Goal: Task Accomplishment & Management: Manage account settings

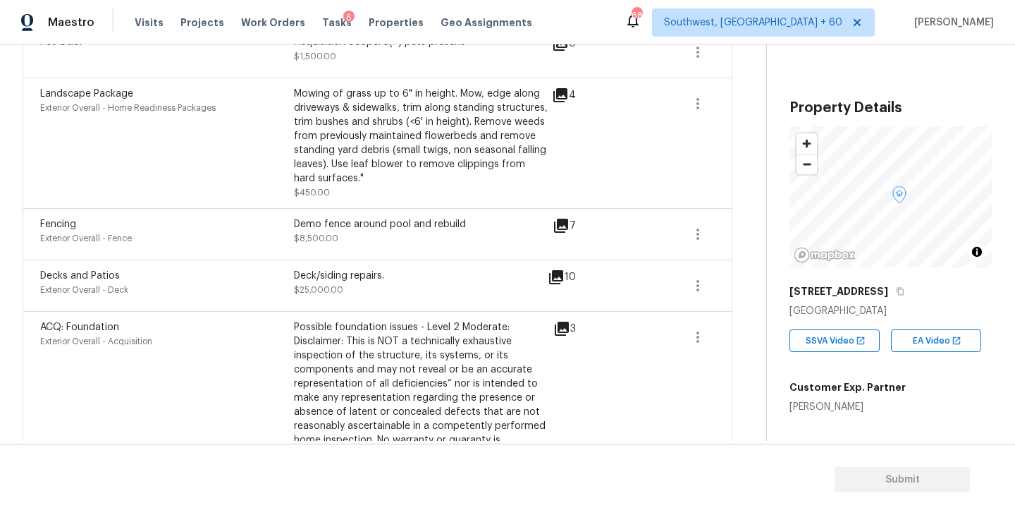
scroll to position [1478, 0]
click at [704, 224] on icon "button" at bounding box center [698, 232] width 17 height 17
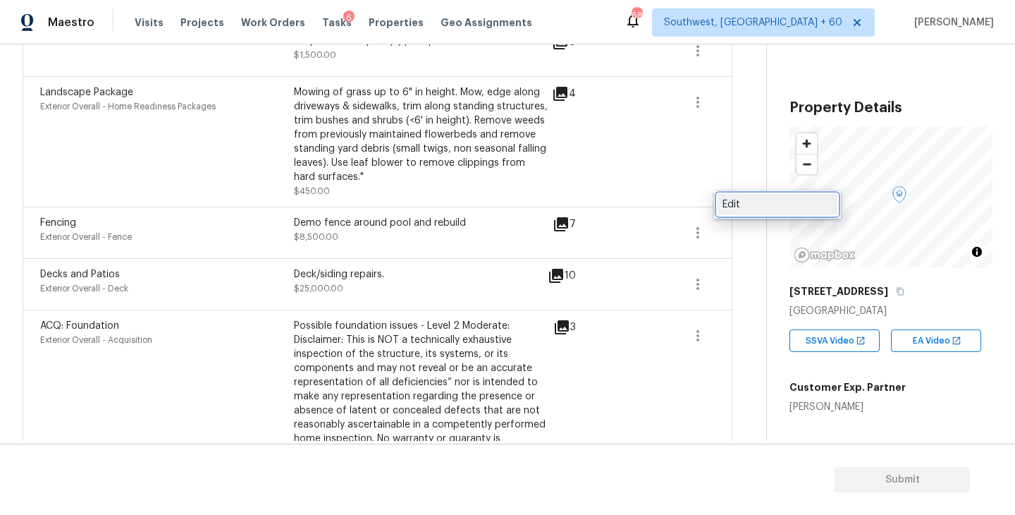
click at [734, 212] on link "Edit" at bounding box center [778, 204] width 120 height 21
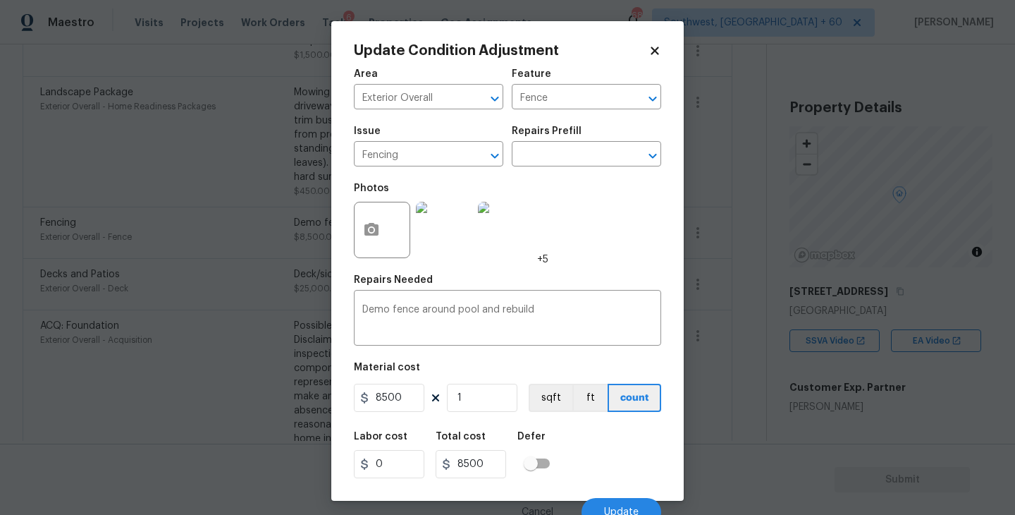
click at [728, 272] on body "Maestro Visits Projects Work Orders Tasks 6 Properties Geo Assignments 680 Sout…" at bounding box center [507, 257] width 1015 height 515
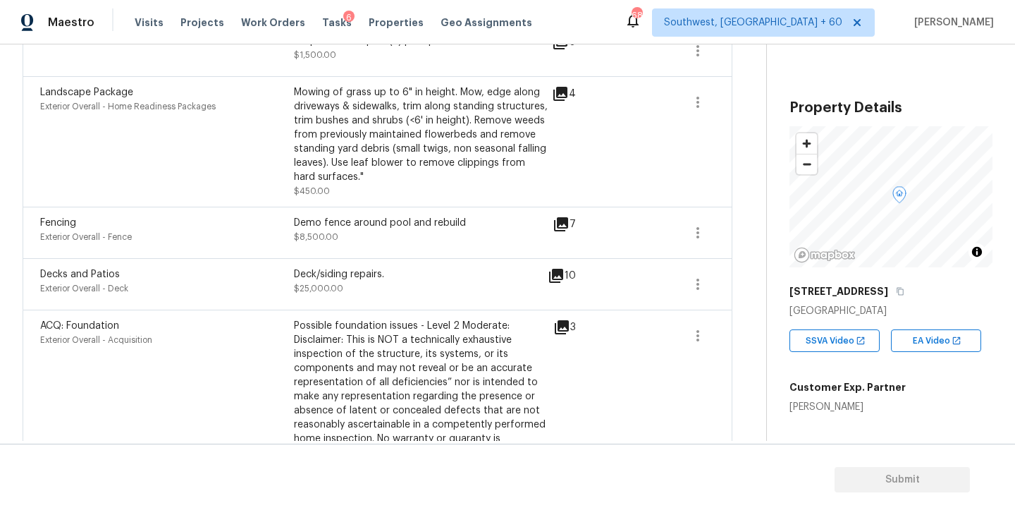
click at [565, 216] on icon at bounding box center [561, 224] width 17 height 17
click at [692, 276] on icon "button" at bounding box center [698, 284] width 17 height 17
click at [737, 257] on div "Edit" at bounding box center [778, 256] width 110 height 14
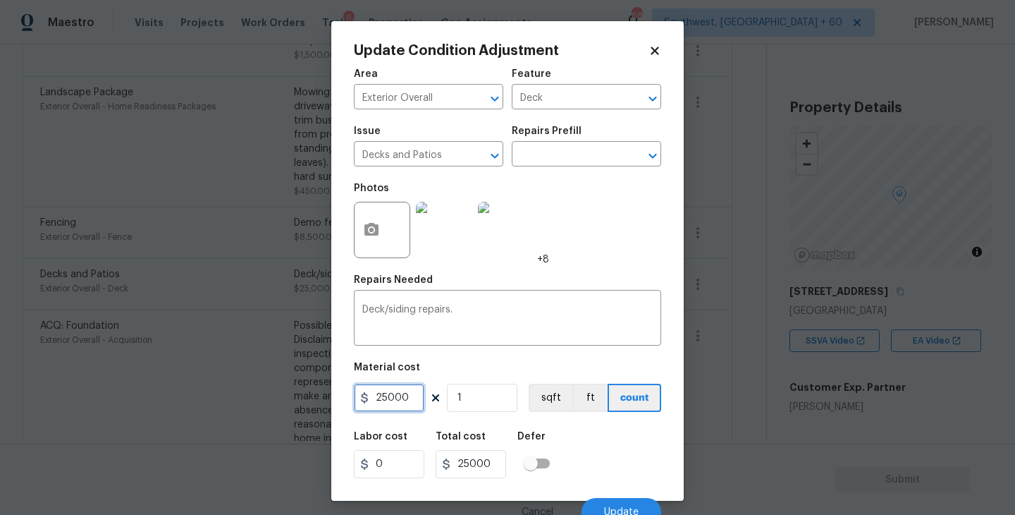
click at [411, 398] on input "25000" at bounding box center [389, 398] width 71 height 28
type input "2500"
click at [580, 421] on div "Area Exterior Overall ​ Feature Deck ​ Issue Decks and Patios ​ Repairs Prefill…" at bounding box center [507, 293] width 307 height 465
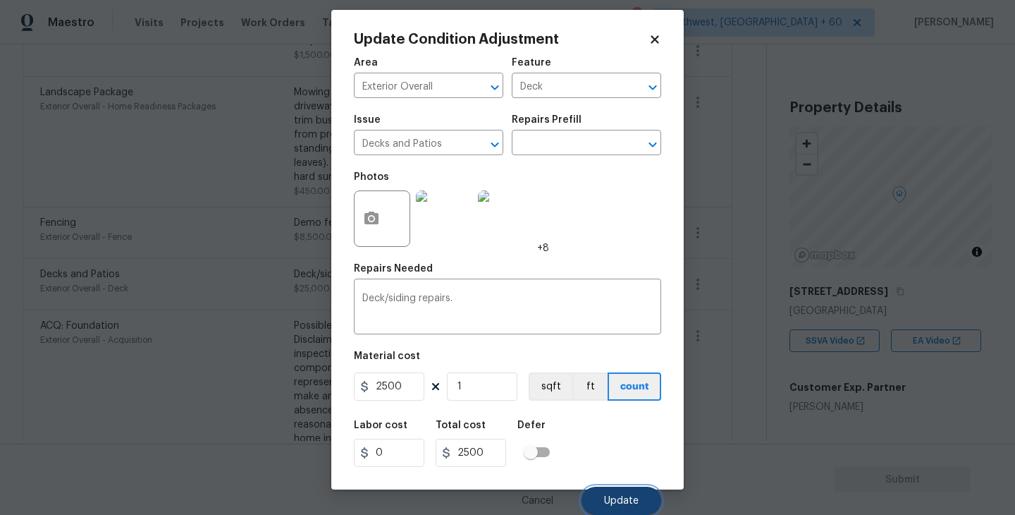
click at [612, 498] on span "Update" at bounding box center [621, 501] width 35 height 11
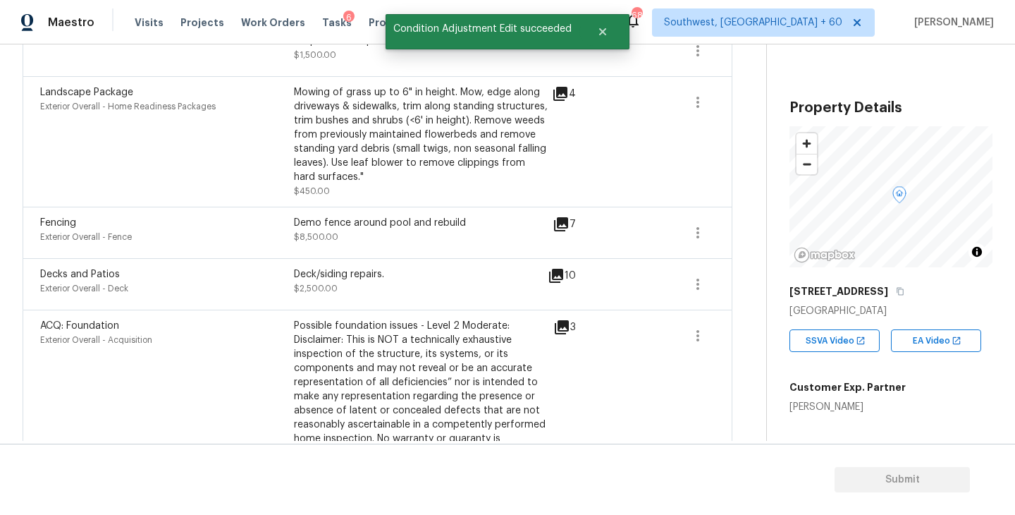
scroll to position [1500, 0]
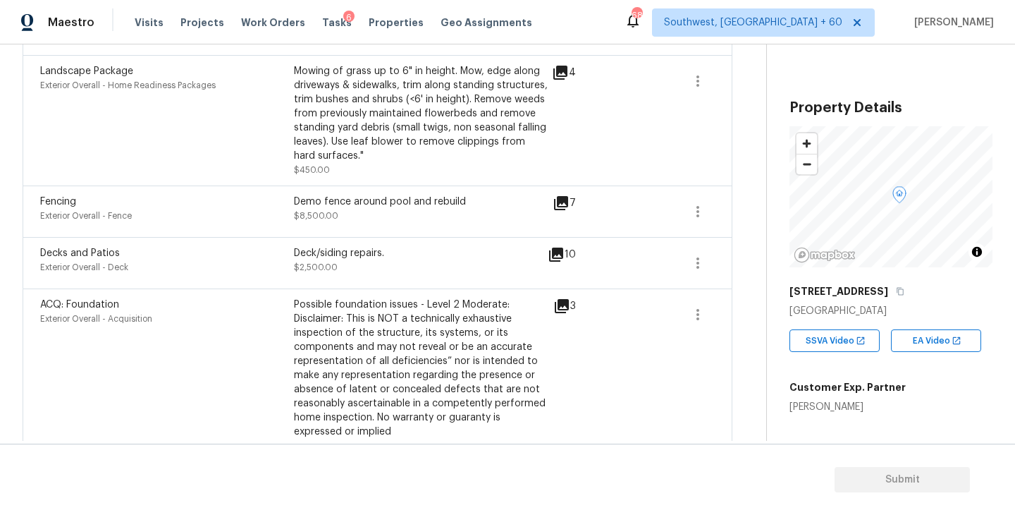
click at [555, 299] on icon at bounding box center [562, 306] width 14 height 14
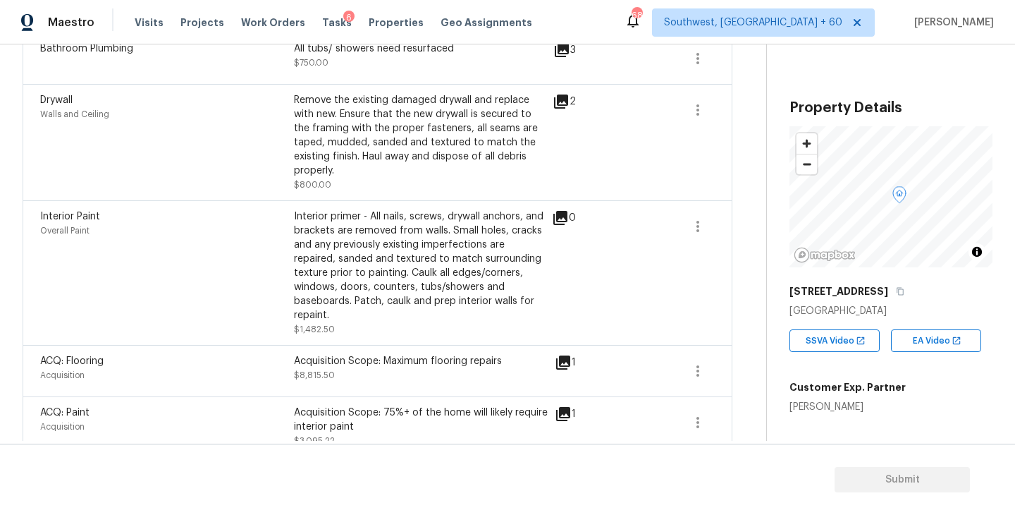
scroll to position [1031, 0]
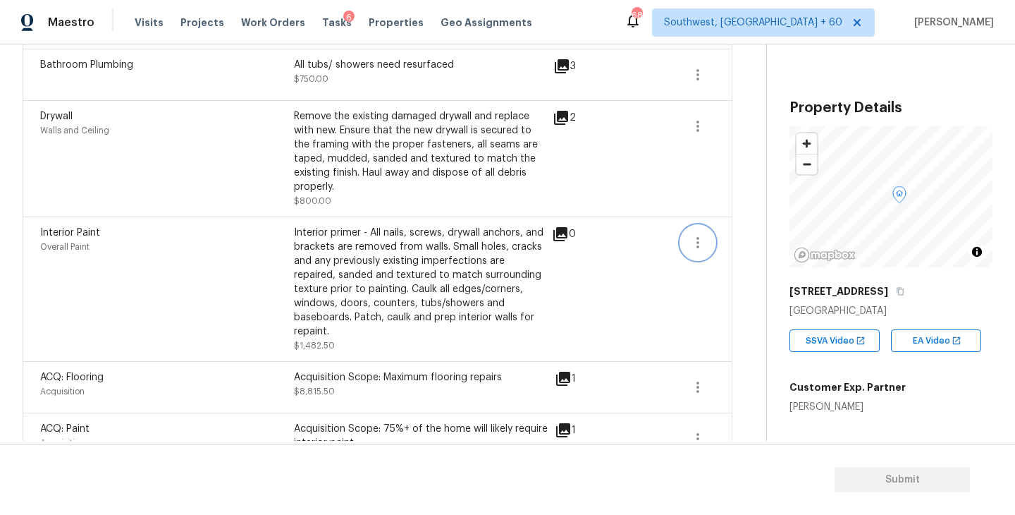
click at [694, 234] on icon "button" at bounding box center [698, 242] width 17 height 17
click at [734, 231] on div "Edit" at bounding box center [778, 227] width 110 height 14
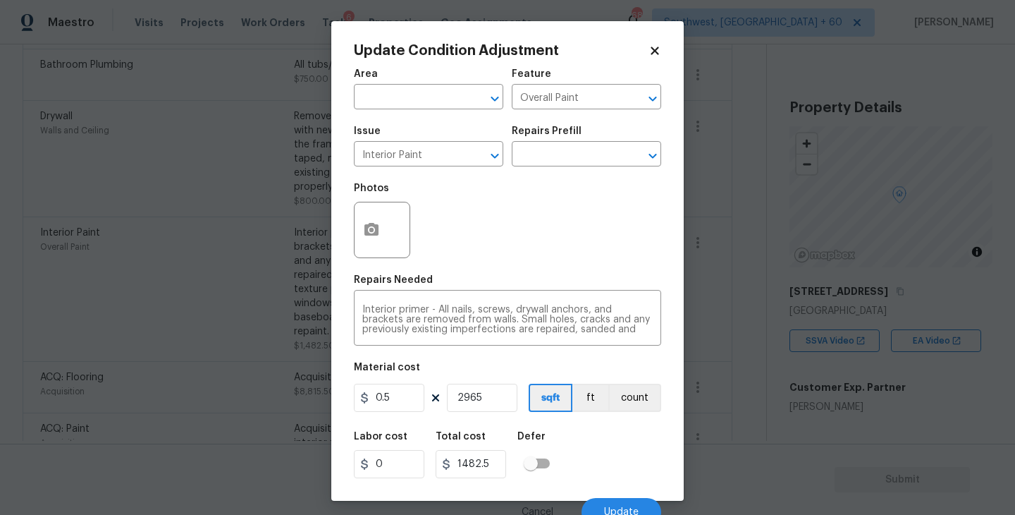
click at [833, 408] on body "Maestro Visits Projects Work Orders Tasks 6 Properties Geo Assignments 680 Sout…" at bounding box center [507, 257] width 1015 height 515
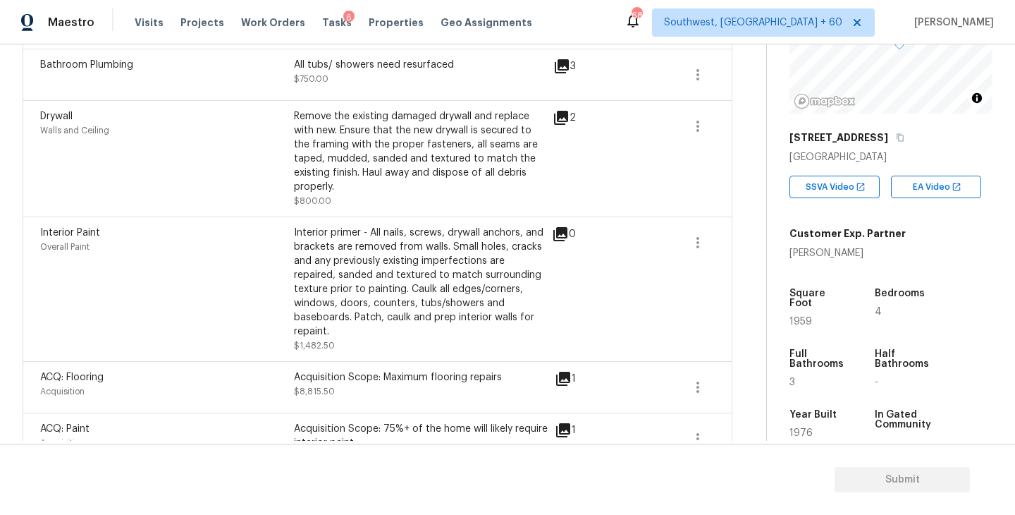
scroll to position [164, 0]
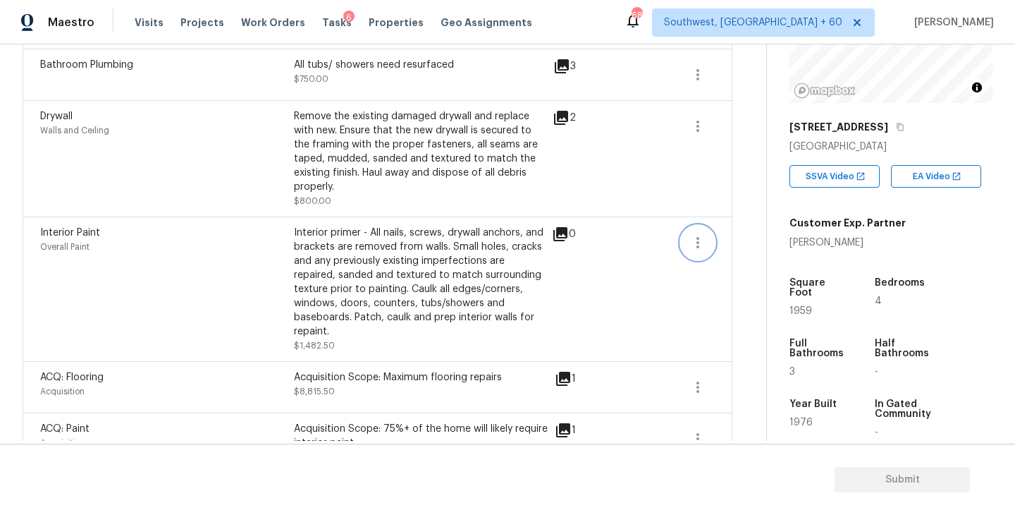
click at [692, 234] on icon "button" at bounding box center [698, 242] width 17 height 17
click at [730, 231] on div "Edit" at bounding box center [778, 227] width 110 height 14
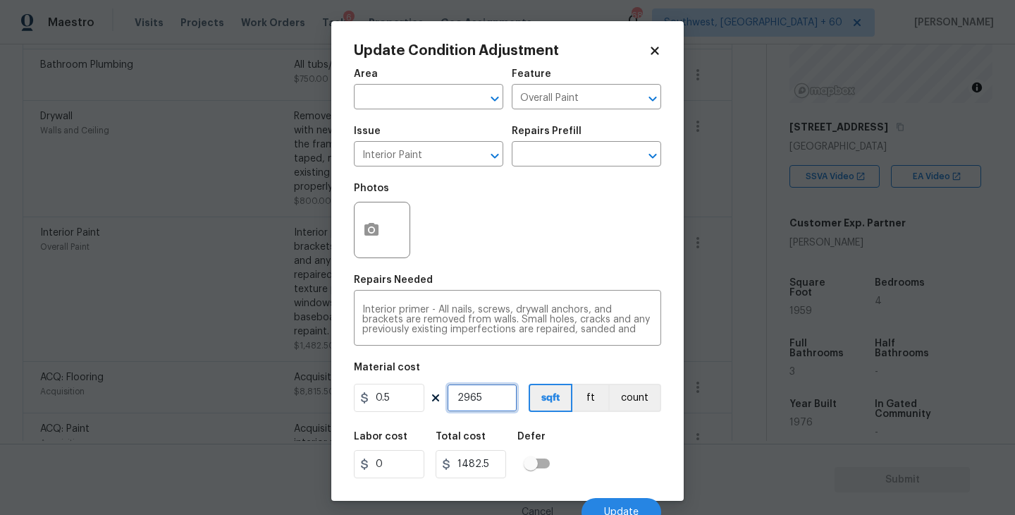
drag, startPoint x: 496, startPoint y: 408, endPoint x: 383, endPoint y: 405, distance: 112.8
click at [383, 405] on div "0.5 2965 sqft ft count" at bounding box center [507, 398] width 307 height 28
type input "1"
type input "0.5"
type input "19"
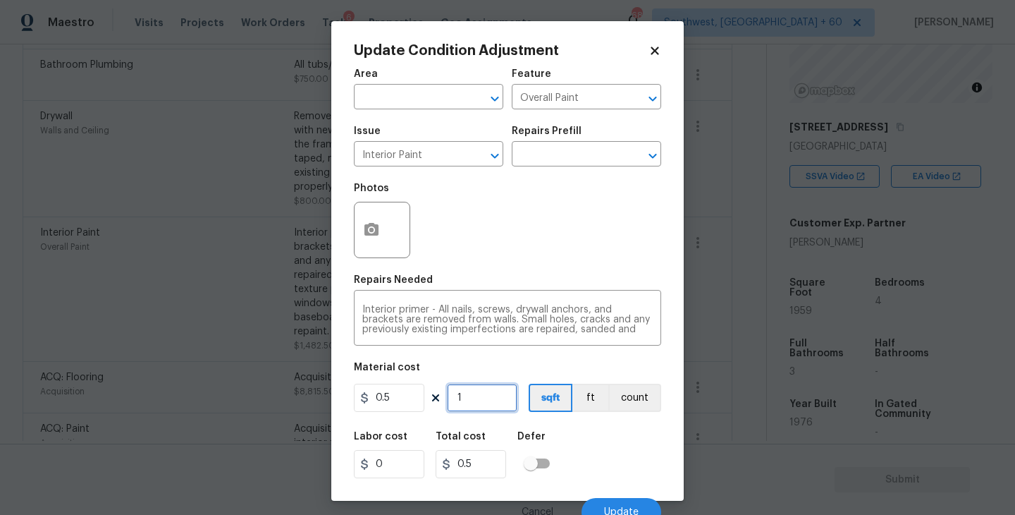
type input "9.5"
type input "195"
type input "97.5"
type input "1959"
type input "979.5"
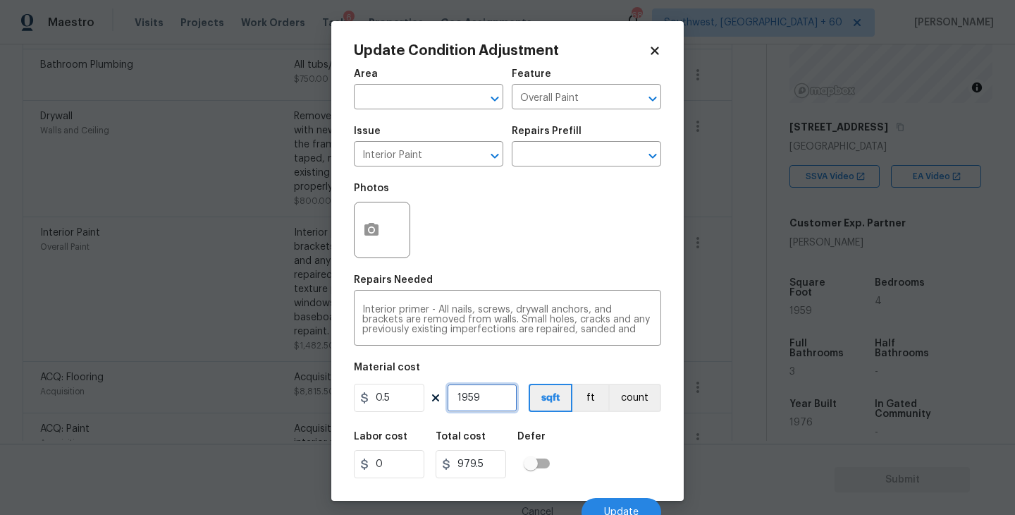
type input "1959"
click at [589, 441] on div "Labor cost 0 Total cost 979.5 Defer" at bounding box center [507, 454] width 307 height 63
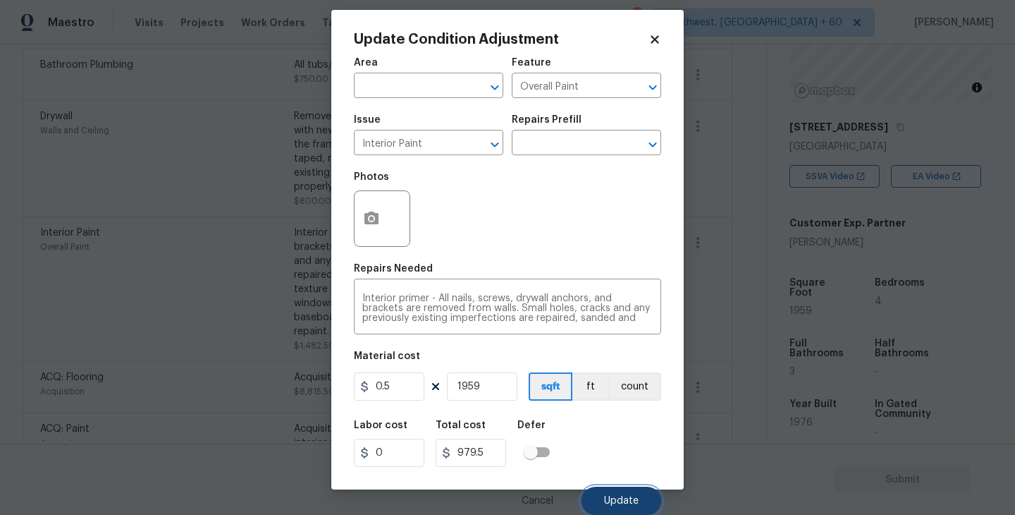
click at [609, 491] on button "Update" at bounding box center [622, 500] width 80 height 28
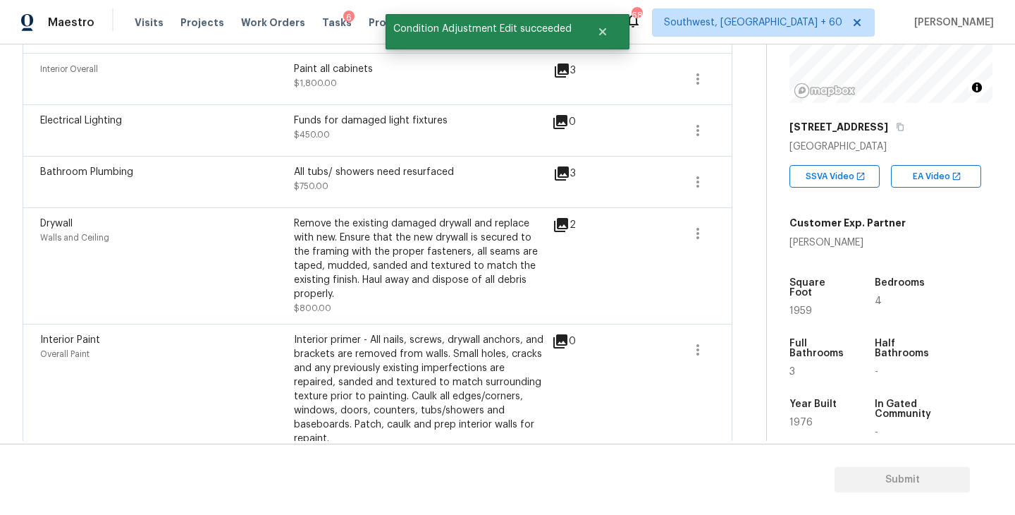
scroll to position [914, 0]
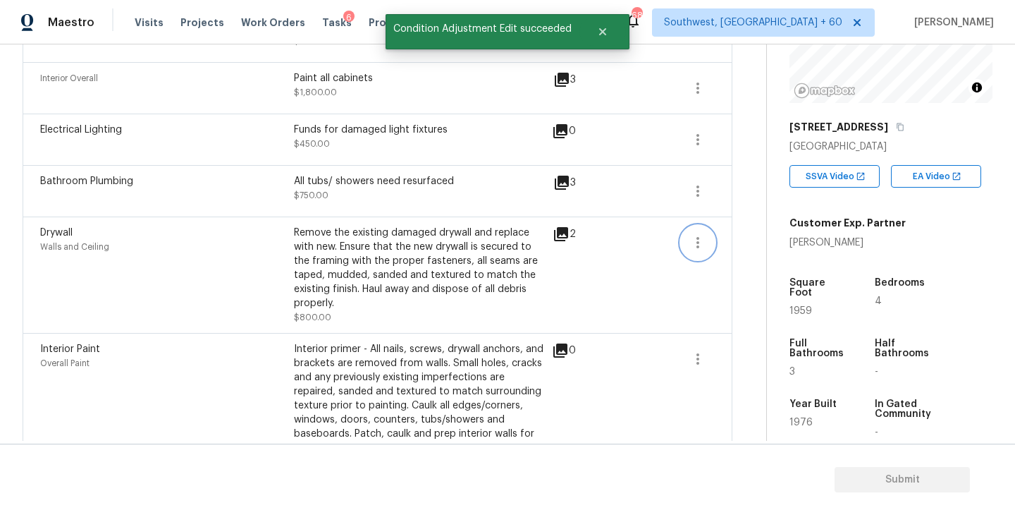
click at [704, 247] on icon "button" at bounding box center [698, 242] width 17 height 17
click at [728, 248] on link "Edit" at bounding box center [778, 241] width 120 height 21
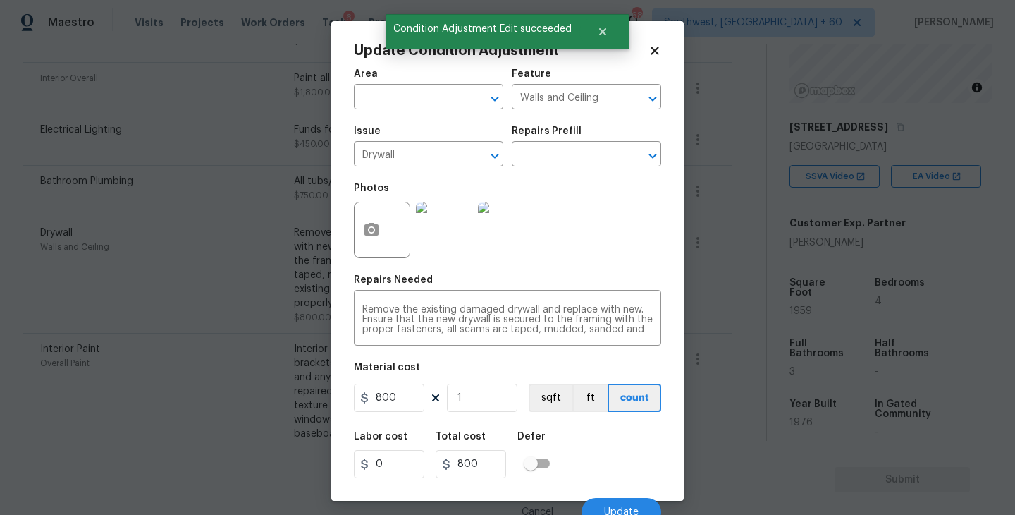
click at [737, 282] on body "Maestro Visits Projects Work Orders Tasks 6 Properties Geo Assignments 680 Sout…" at bounding box center [507, 257] width 1015 height 515
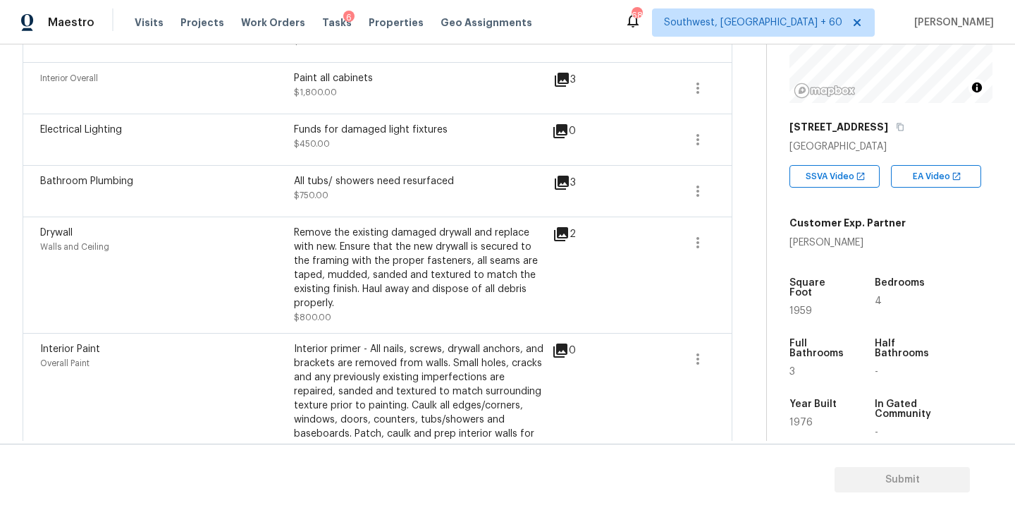
click at [563, 233] on icon at bounding box center [561, 234] width 14 height 14
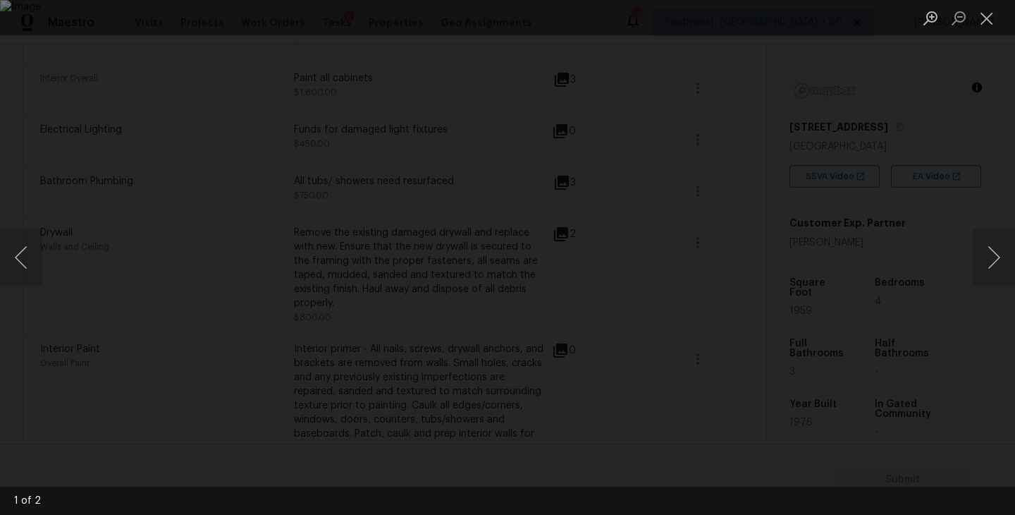
click at [948, 324] on div "Lightbox" at bounding box center [507, 257] width 1015 height 515
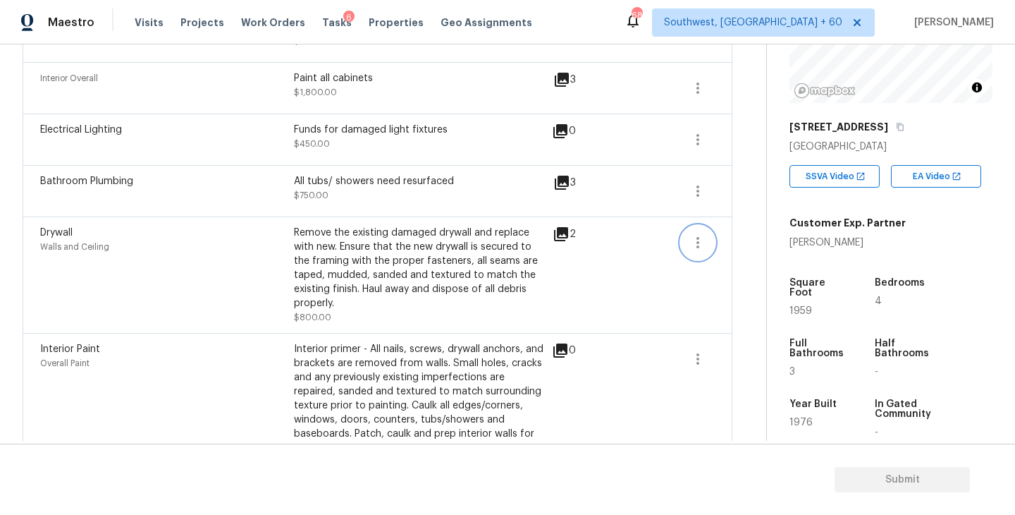
click at [704, 246] on icon "button" at bounding box center [698, 242] width 17 height 17
click at [629, 266] on span at bounding box center [648, 275] width 54 height 99
click at [569, 235] on div "2" at bounding box center [587, 234] width 68 height 17
click at [561, 237] on icon at bounding box center [561, 234] width 17 height 17
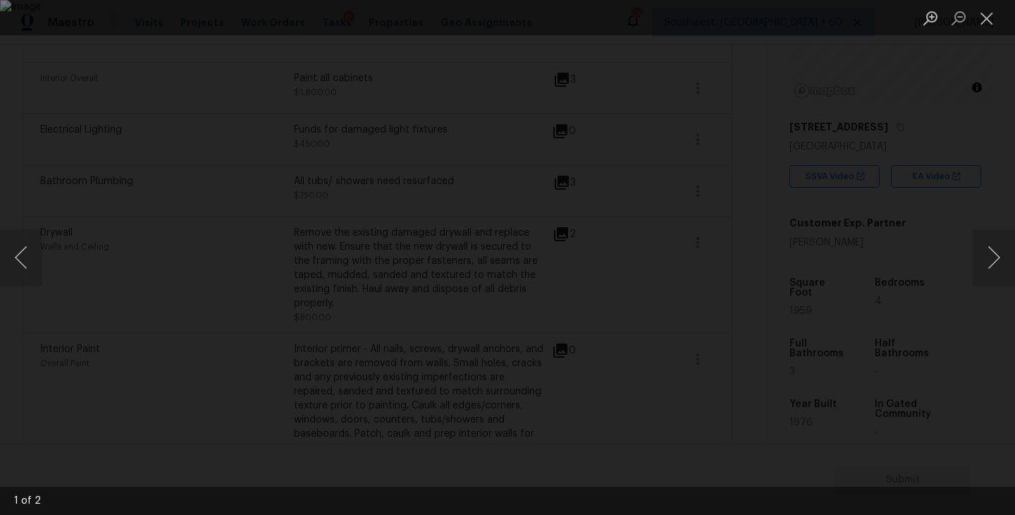
click at [982, 96] on div "Lightbox" at bounding box center [507, 257] width 1015 height 515
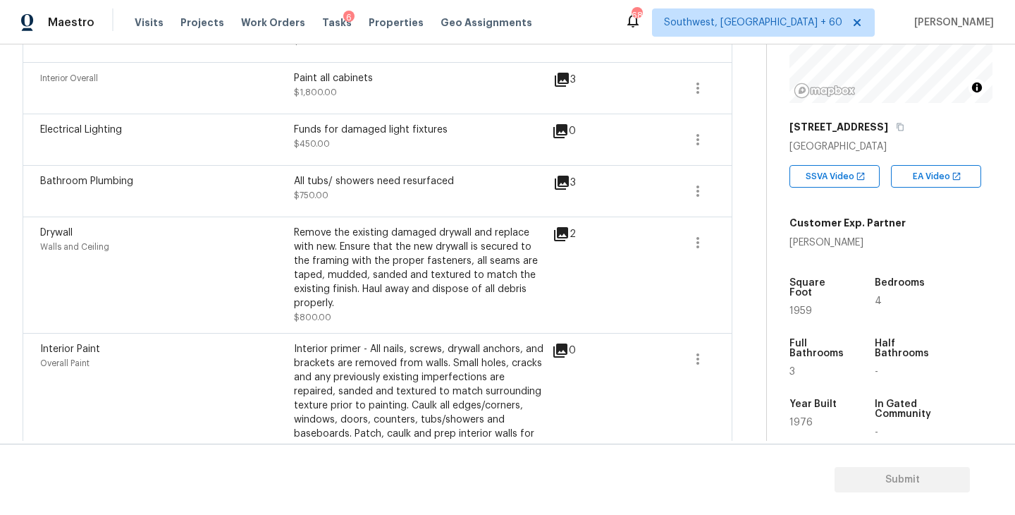
click at [313, 313] on span "$800.00" at bounding box center [312, 317] width 37 height 8
click at [446, 311] on div "Remove the existing damaged drywall and replace with new. Ensure that the new d…" at bounding box center [421, 275] width 254 height 99
click at [694, 245] on icon "button" at bounding box center [698, 242] width 17 height 17
click at [730, 251] on link "Edit" at bounding box center [778, 241] width 120 height 21
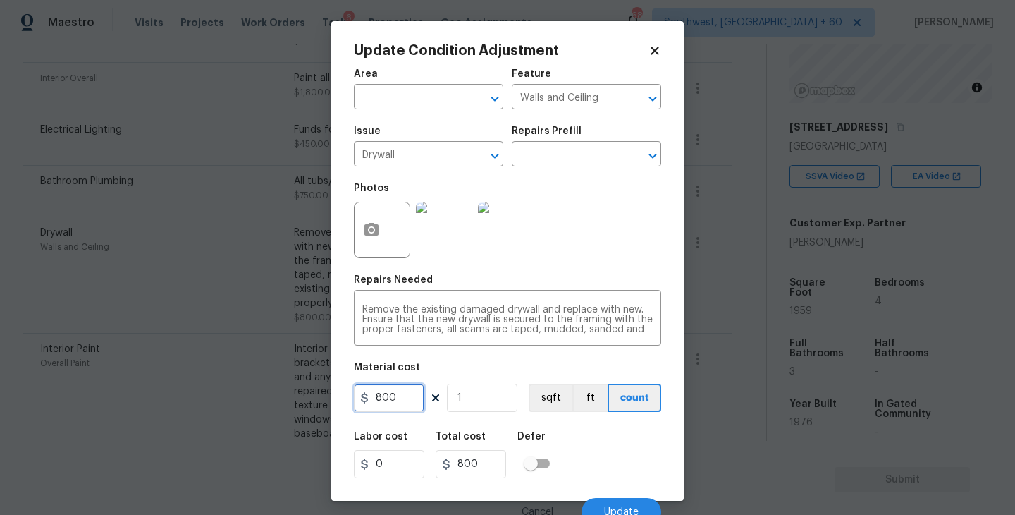
drag, startPoint x: 403, startPoint y: 393, endPoint x: 329, endPoint y: 398, distance: 74.1
click at [329, 398] on div "Update Condition Adjustment Area ​ Feature Walls and Ceiling ​ Issue Drywall ​ …" at bounding box center [507, 257] width 1015 height 515
type input "200"
click at [607, 443] on div "Labor cost 0 Total cost 200 Defer" at bounding box center [507, 454] width 307 height 63
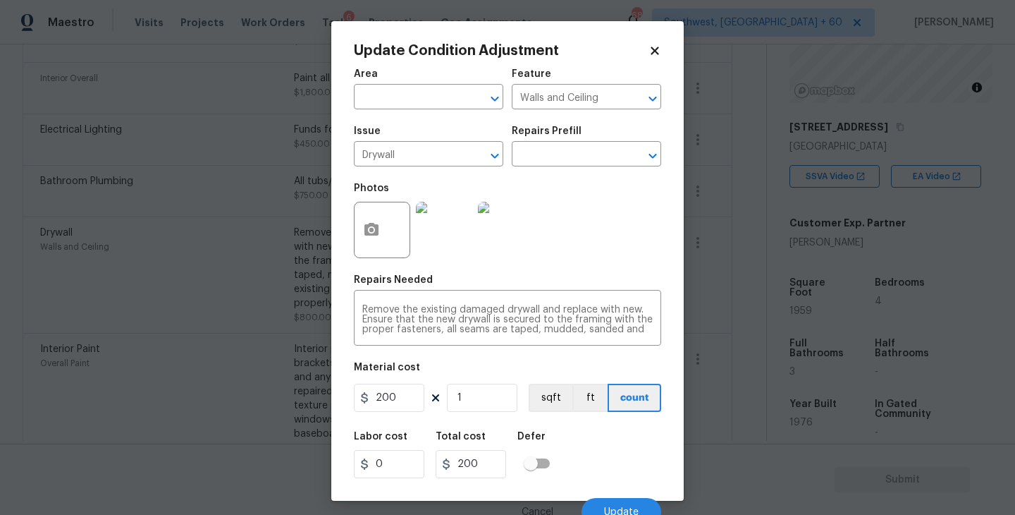
scroll to position [12, 0]
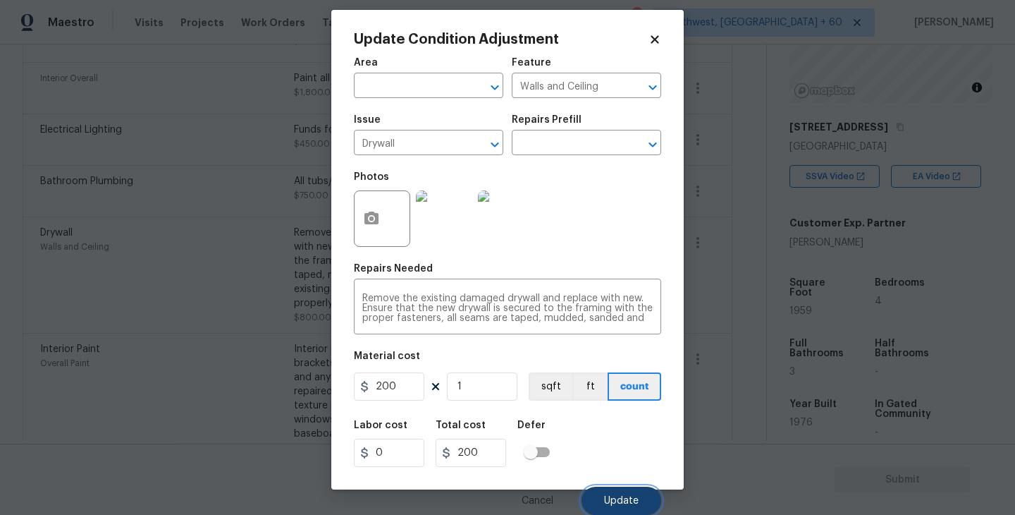
click at [611, 500] on span "Update" at bounding box center [621, 501] width 35 height 11
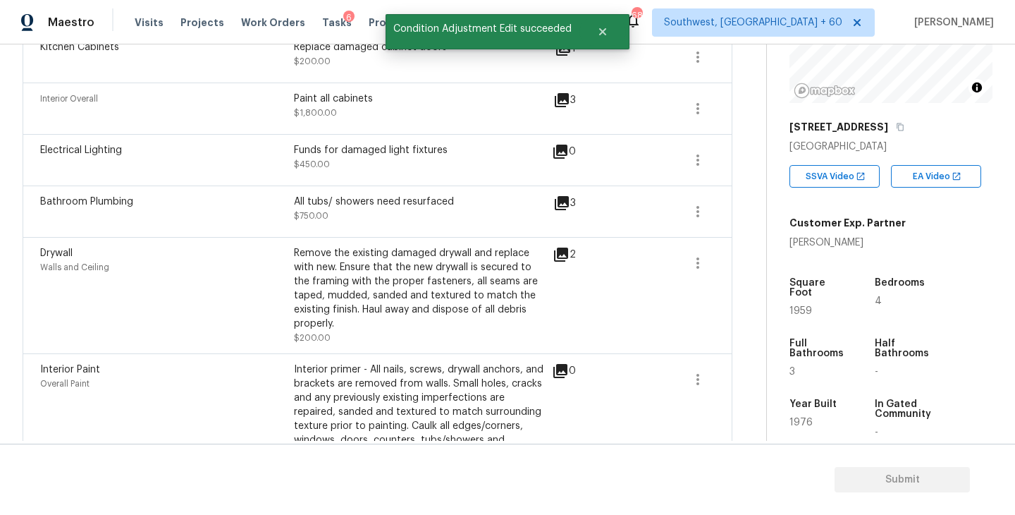
scroll to position [877, 0]
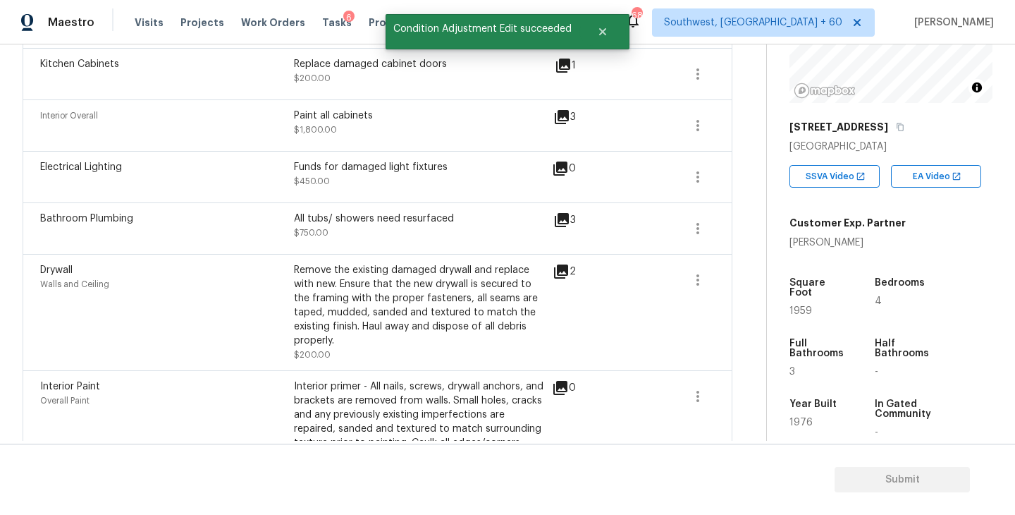
click at [563, 220] on icon at bounding box center [562, 220] width 14 height 14
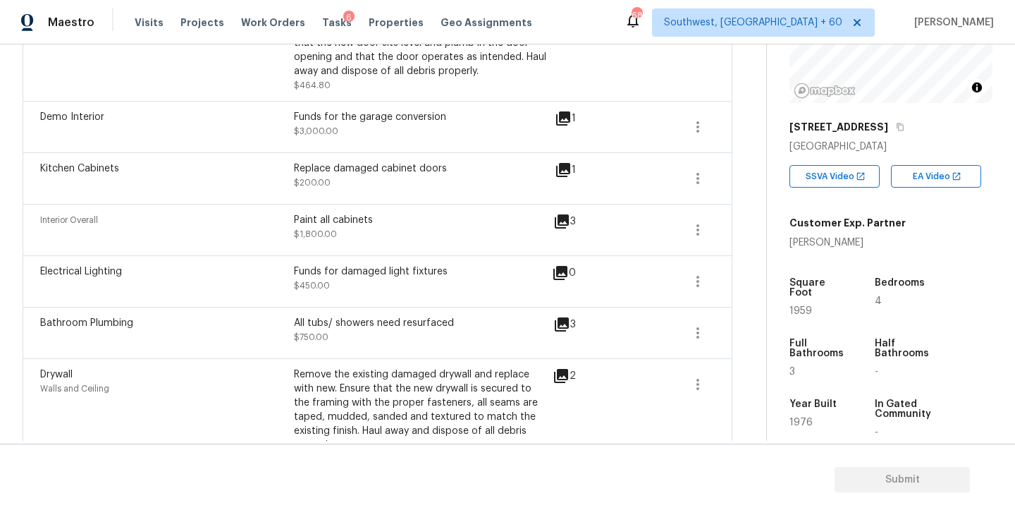
scroll to position [766, 0]
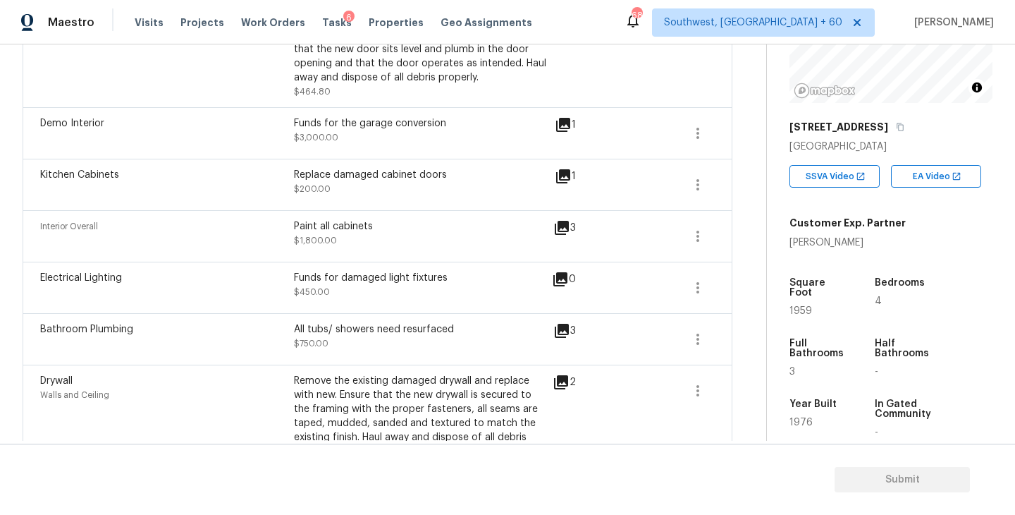
click at [560, 227] on icon at bounding box center [562, 228] width 14 height 14
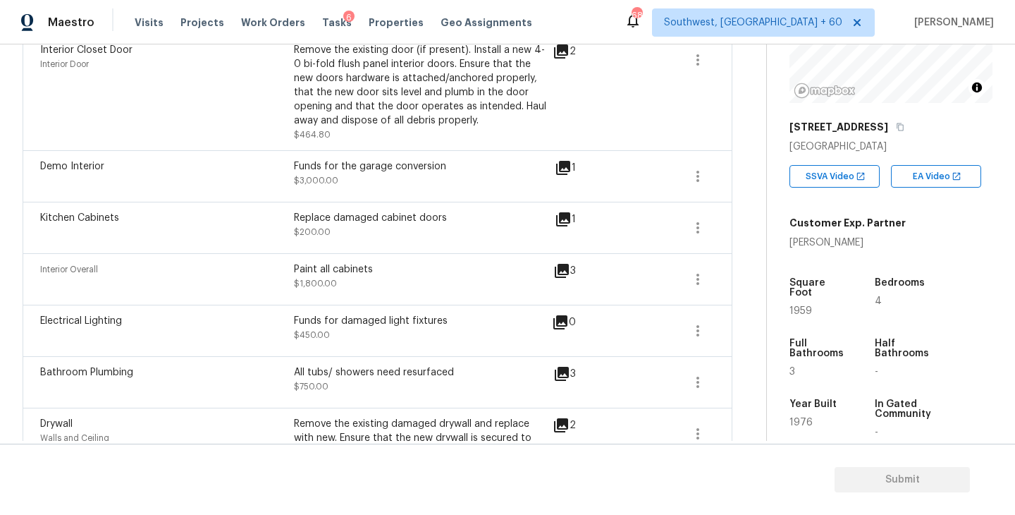
scroll to position [721, 0]
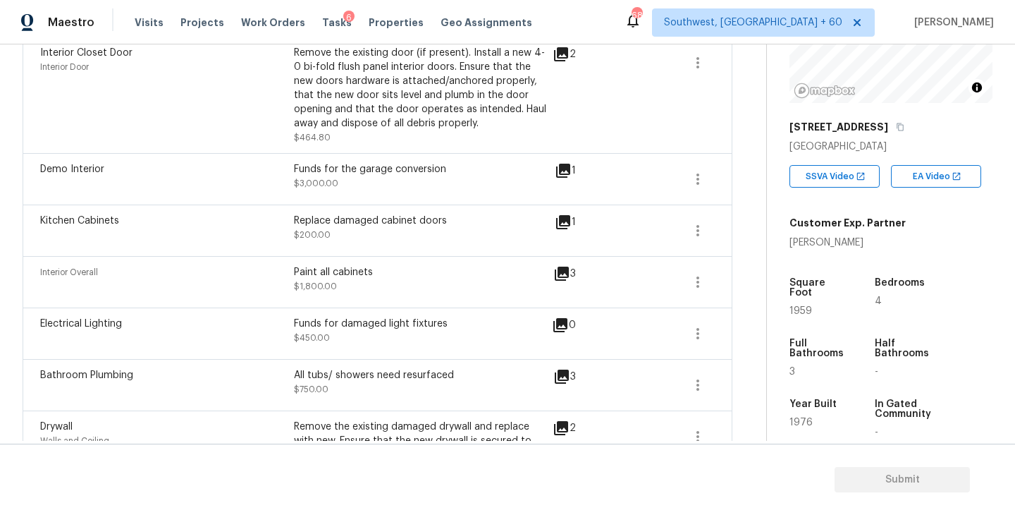
click at [563, 221] on icon at bounding box center [563, 222] width 14 height 14
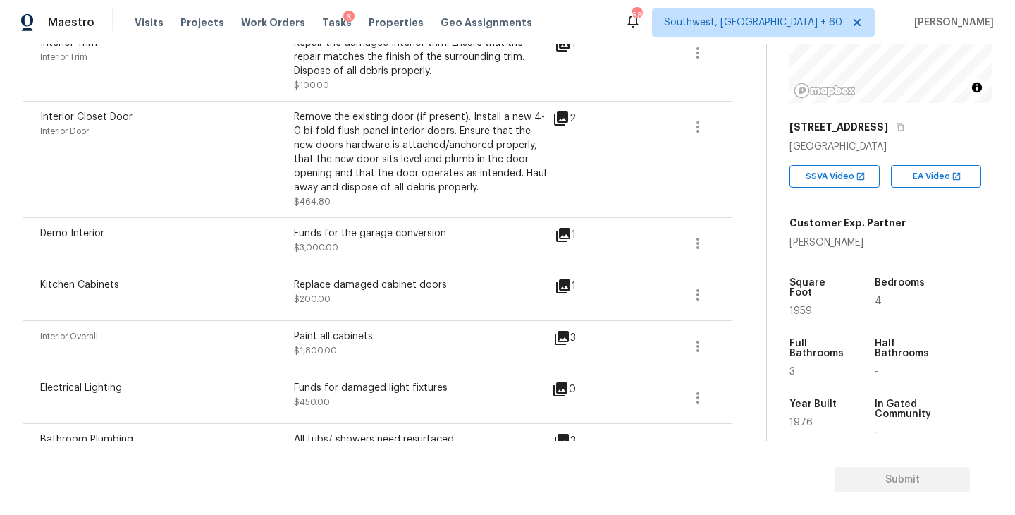
click at [564, 234] on icon at bounding box center [563, 235] width 14 height 14
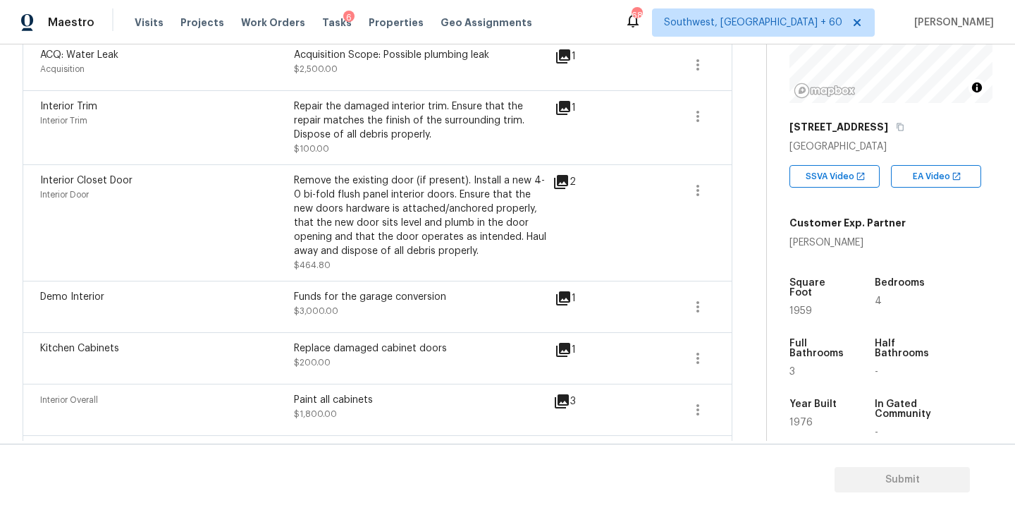
scroll to position [551, 0]
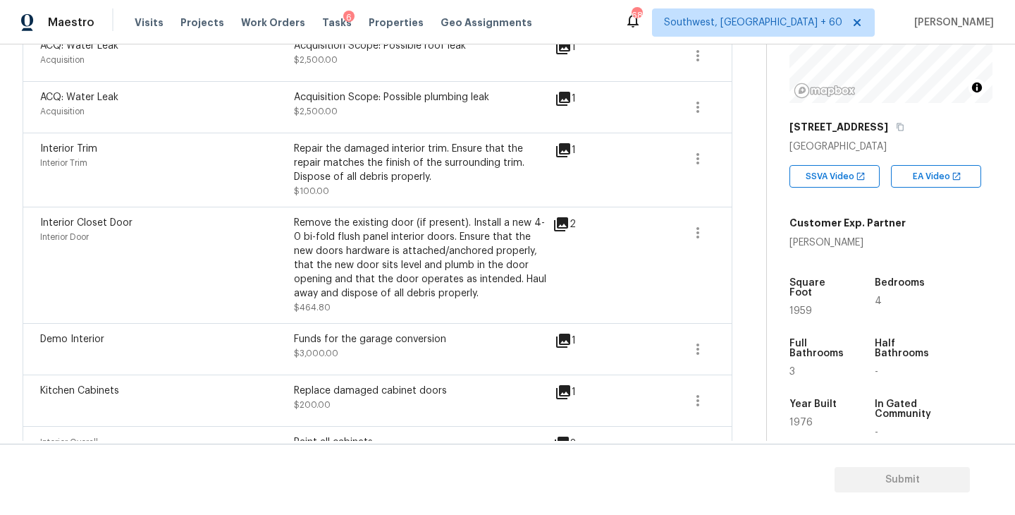
click at [568, 229] on icon at bounding box center [561, 224] width 17 height 17
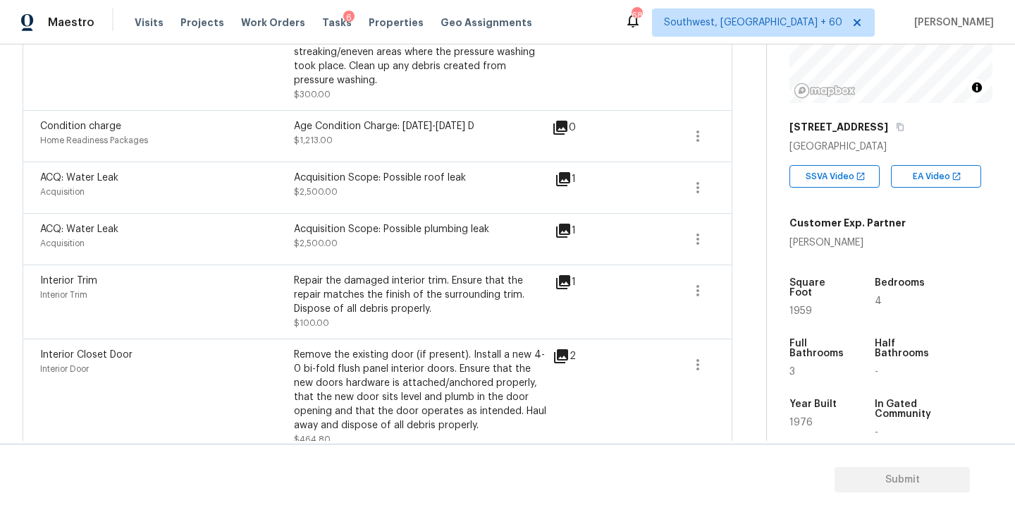
scroll to position [415, 0]
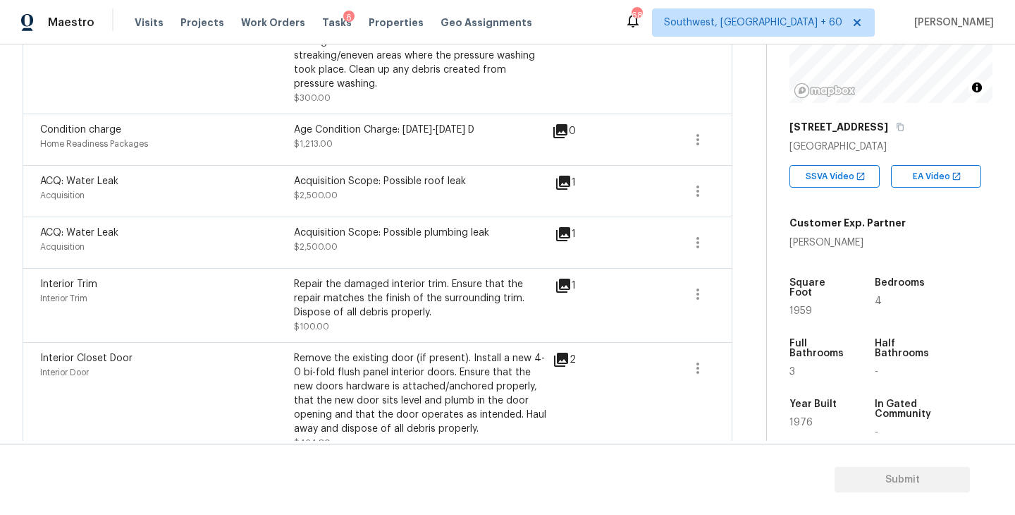
click at [566, 231] on icon at bounding box center [563, 234] width 14 height 14
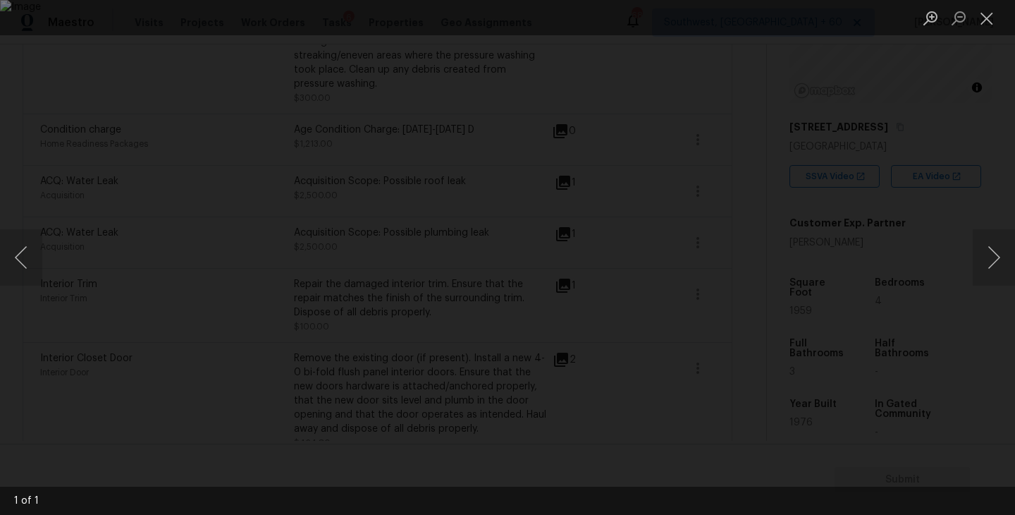
click at [943, 301] on div "Lightbox" at bounding box center [507, 257] width 1015 height 515
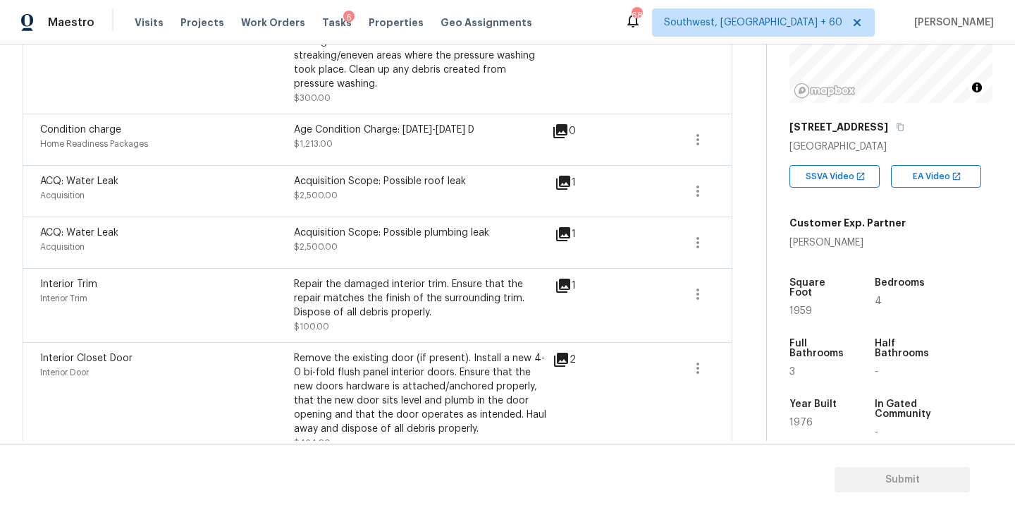
click at [570, 236] on icon at bounding box center [563, 234] width 17 height 17
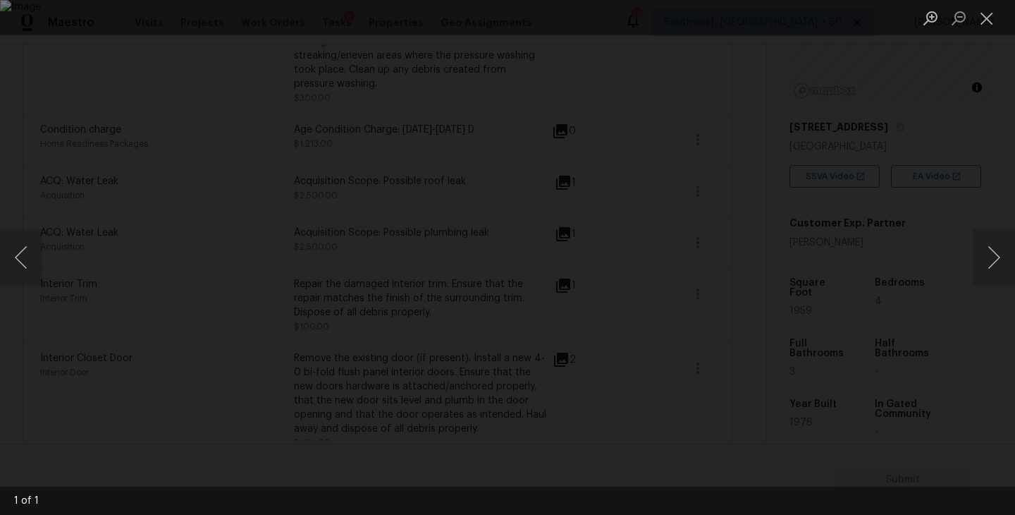
click at [895, 325] on div "Lightbox" at bounding box center [507, 257] width 1015 height 515
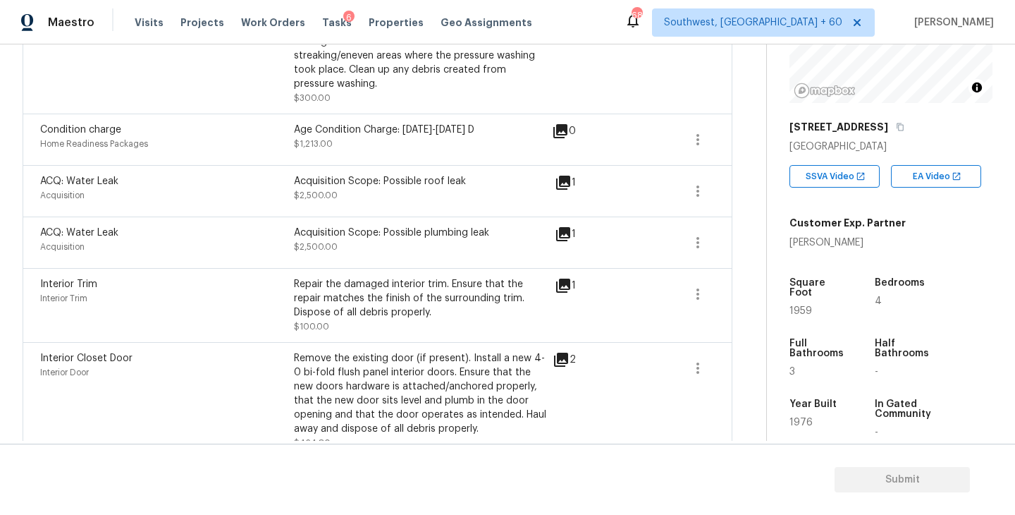
click at [569, 183] on icon at bounding box center [563, 183] width 14 height 14
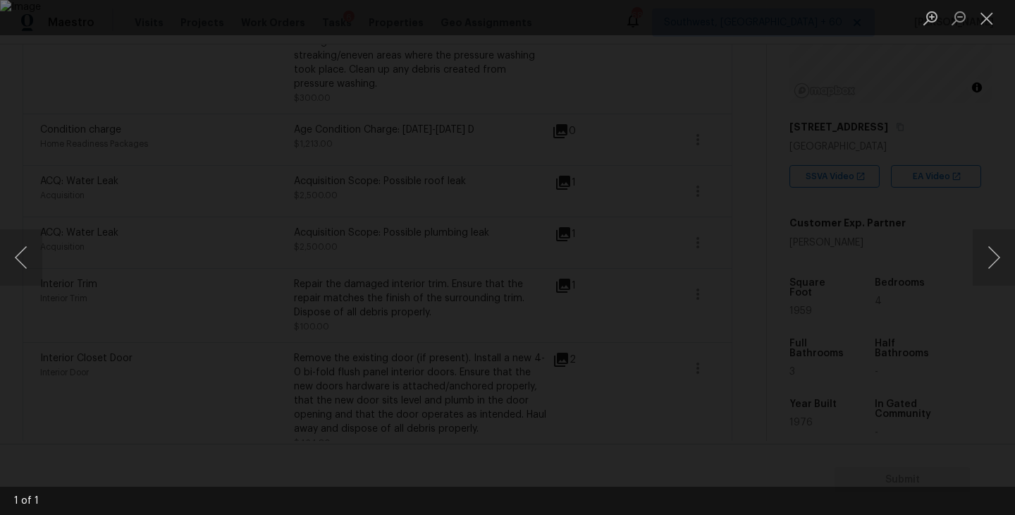
click at [960, 336] on div "Lightbox" at bounding box center [507, 257] width 1015 height 515
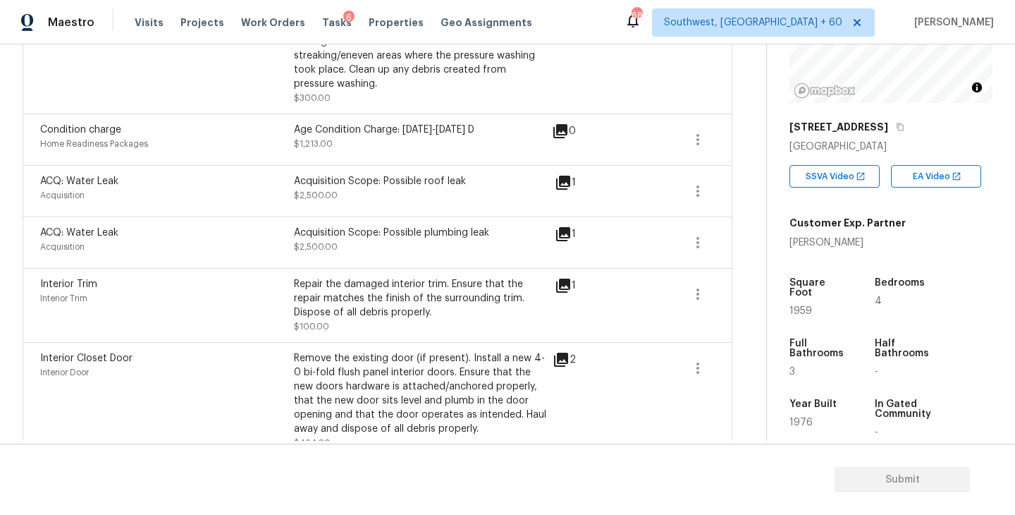
click at [567, 233] on icon at bounding box center [563, 234] width 14 height 14
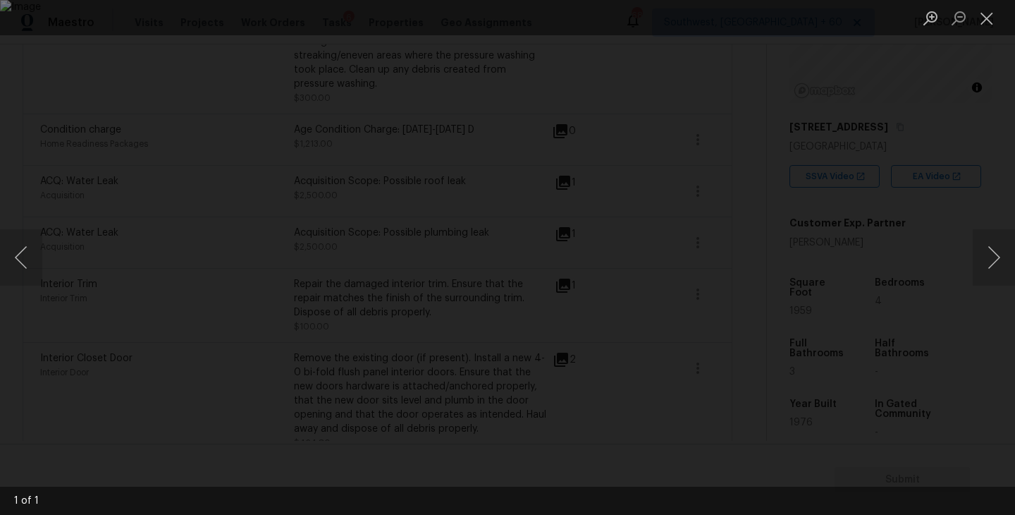
click at [926, 336] on div "Lightbox" at bounding box center [507, 257] width 1015 height 515
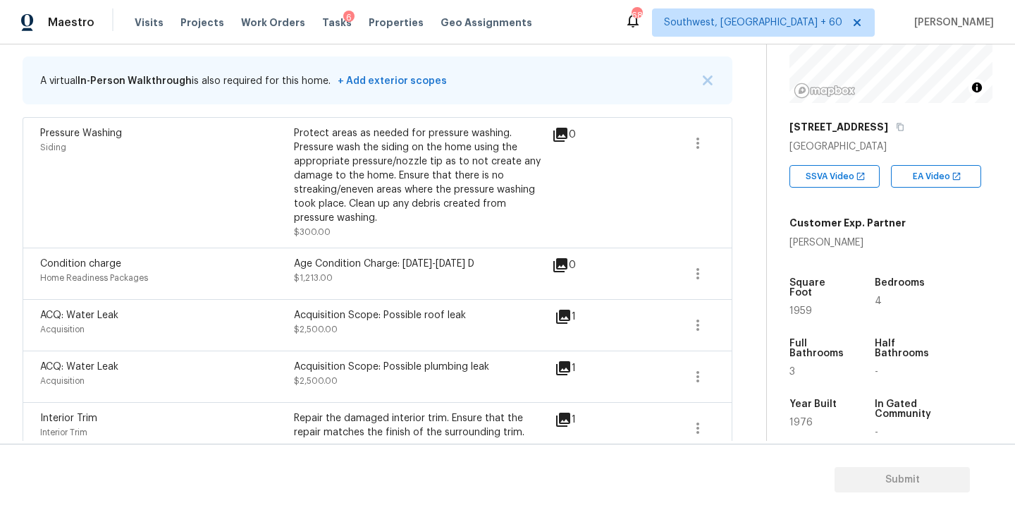
scroll to position [283, 0]
click at [699, 274] on icon "button" at bounding box center [698, 272] width 17 height 17
click at [732, 274] on div "Edit" at bounding box center [778, 270] width 110 height 14
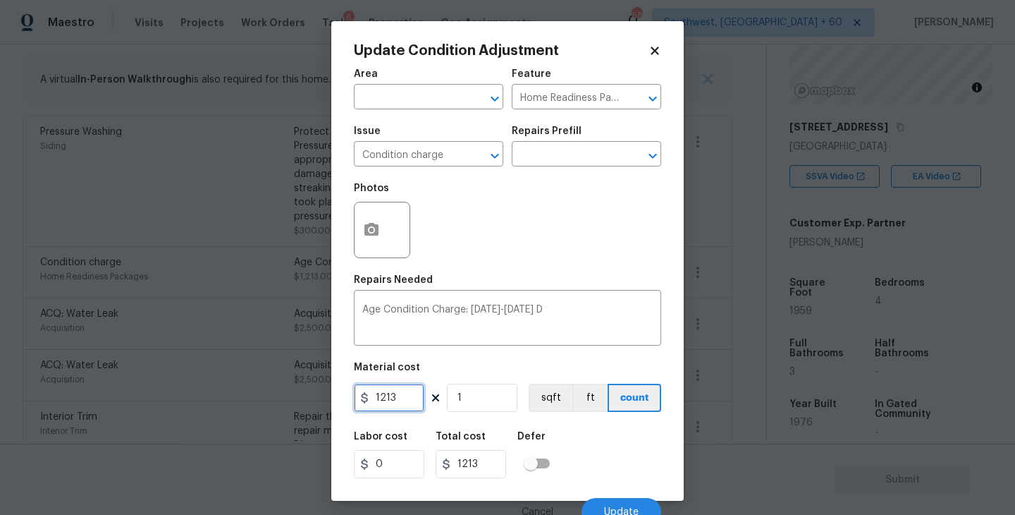
drag, startPoint x: 405, startPoint y: 407, endPoint x: 330, endPoint y: 402, distance: 74.9
click at [333, 405] on div "Update Condition Adjustment Area ​ Feature Home Readiness Packages ​ Issue Cond…" at bounding box center [507, 260] width 353 height 479
type input "0"
click at [584, 456] on div "Labor cost 0 Total cost 0 Defer" at bounding box center [507, 454] width 307 height 63
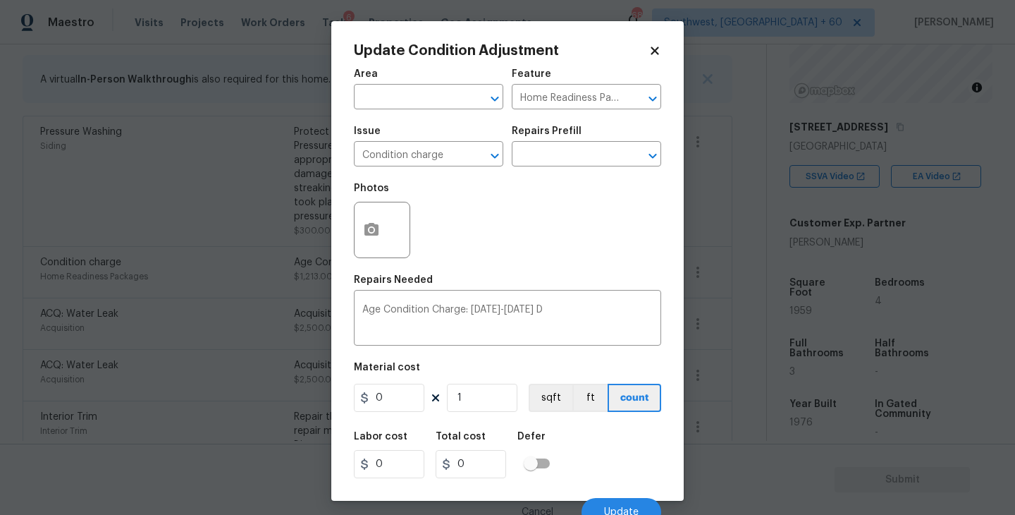
scroll to position [12, 0]
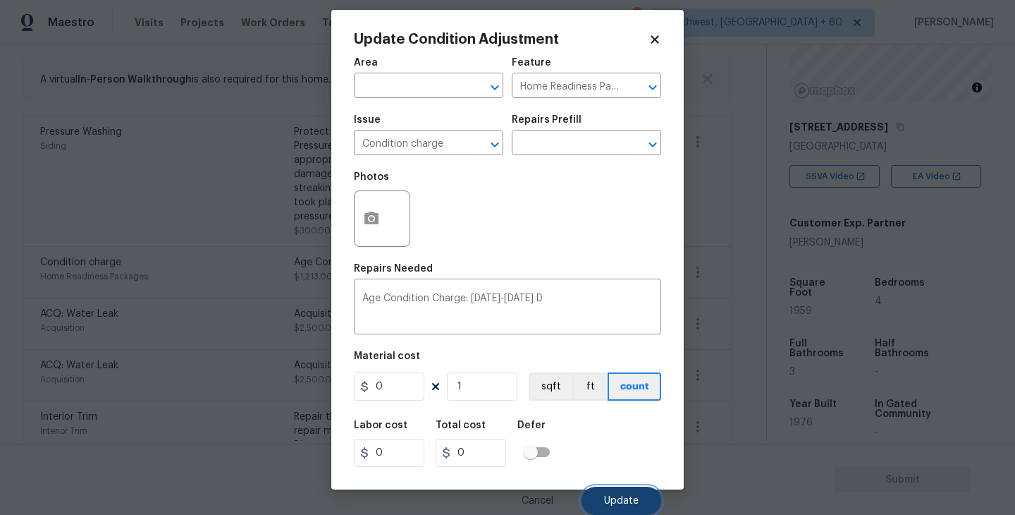
click at [622, 494] on button "Update" at bounding box center [622, 500] width 80 height 28
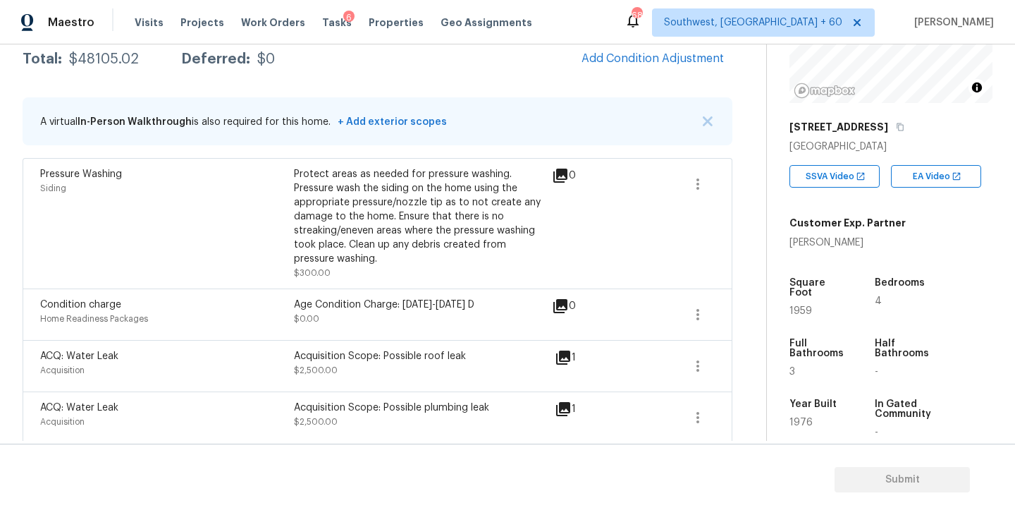
scroll to position [0, 0]
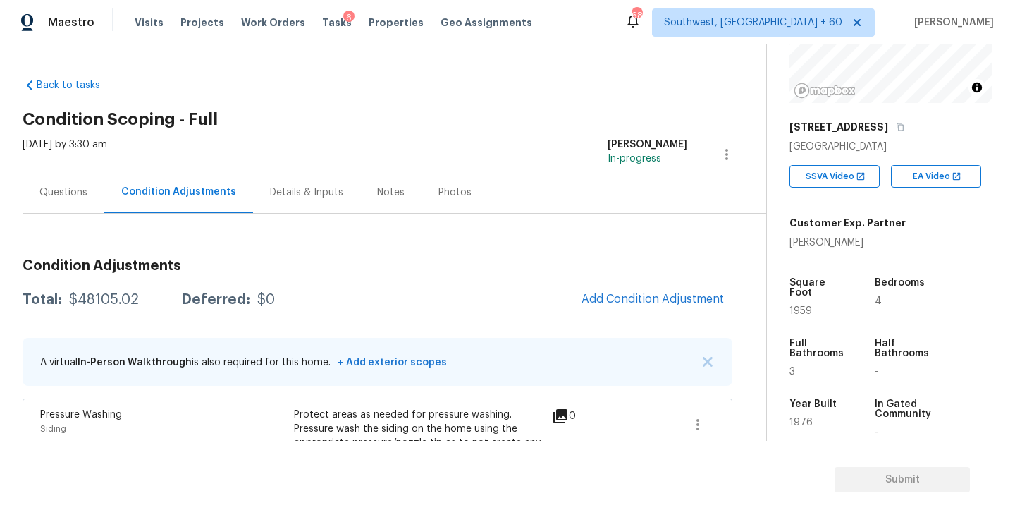
click at [78, 194] on div "Questions" at bounding box center [63, 192] width 48 height 14
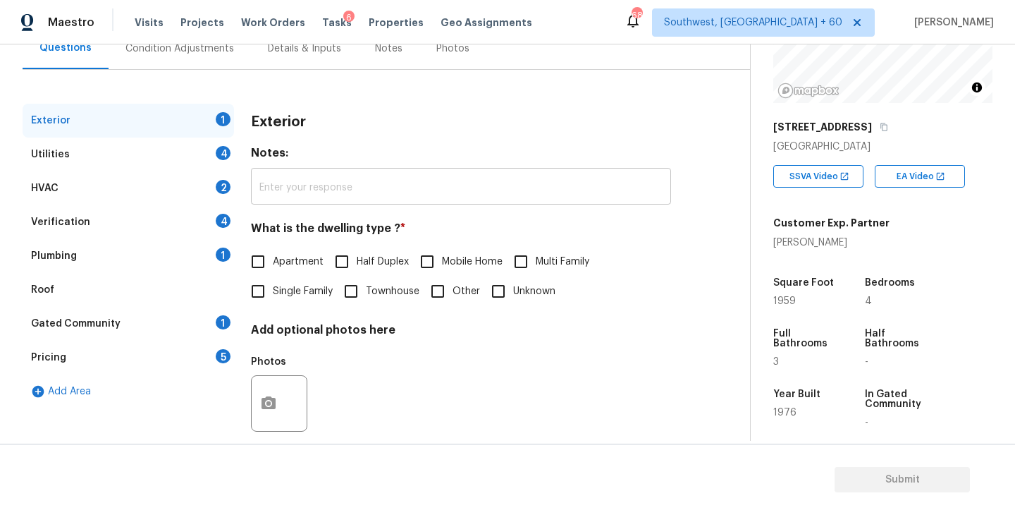
scroll to position [164, 0]
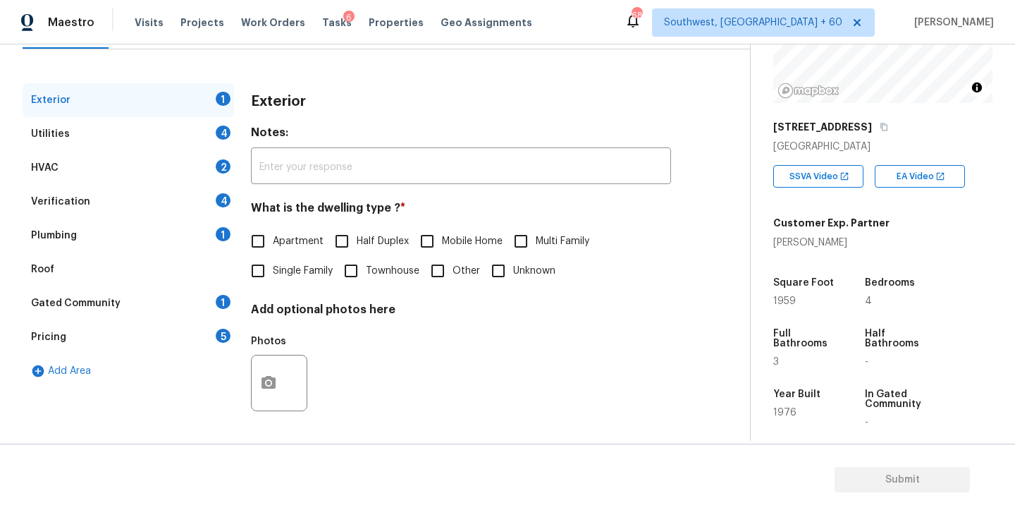
click at [280, 264] on span "Single Family" at bounding box center [303, 271] width 60 height 15
click at [273, 263] on input "Single Family" at bounding box center [258, 271] width 30 height 30
checkbox input "true"
click at [187, 137] on div "Utilities 4" at bounding box center [129, 134] width 212 height 34
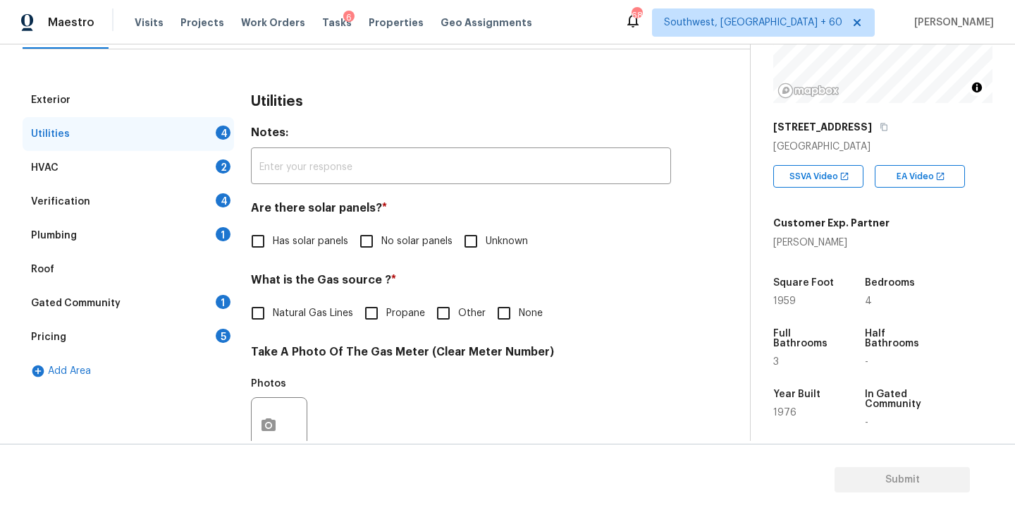
click at [384, 250] on label "No solar panels" at bounding box center [402, 241] width 101 height 30
click at [381, 250] on input "No solar panels" at bounding box center [367, 241] width 30 height 30
checkbox input "true"
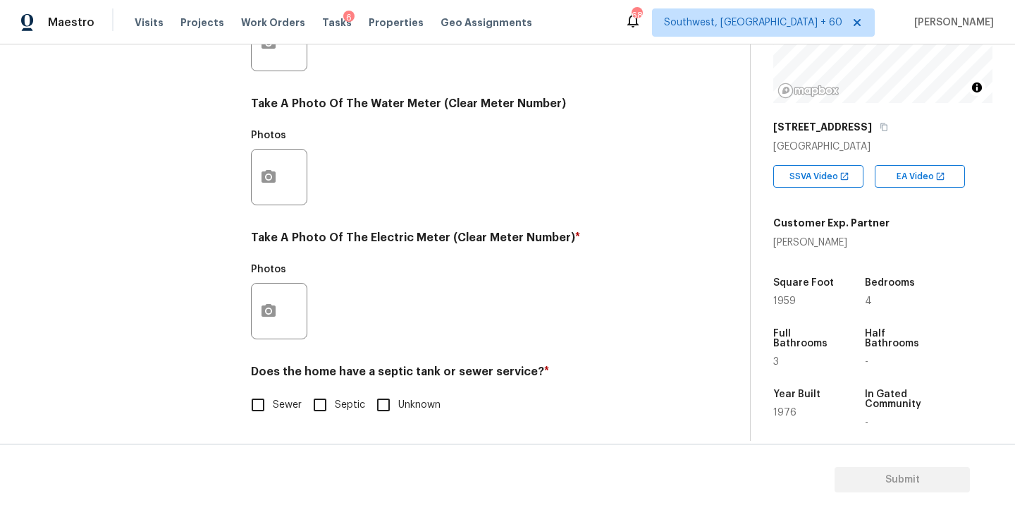
click at [317, 399] on input "Septic" at bounding box center [320, 405] width 30 height 30
checkbox input "true"
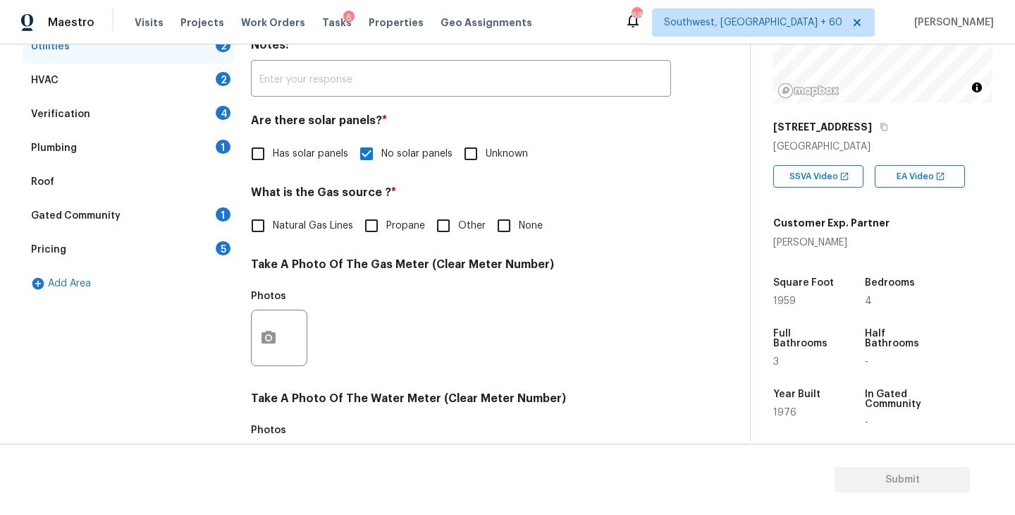
scroll to position [30, 0]
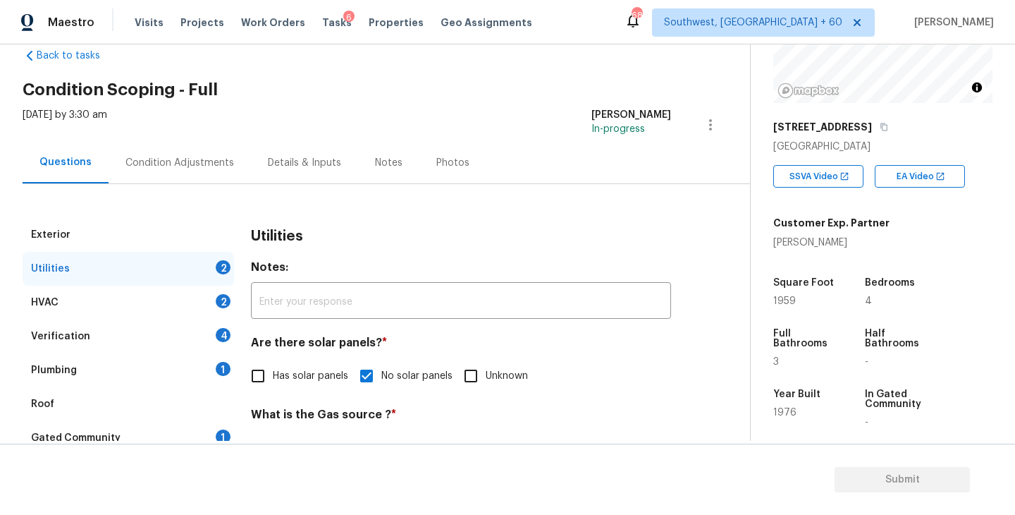
click at [137, 372] on div "Plumbing 1" at bounding box center [129, 370] width 212 height 34
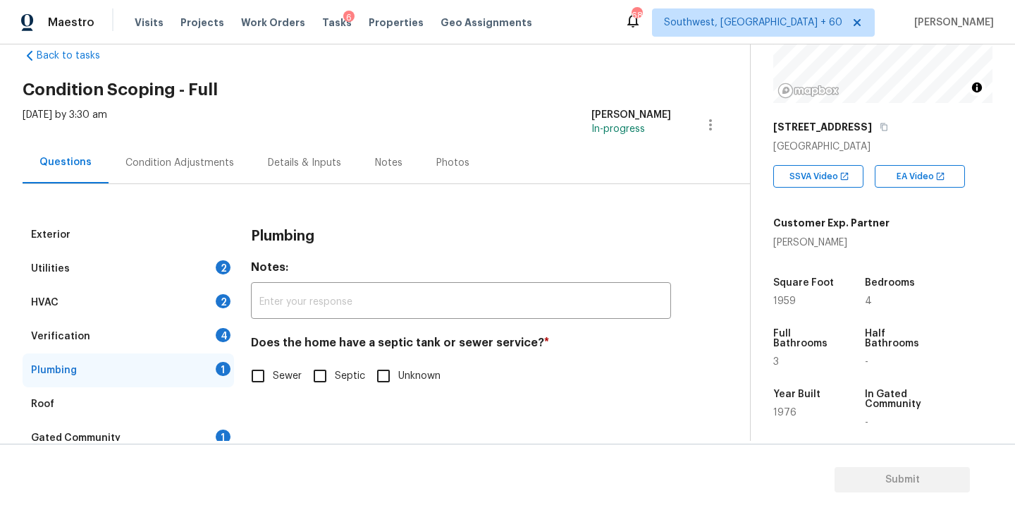
click at [331, 376] on input "Septic" at bounding box center [320, 376] width 30 height 30
checkbox input "true"
click at [185, 437] on div "Gated Community 1" at bounding box center [129, 438] width 212 height 34
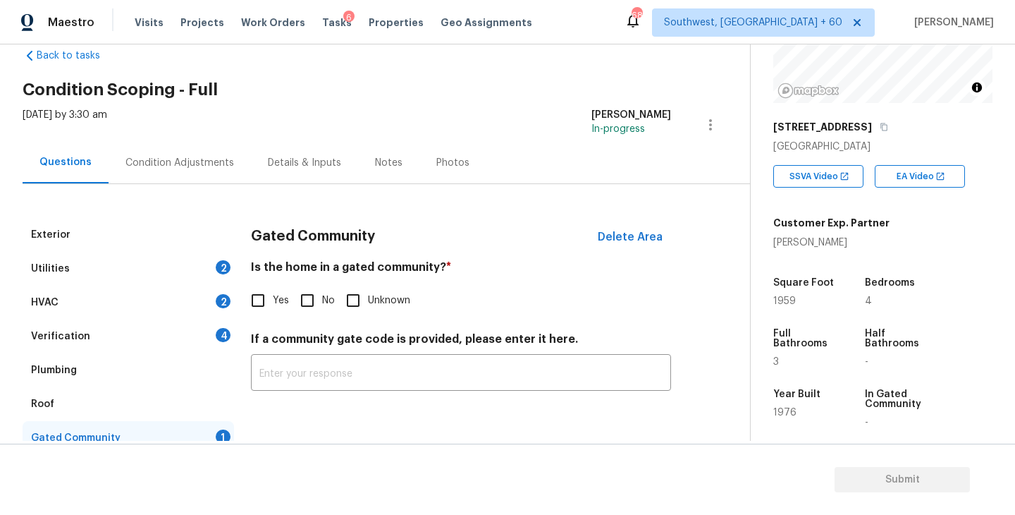
click at [316, 292] on input "No" at bounding box center [308, 301] width 30 height 30
checkbox input "true"
click at [197, 146] on div "Condition Adjustments" at bounding box center [180, 163] width 142 height 42
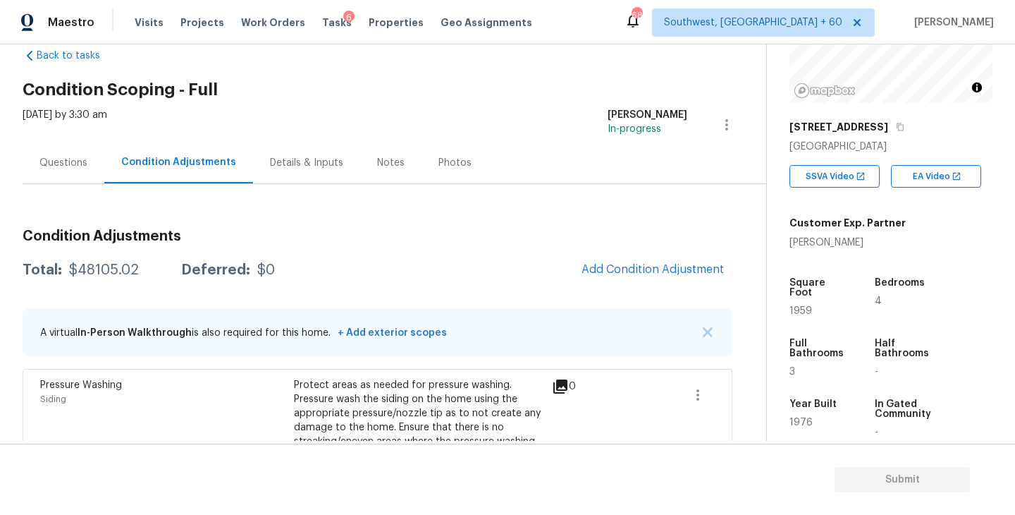
click at [383, 276] on div "Total: $48105.02 Deferred: $0 Add Condition Adjustment" at bounding box center [378, 270] width 710 height 31
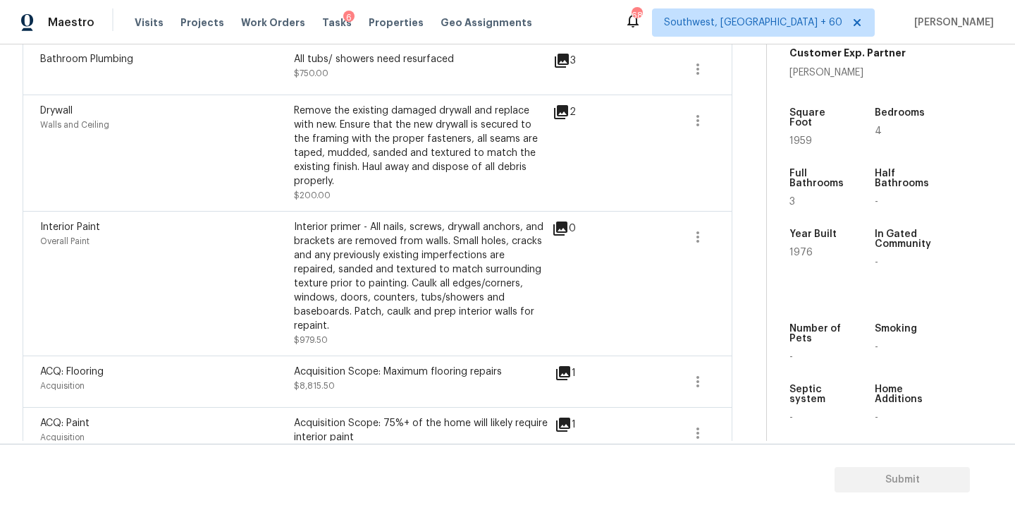
click at [531, 251] on div "Interior primer - All nails, screws, drywall anchors, and brackets are removed …" at bounding box center [421, 276] width 254 height 113
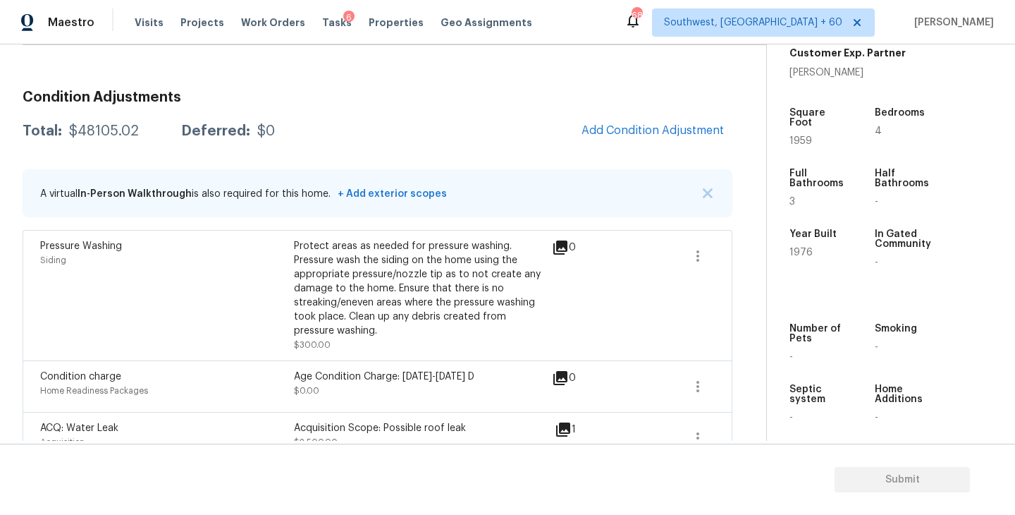
scroll to position [143, 0]
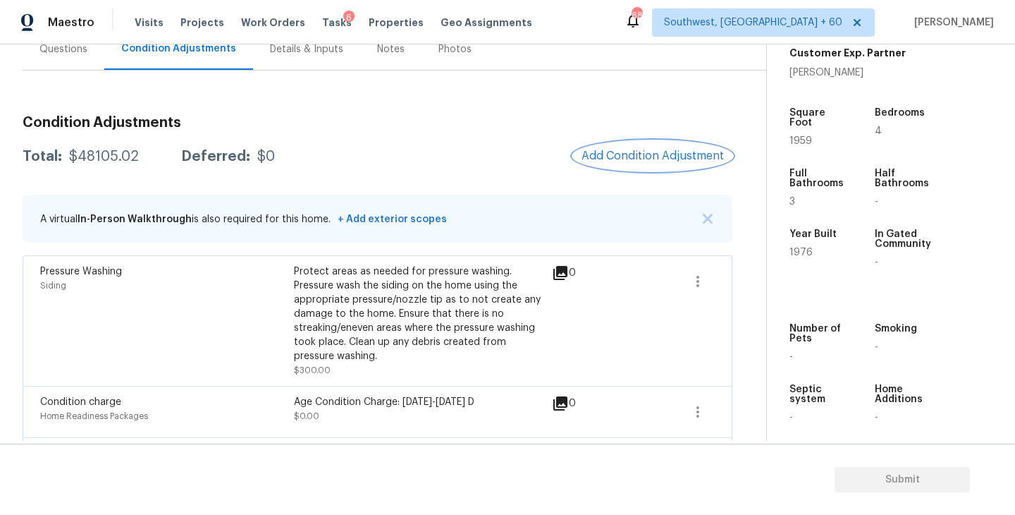
click at [642, 156] on span "Add Condition Adjustment" at bounding box center [653, 155] width 142 height 13
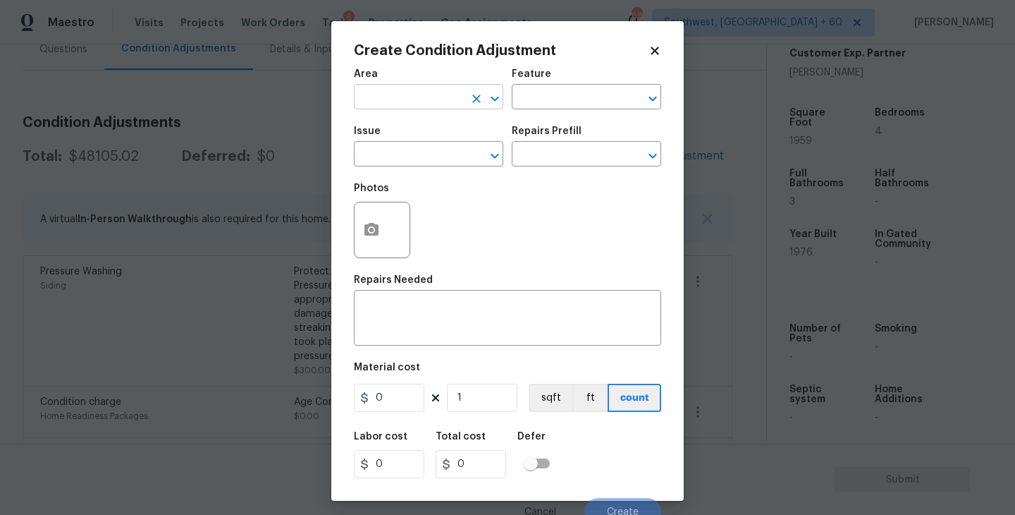
click at [406, 92] on input "text" at bounding box center [409, 98] width 110 height 22
click at [405, 128] on li "Utilities" at bounding box center [428, 129] width 149 height 23
type input "Utilities"
click at [405, 147] on input "text" at bounding box center [409, 156] width 110 height 22
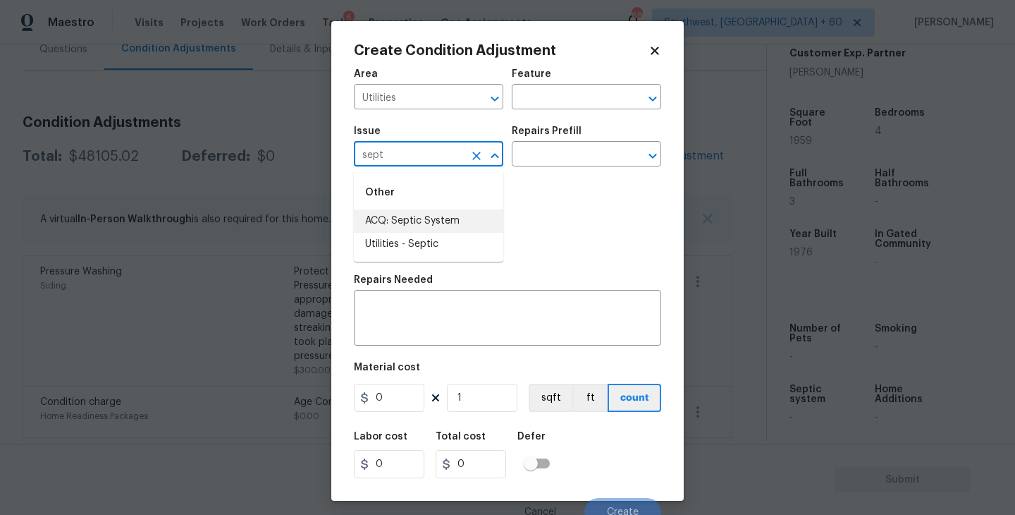
click at [414, 220] on li "ACQ: Septic System" at bounding box center [428, 220] width 149 height 23
type input "ACQ: Septic System"
click at [572, 147] on input "text" at bounding box center [567, 156] width 110 height 22
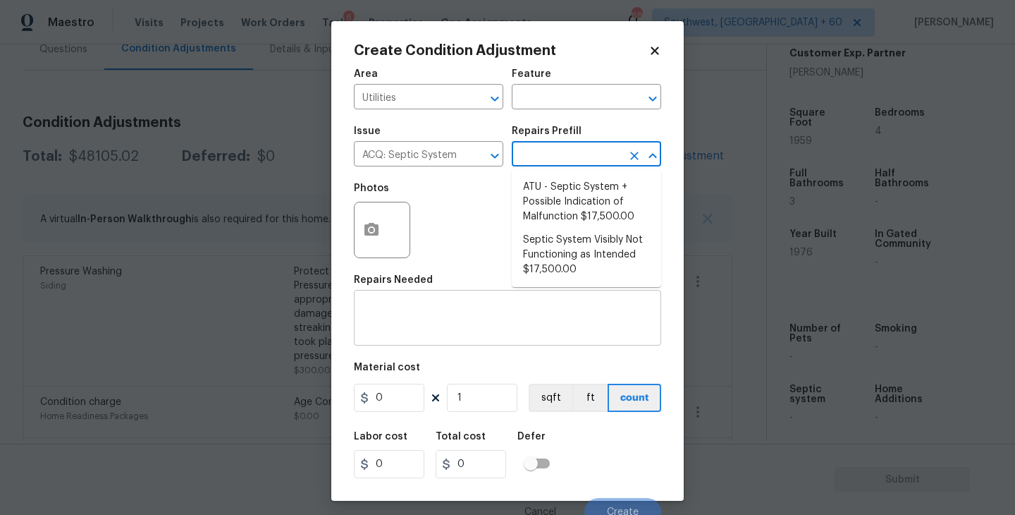
click at [468, 327] on textarea at bounding box center [507, 320] width 290 height 30
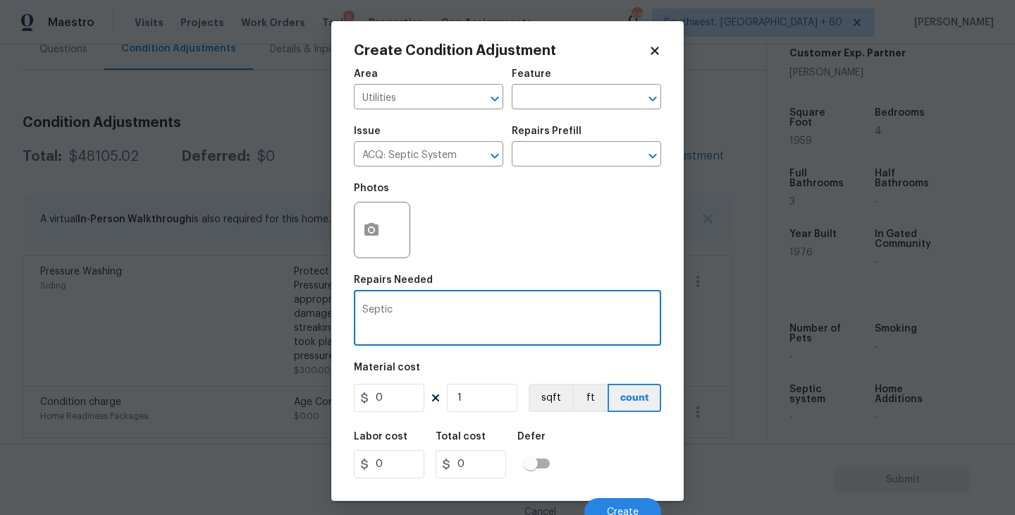
type textarea "Septic"
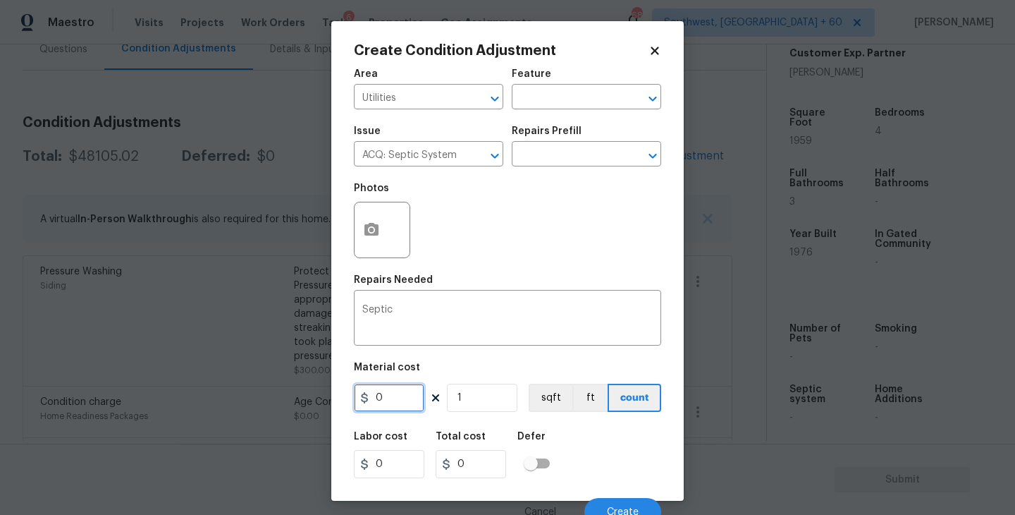
drag, startPoint x: 405, startPoint y: 397, endPoint x: 347, endPoint y: 398, distance: 58.5
click at [347, 398] on div "Create Condition Adjustment Area Utilities ​ Feature ​ Issue ACQ: Septic System…" at bounding box center [507, 260] width 353 height 479
type input "2000"
click at [658, 477] on div "Labor cost 0 Total cost 2000 Defer" at bounding box center [507, 454] width 307 height 63
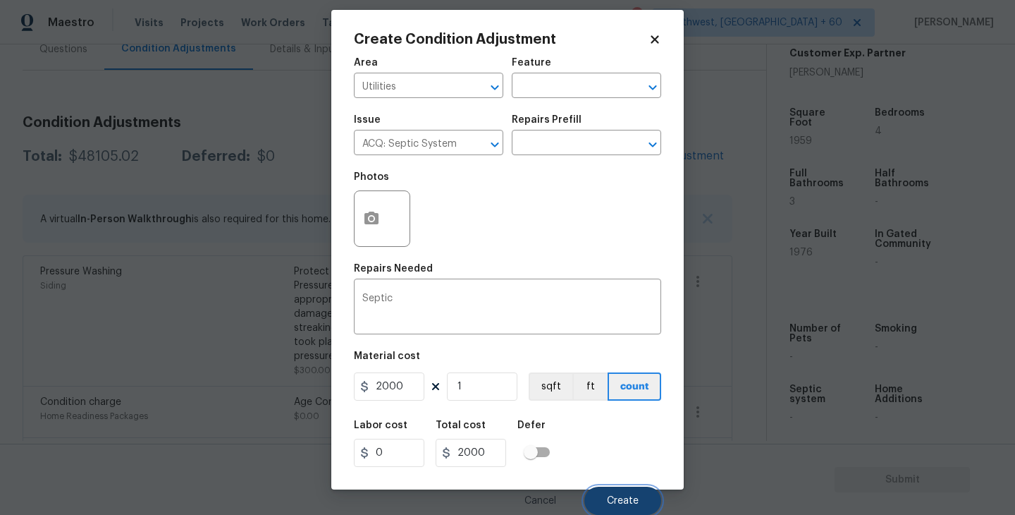
click at [639, 489] on button "Create" at bounding box center [622, 500] width 77 height 28
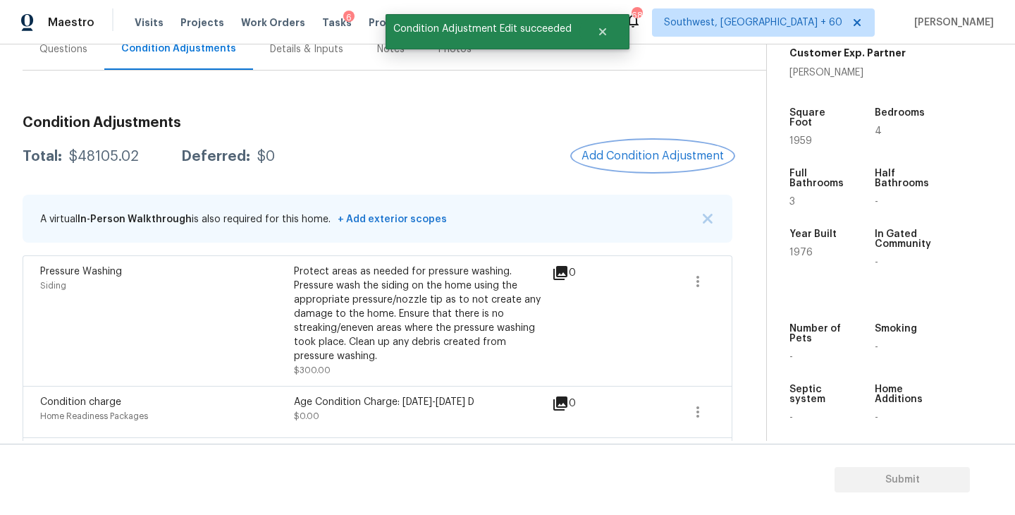
scroll to position [0, 0]
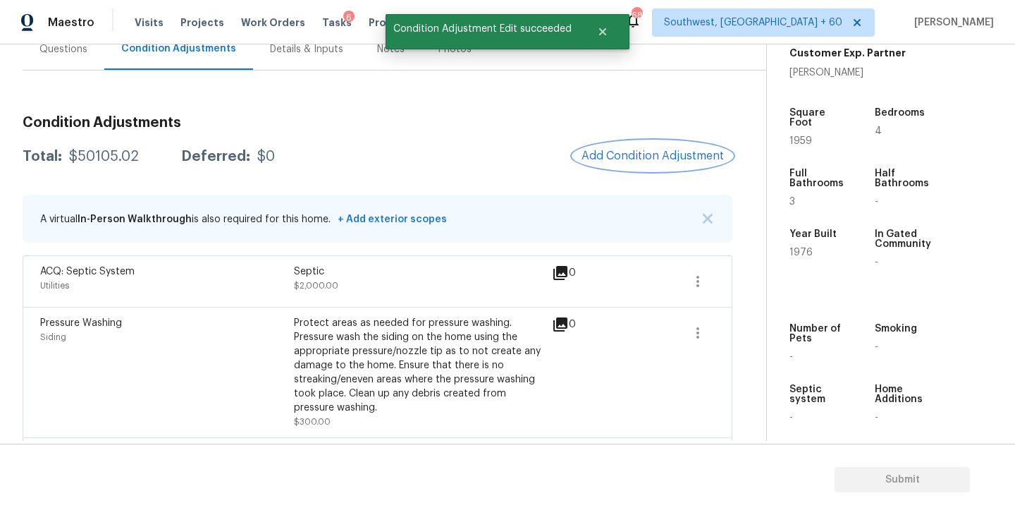
click at [643, 162] on span "Add Condition Adjustment" at bounding box center [653, 155] width 142 height 13
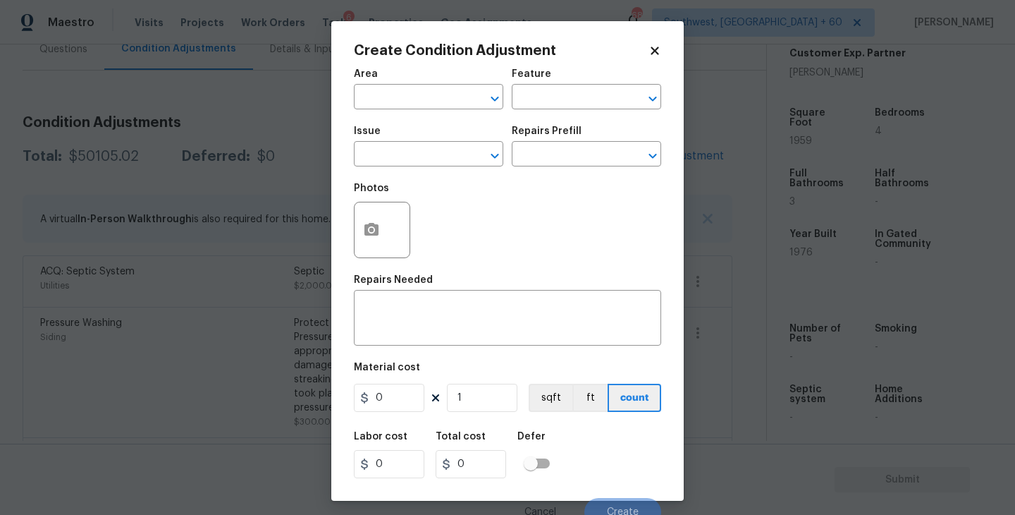
click at [389, 82] on div "Area" at bounding box center [428, 78] width 149 height 18
click at [388, 87] on input "text" at bounding box center [409, 98] width 110 height 22
click at [390, 129] on li "Kitchen" at bounding box center [428, 129] width 149 height 23
type input "Kitchen"
click at [553, 109] on div "Area Kitchen ​ Feature ​" at bounding box center [507, 89] width 307 height 57
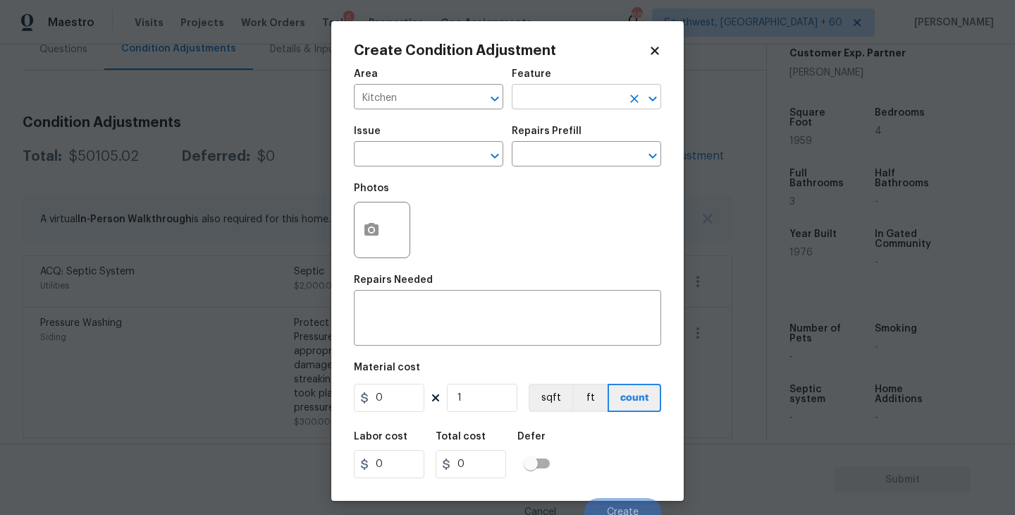
click at [555, 103] on input "text" at bounding box center [567, 98] width 110 height 22
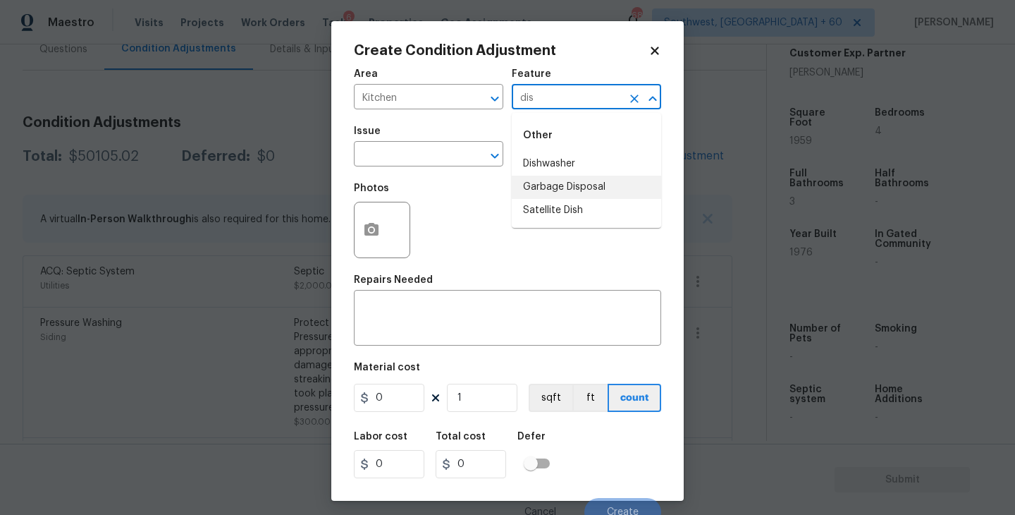
click at [562, 190] on li "Garbage Disposal" at bounding box center [586, 187] width 149 height 23
type input "Garbage Disposal"
click at [455, 166] on input "text" at bounding box center [409, 156] width 110 height 22
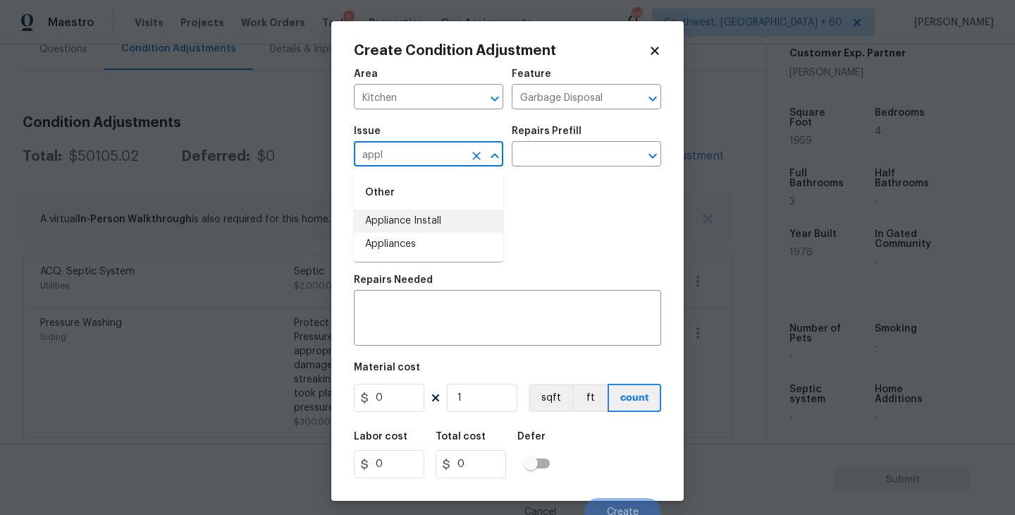
click at [430, 232] on li "Appliance Install" at bounding box center [428, 220] width 149 height 23
type input "Appliance Install"
click at [482, 159] on icon "Clear" at bounding box center [477, 156] width 14 height 14
click at [439, 159] on input "text" at bounding box center [409, 156] width 110 height 22
click at [417, 245] on li "Appliances" at bounding box center [428, 244] width 149 height 23
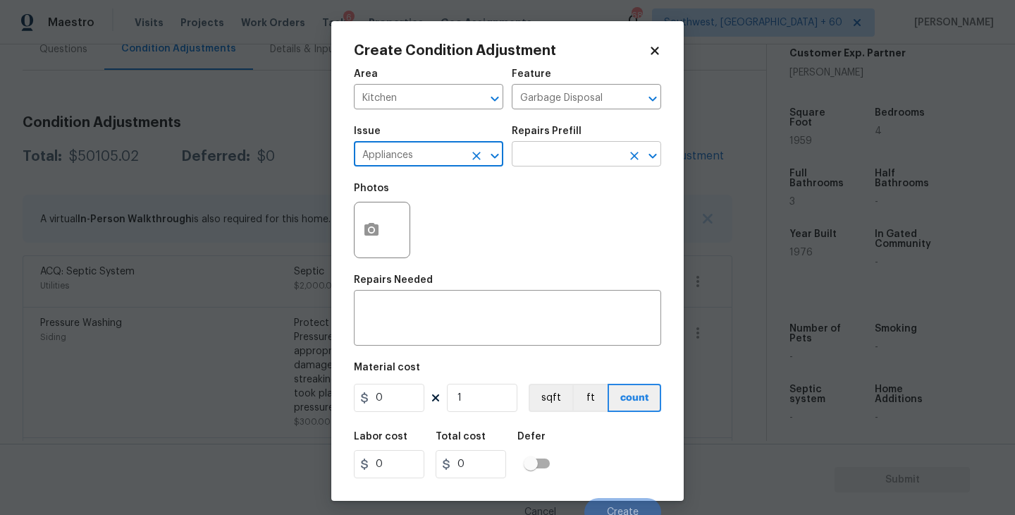
type input "Appliances"
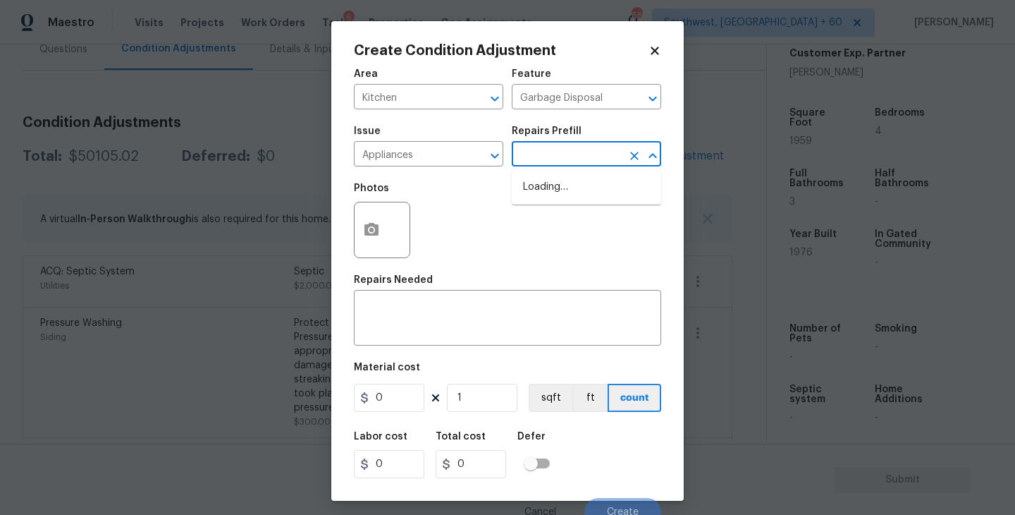
click at [621, 163] on input "text" at bounding box center [567, 156] width 110 height 22
type input "dis"
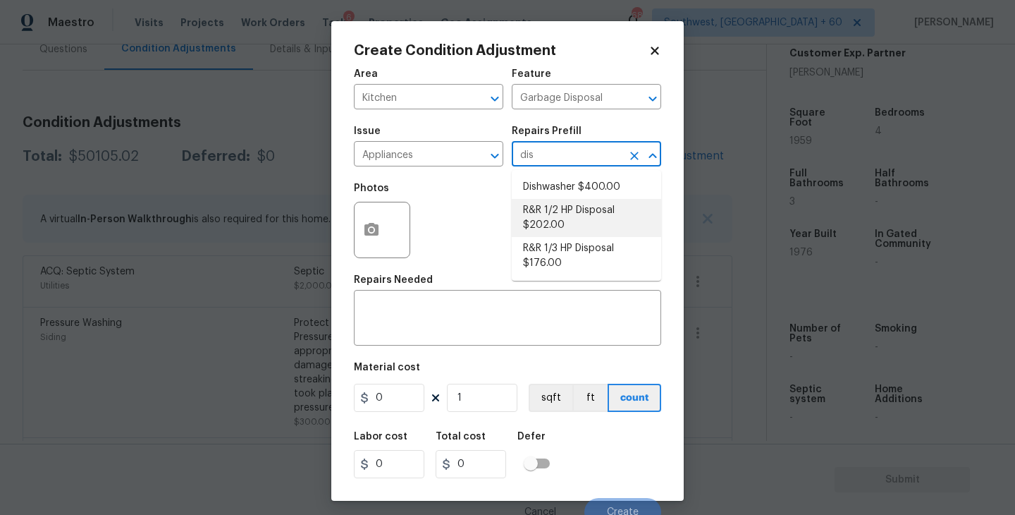
click at [601, 223] on li "R&R 1/2 HP Disposal $202.00" at bounding box center [586, 218] width 149 height 38
type input "Appliances"
type textarea "Remove and replace the existing garbage disposal with a new 1/2 HP garbage disp…"
type input "202"
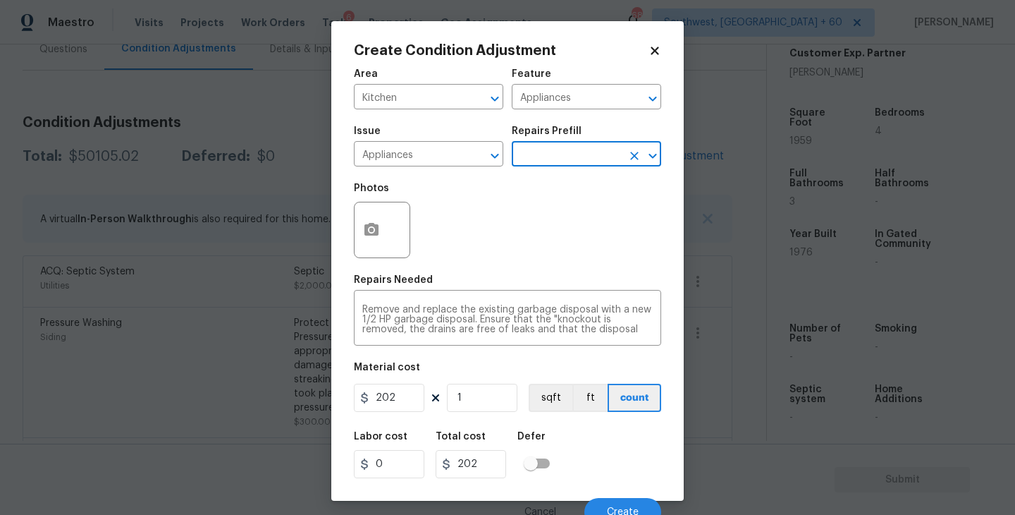
scroll to position [12, 0]
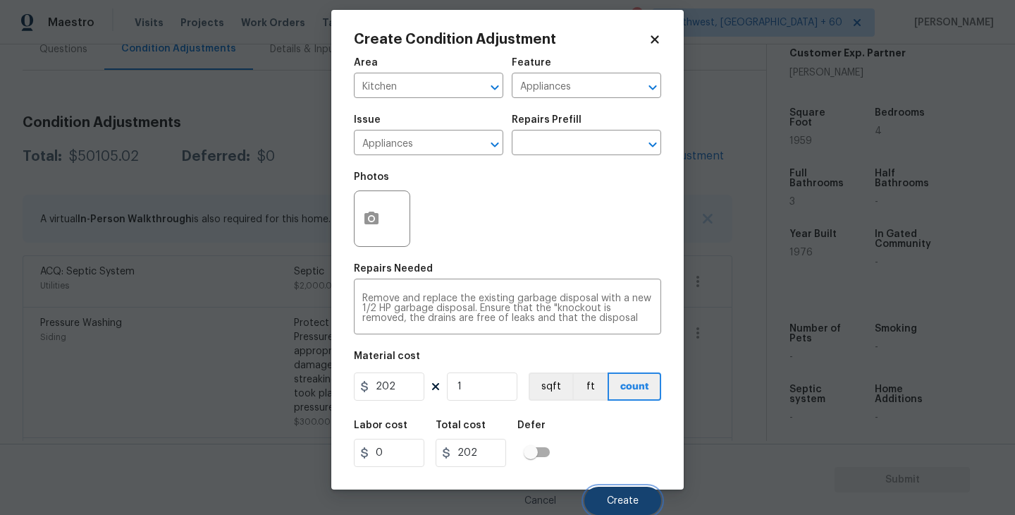
click at [624, 509] on button "Create" at bounding box center [622, 500] width 77 height 28
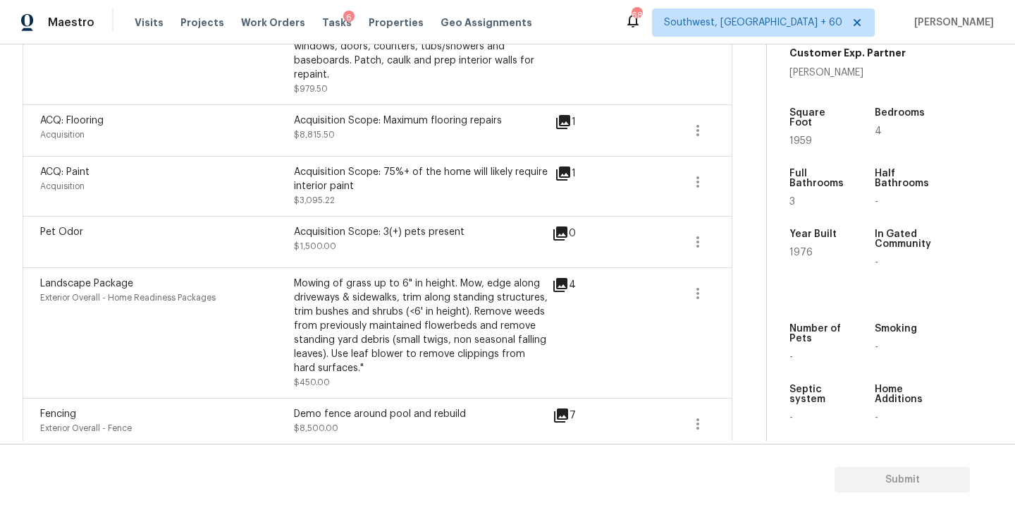
scroll to position [1413, 0]
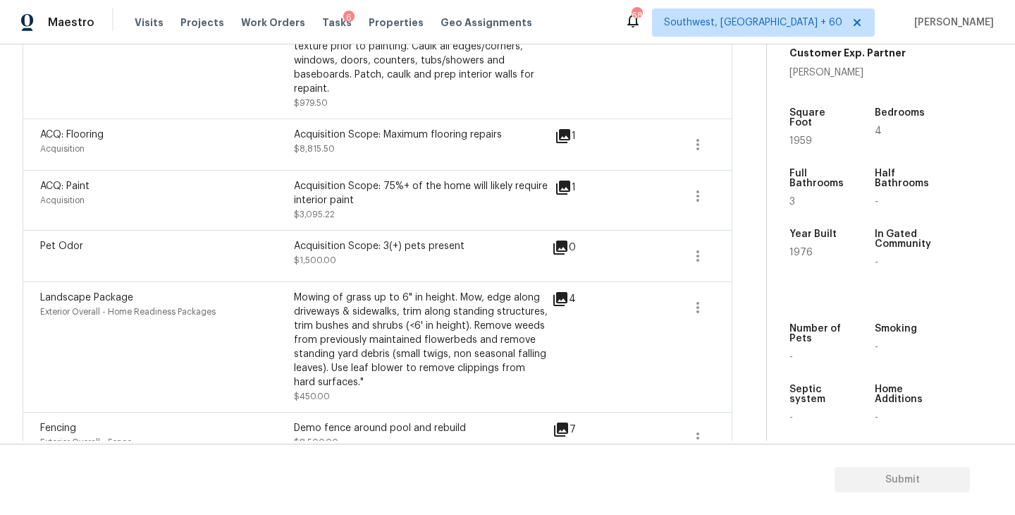
click at [564, 290] on icon at bounding box center [560, 298] width 17 height 17
click at [694, 299] on icon "button" at bounding box center [698, 307] width 17 height 17
click at [738, 273] on div "Edit" at bounding box center [778, 278] width 110 height 14
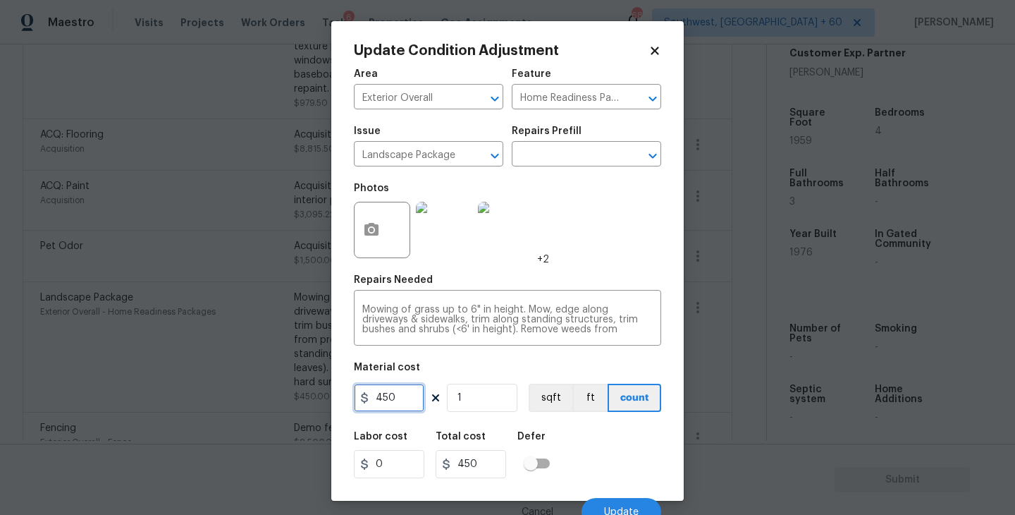
click at [398, 403] on input "450" at bounding box center [389, 398] width 71 height 28
click at [385, 400] on input "450" at bounding box center [389, 398] width 71 height 28
type input "750"
click at [588, 457] on div "Labor cost 0 Total cost 750 Defer" at bounding box center [507, 454] width 307 height 63
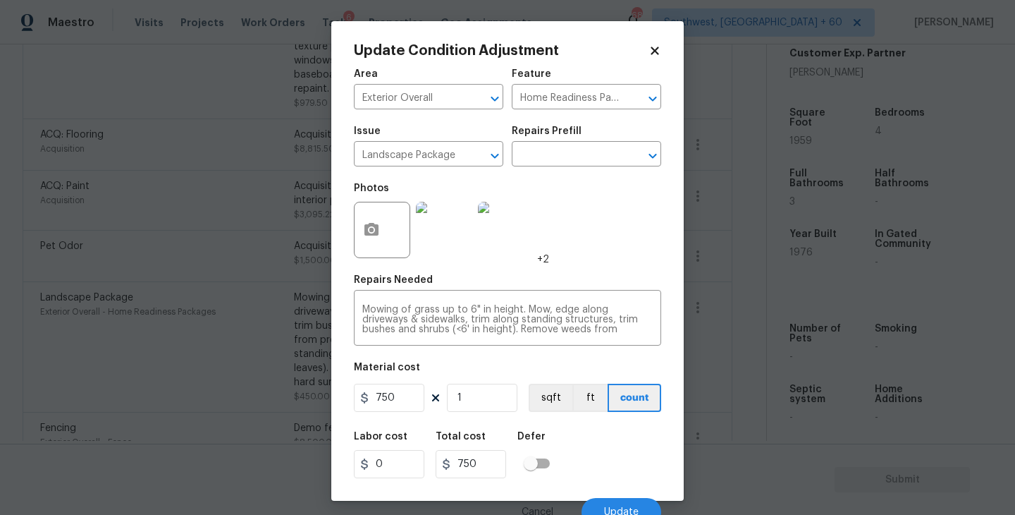
scroll to position [12, 0]
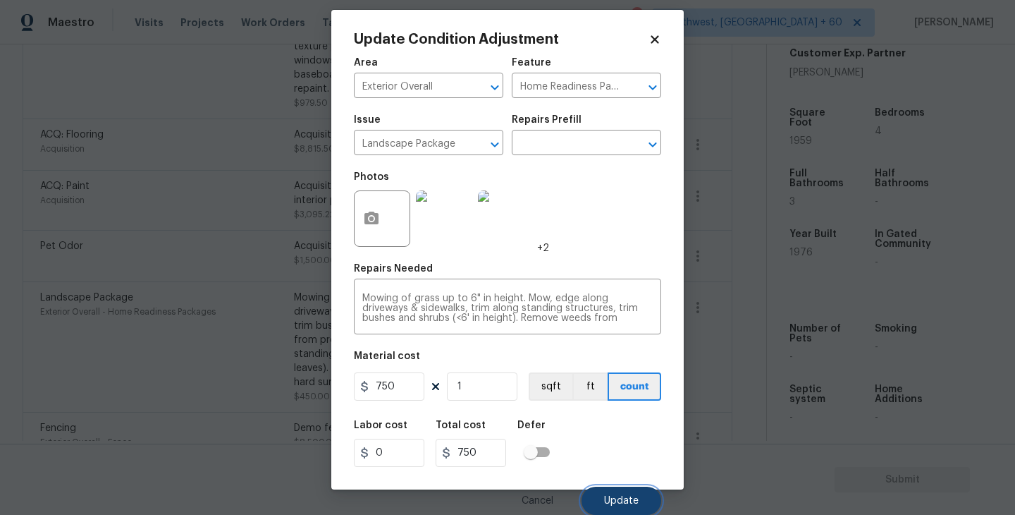
click at [620, 501] on span "Update" at bounding box center [621, 501] width 35 height 11
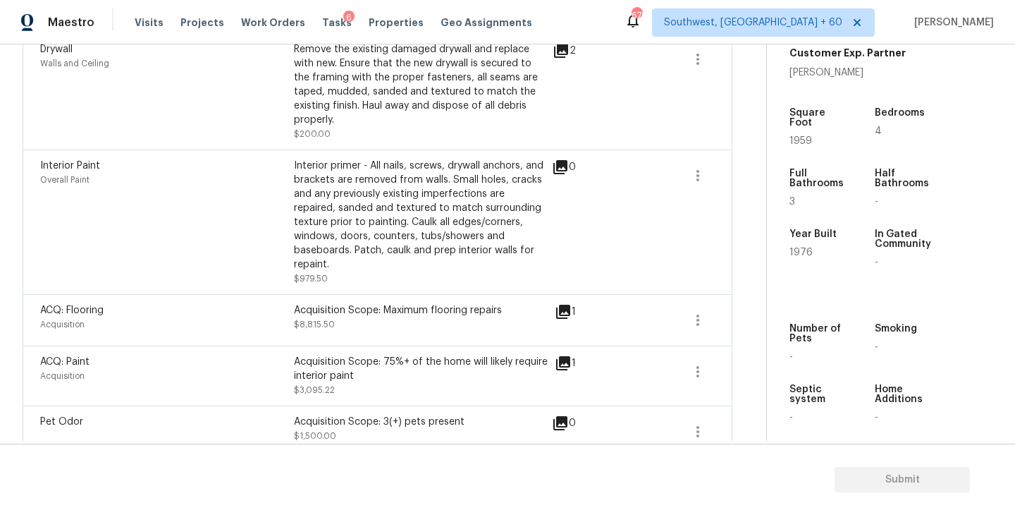
scroll to position [1237, 0]
click at [699, 312] on icon "button" at bounding box center [698, 320] width 17 height 17
click at [766, 290] on div "Edit" at bounding box center [778, 292] width 110 height 14
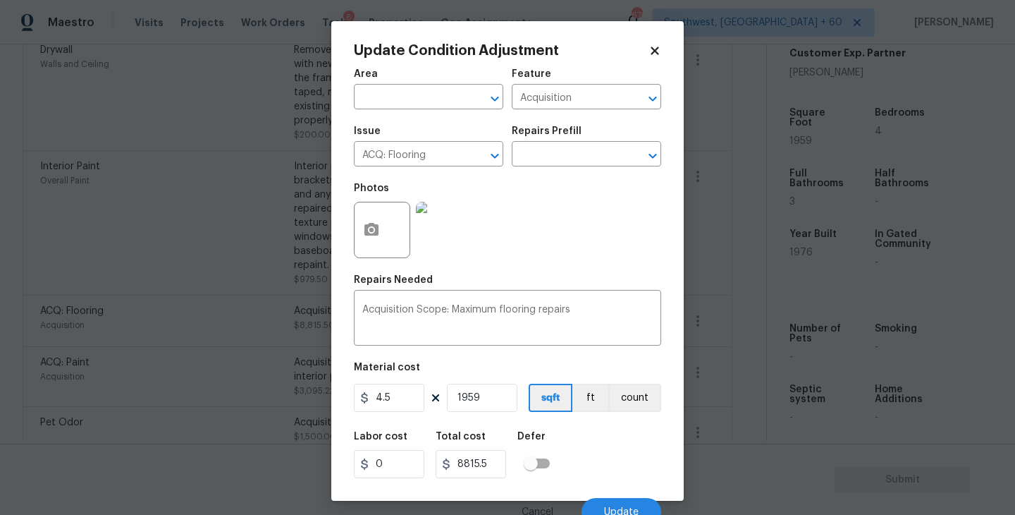
click at [713, 229] on body "Maestro Visits Projects Work Orders Tasks 6 Properties Geo Assignments 679 Sout…" at bounding box center [507, 257] width 1015 height 515
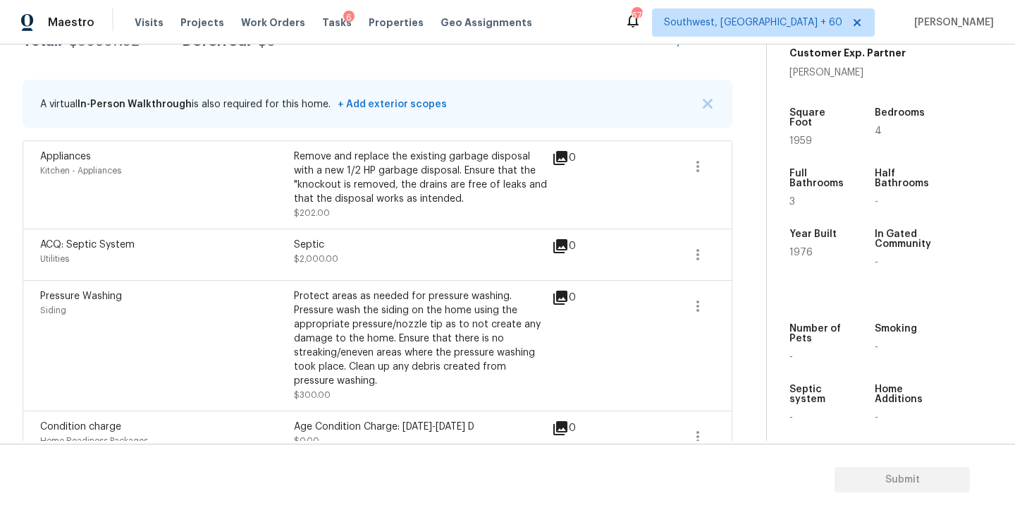
scroll to position [187, 0]
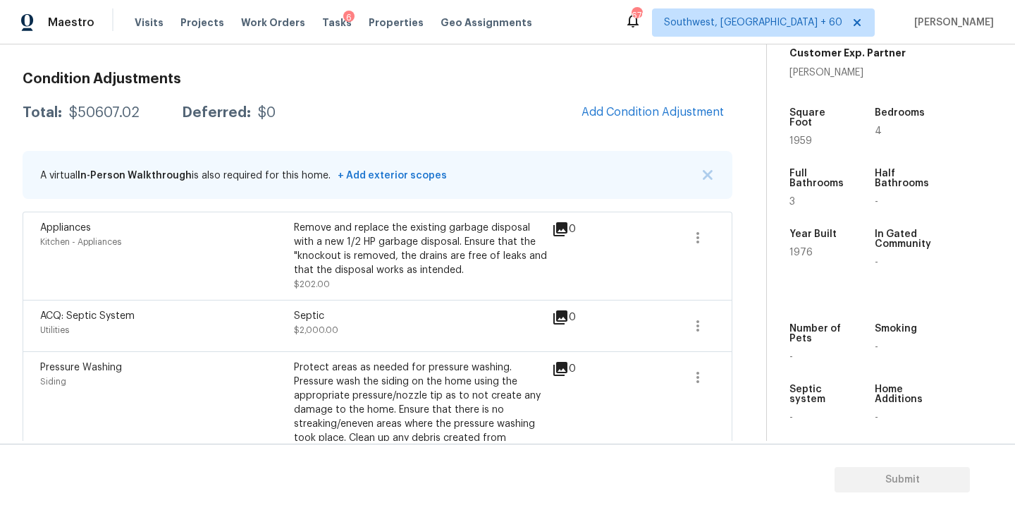
click at [412, 127] on div "Total: $50607.02 Deferred: $0 Add Condition Adjustment" at bounding box center [378, 112] width 710 height 31
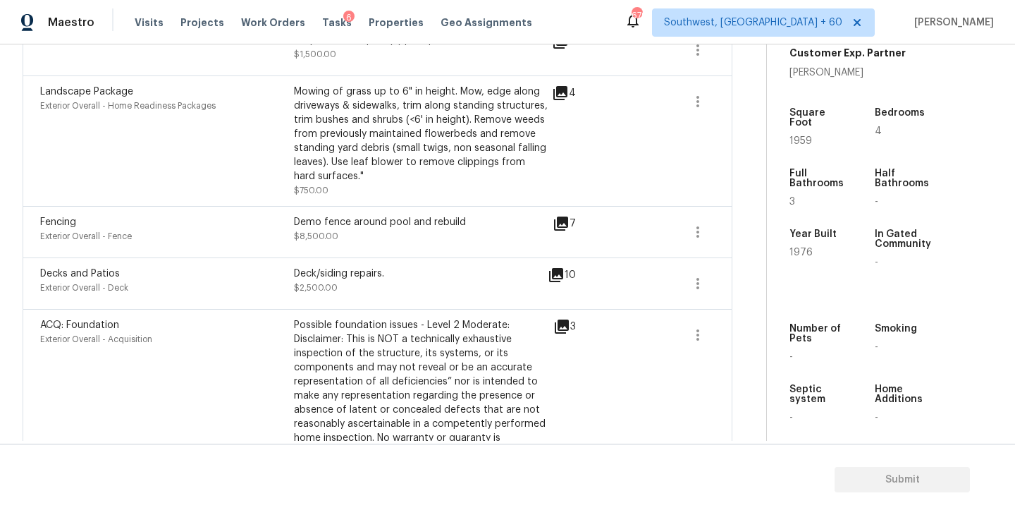
scroll to position [1639, 0]
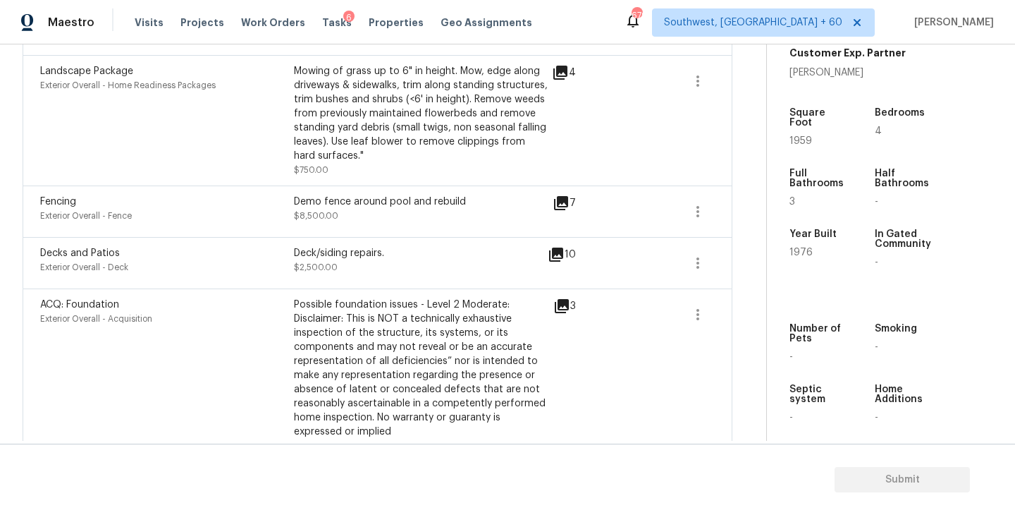
click at [556, 298] on icon at bounding box center [561, 306] width 17 height 17
click at [558, 246] on icon at bounding box center [556, 254] width 17 height 17
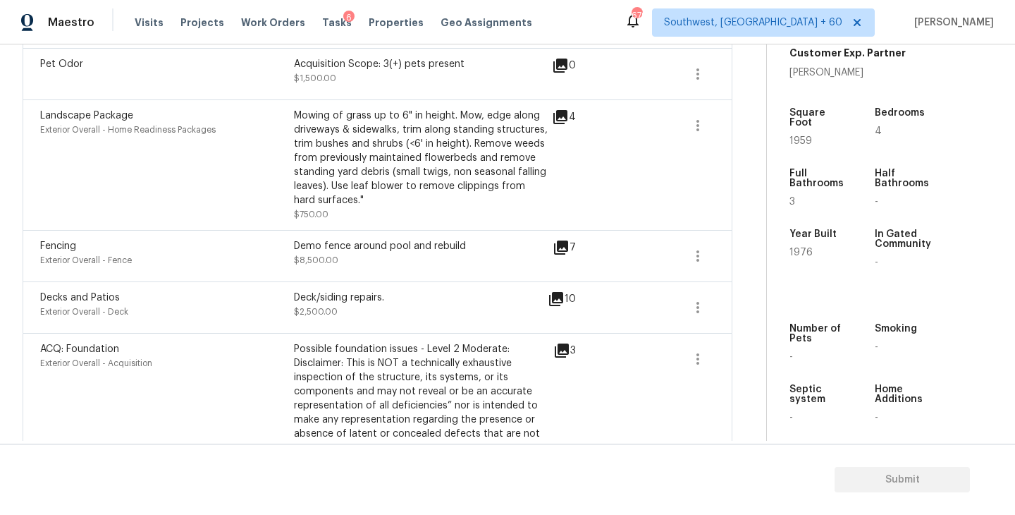
scroll to position [1557, 0]
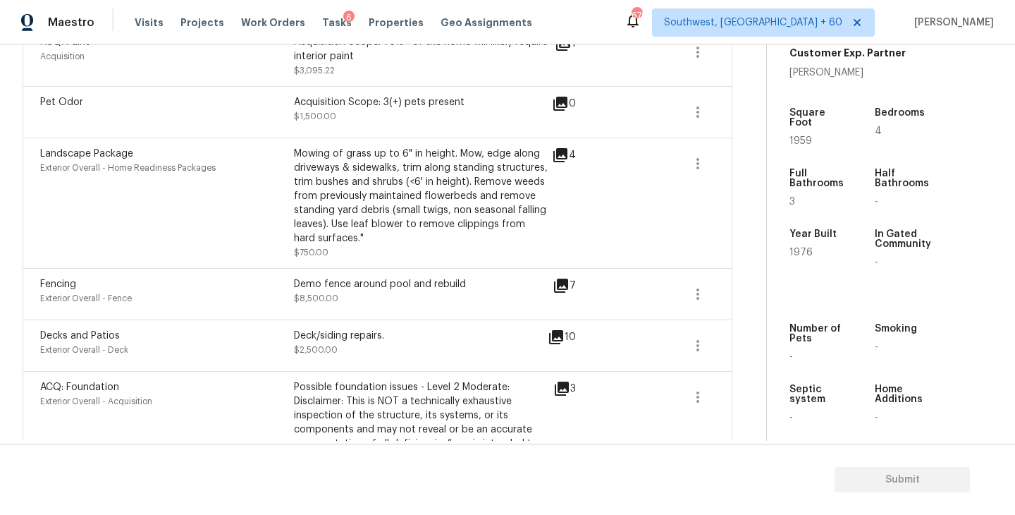
click at [553, 330] on icon at bounding box center [556, 337] width 14 height 14
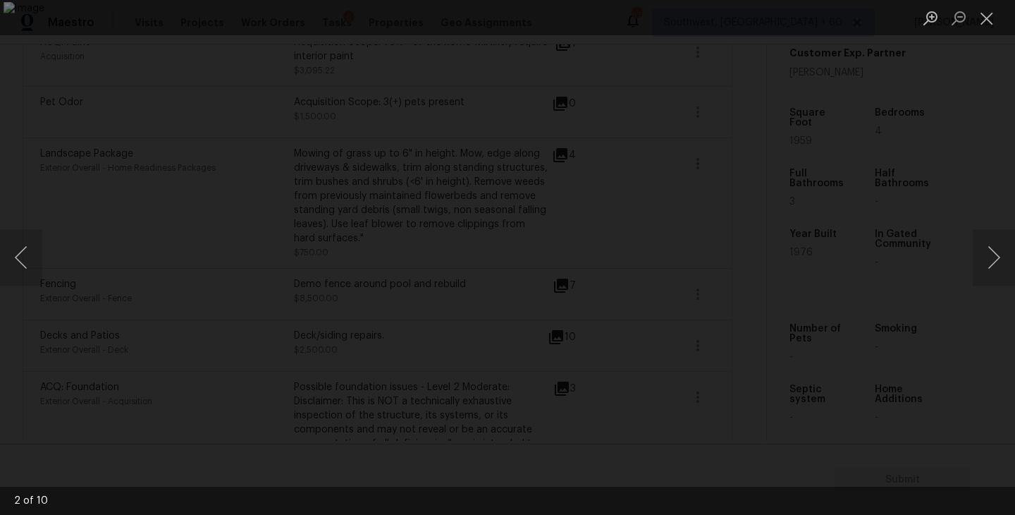
click at [943, 158] on div "Lightbox" at bounding box center [507, 257] width 1015 height 515
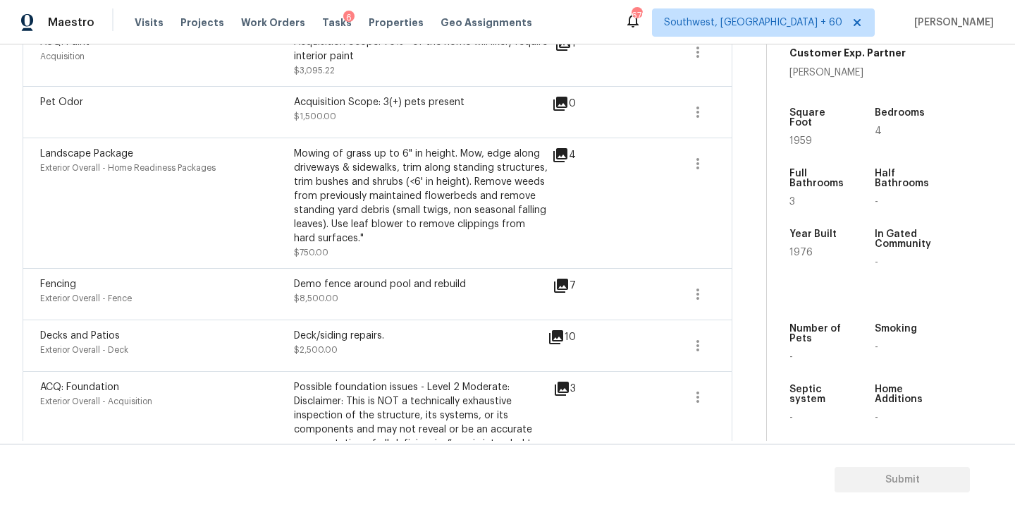
click at [564, 278] on icon at bounding box center [561, 285] width 14 height 14
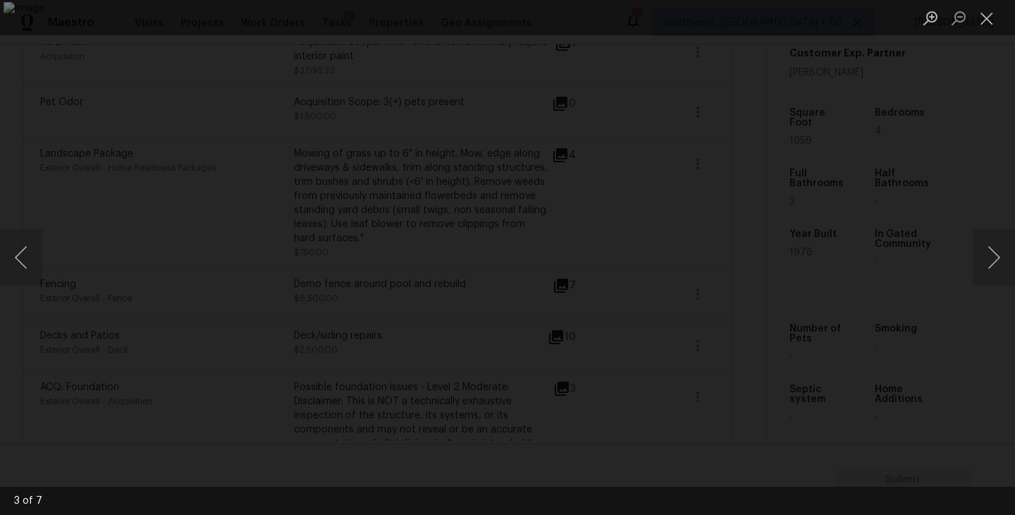
click at [951, 331] on div "Lightbox" at bounding box center [507, 257] width 1015 height 515
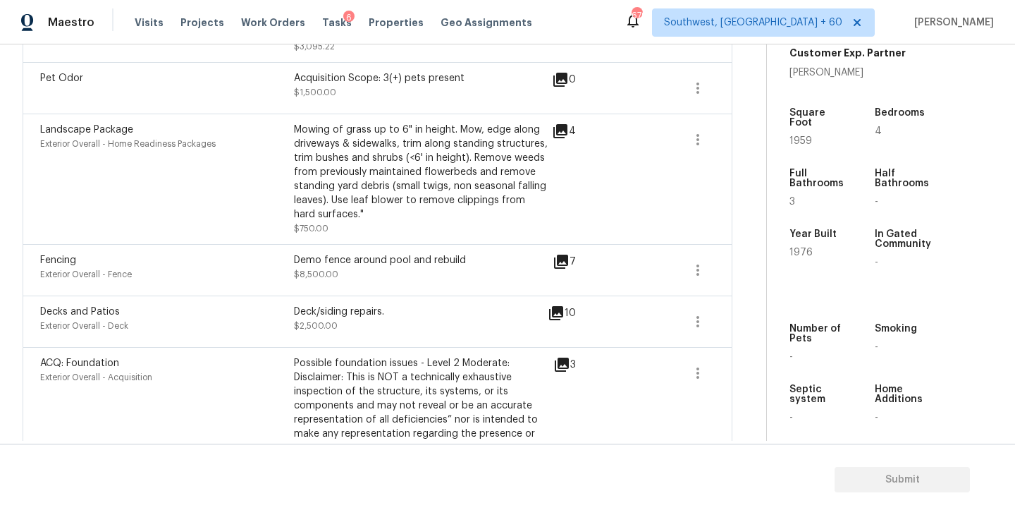
scroll to position [1534, 0]
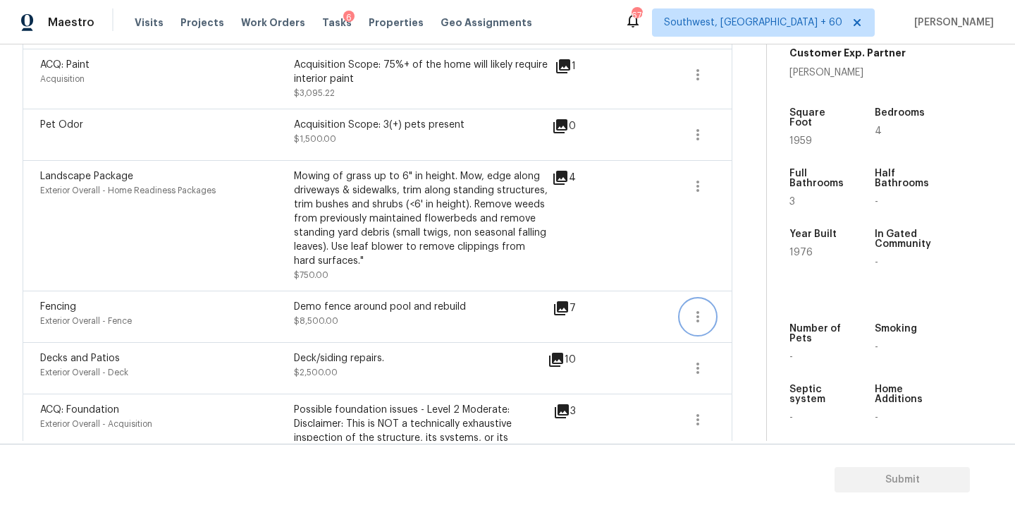
click at [700, 308] on icon "button" at bounding box center [698, 316] width 17 height 17
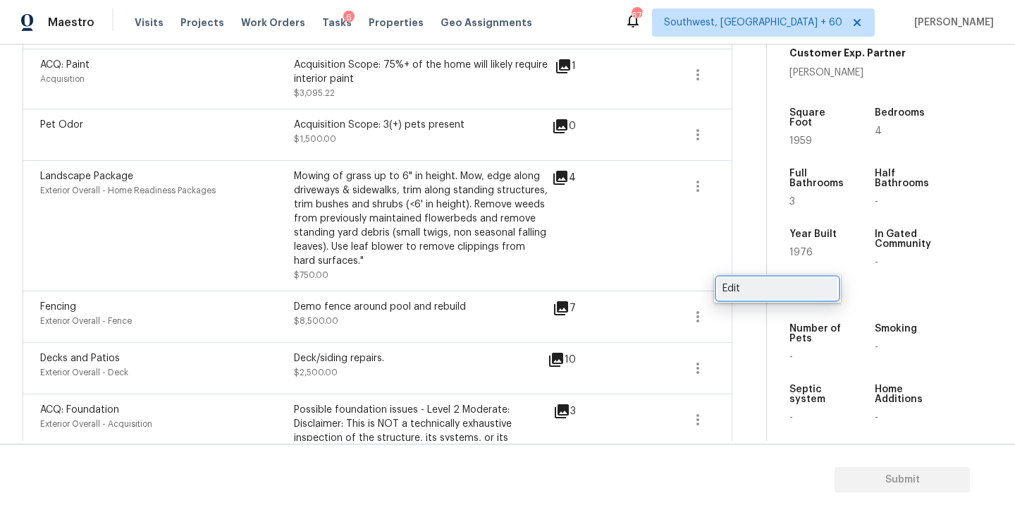
click at [723, 290] on div "Edit" at bounding box center [778, 288] width 110 height 14
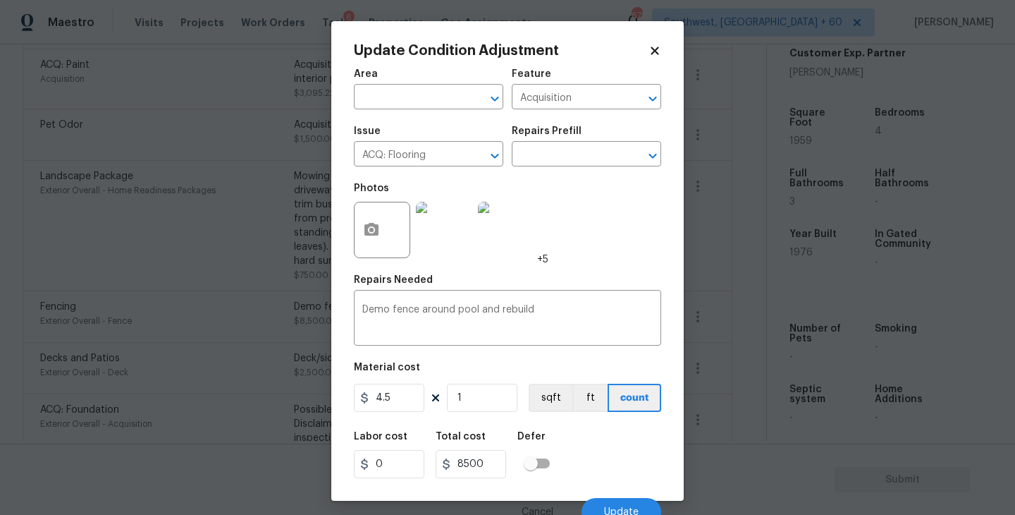
type input "Exterior Overall"
type input "Fence"
type input "Fencing"
drag, startPoint x: 395, startPoint y: 405, endPoint x: 263, endPoint y: 405, distance: 131.8
click at [263, 405] on div "Update Condition Adjustment Area Exterior Overall ​ Feature Fence ​ Issue Fenci…" at bounding box center [507, 257] width 1015 height 515
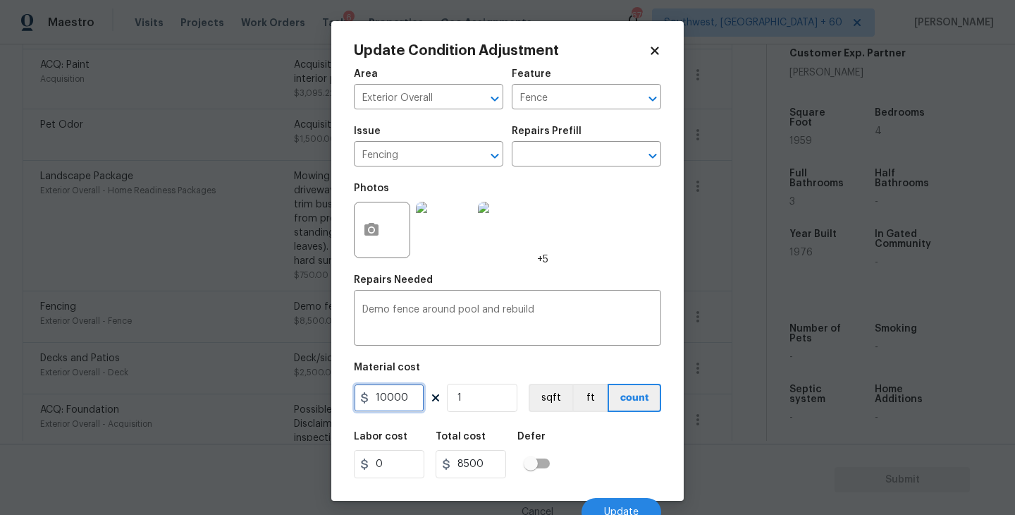
type input "10000"
click at [639, 419] on div "Area Exterior Overall ​ Feature Fence ​ Issue Fencing ​ Repairs Prefill ​ Photo…" at bounding box center [507, 293] width 307 height 465
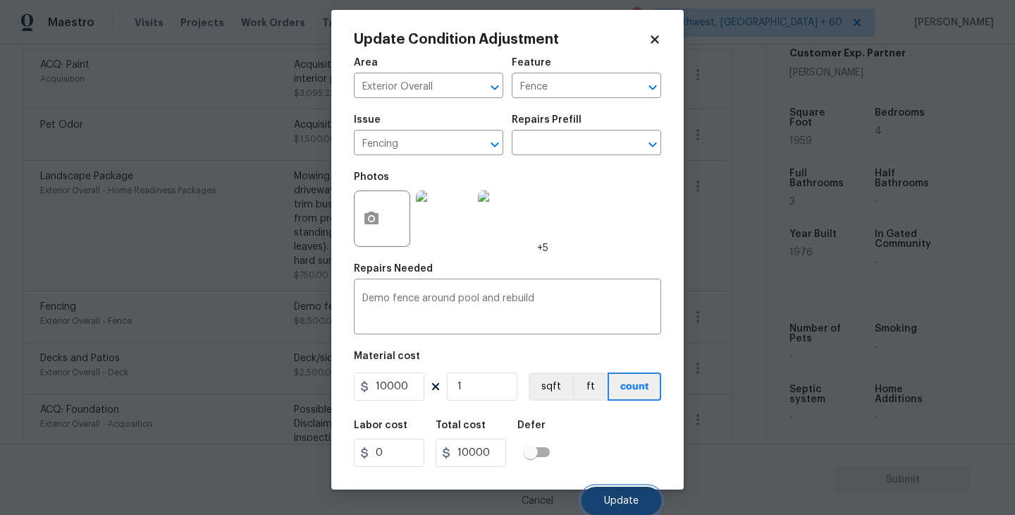
click at [613, 498] on span "Update" at bounding box center [621, 501] width 35 height 11
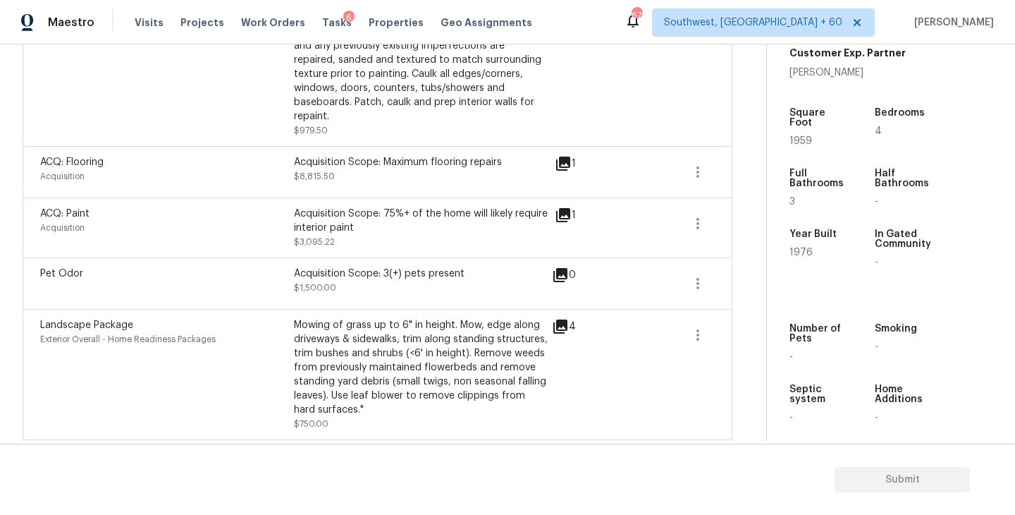
scroll to position [1639, 0]
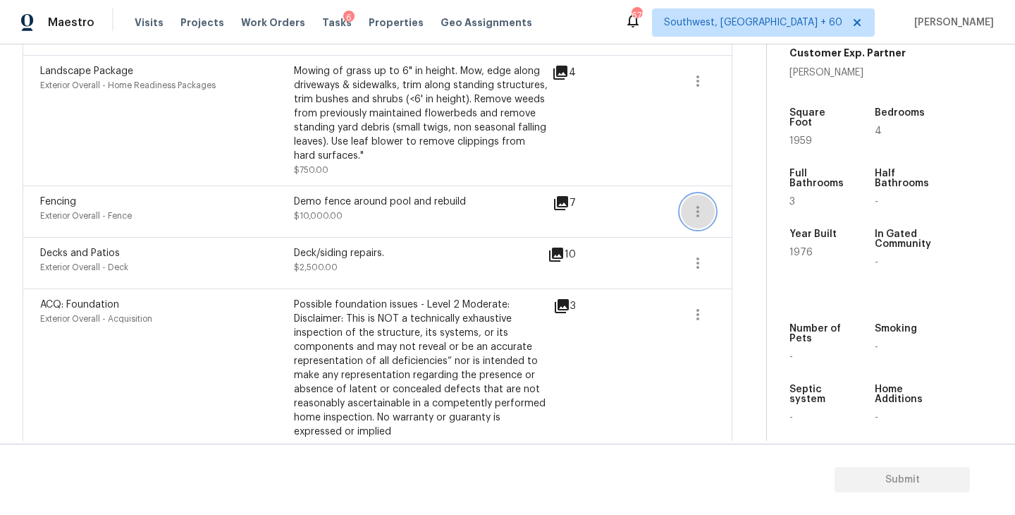
click at [706, 195] on button "button" at bounding box center [698, 212] width 34 height 34
click at [740, 183] on div "Edit" at bounding box center [778, 183] width 110 height 14
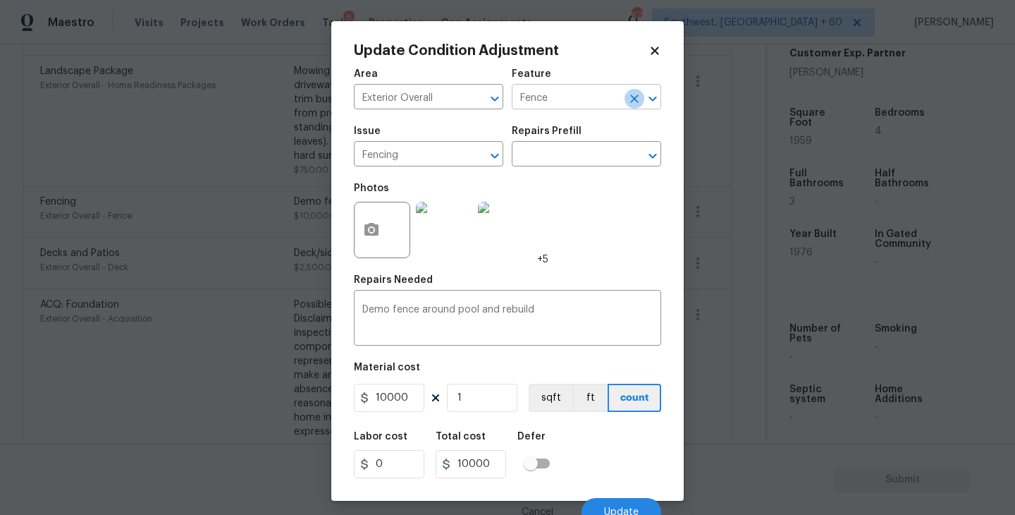
click at [634, 97] on icon "Clear" at bounding box center [634, 98] width 8 height 8
click at [588, 154] on li "Pool" at bounding box center [586, 163] width 149 height 23
click at [477, 155] on icon "Clear" at bounding box center [476, 156] width 8 height 8
type input "Pool"
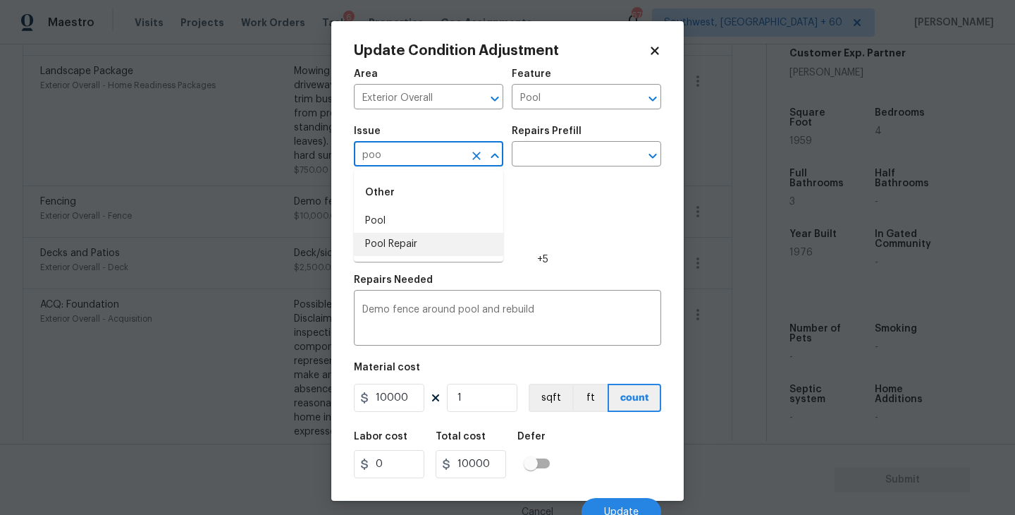
click at [411, 243] on li "Pool Repair" at bounding box center [428, 244] width 149 height 23
type input "Pool Repair"
click at [561, 154] on input "text" at bounding box center [567, 156] width 110 height 22
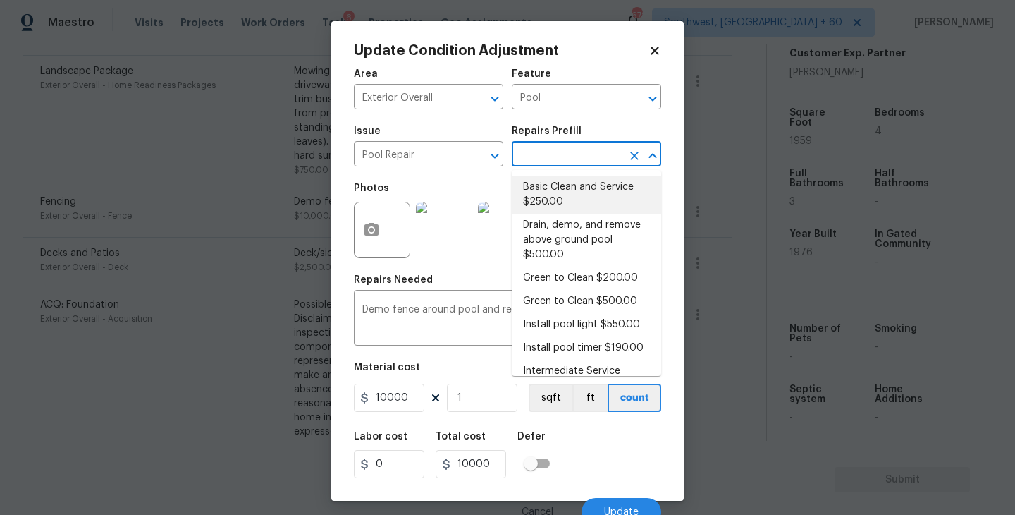
click at [558, 191] on li "Basic Clean and Service $250.00" at bounding box center [586, 195] width 149 height 38
type textarea "basic clean and service, balance chems, repair minor leaks at equipment, etc"
type input "250"
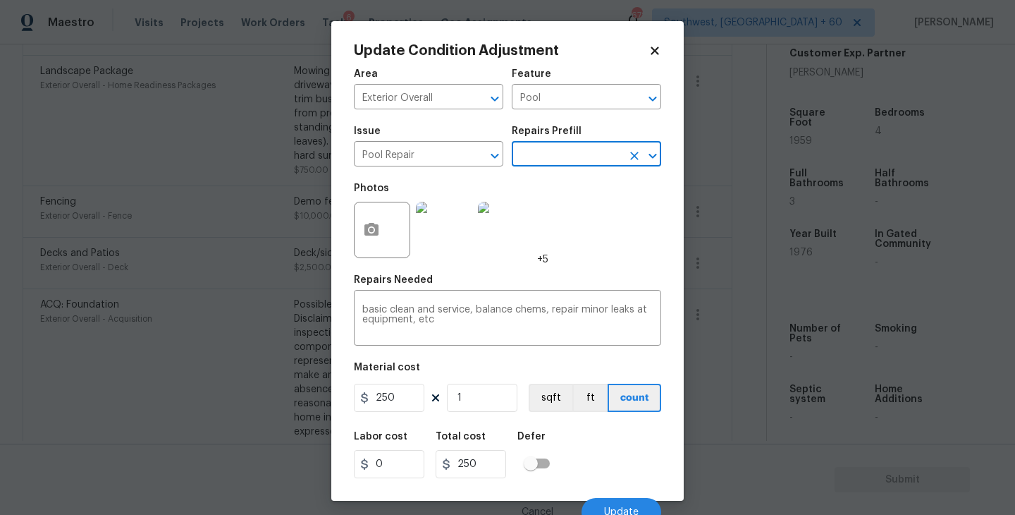
click at [442, 243] on img at bounding box center [444, 230] width 56 height 56
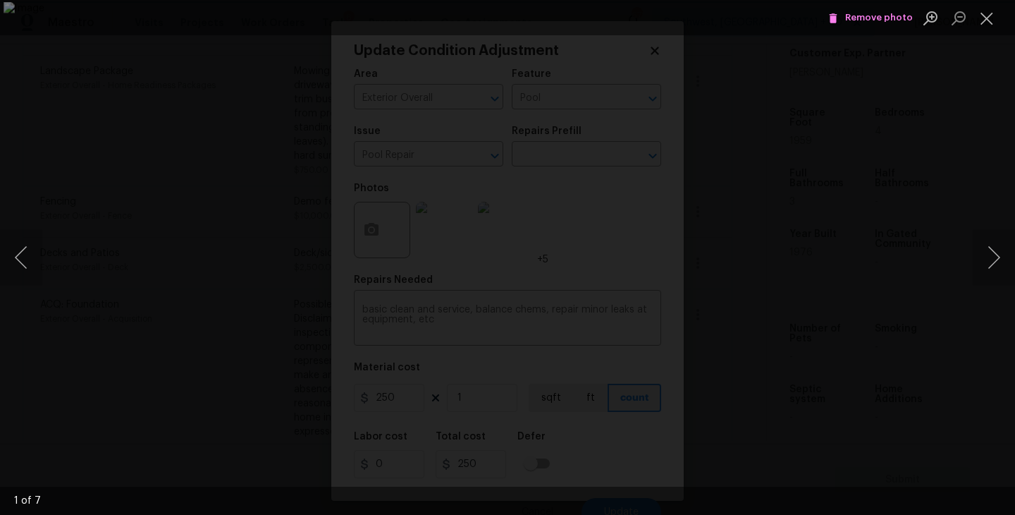
click at [874, 24] on span "Remove photo" at bounding box center [870, 18] width 85 height 16
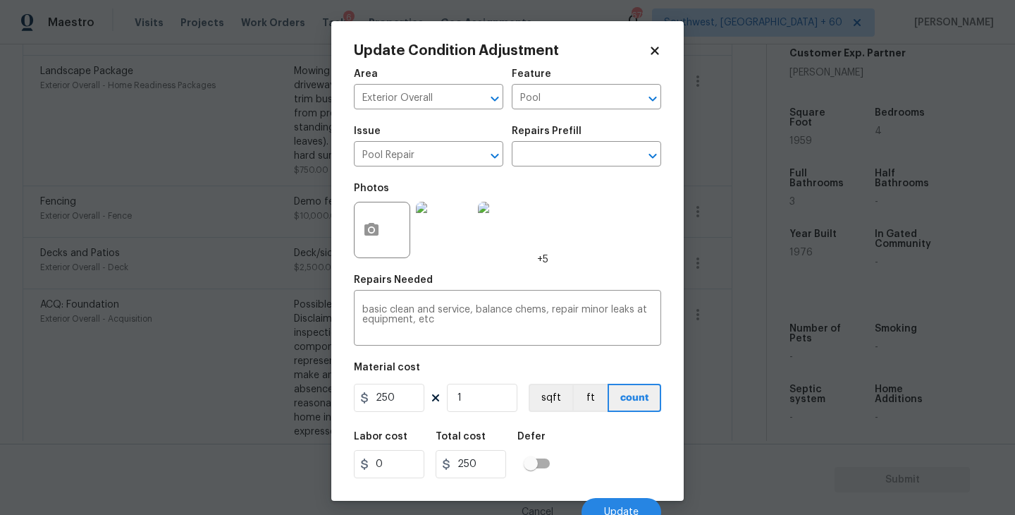
click at [391, 231] on div at bounding box center [382, 230] width 56 height 56
click at [375, 234] on icon "button" at bounding box center [371, 229] width 14 height 13
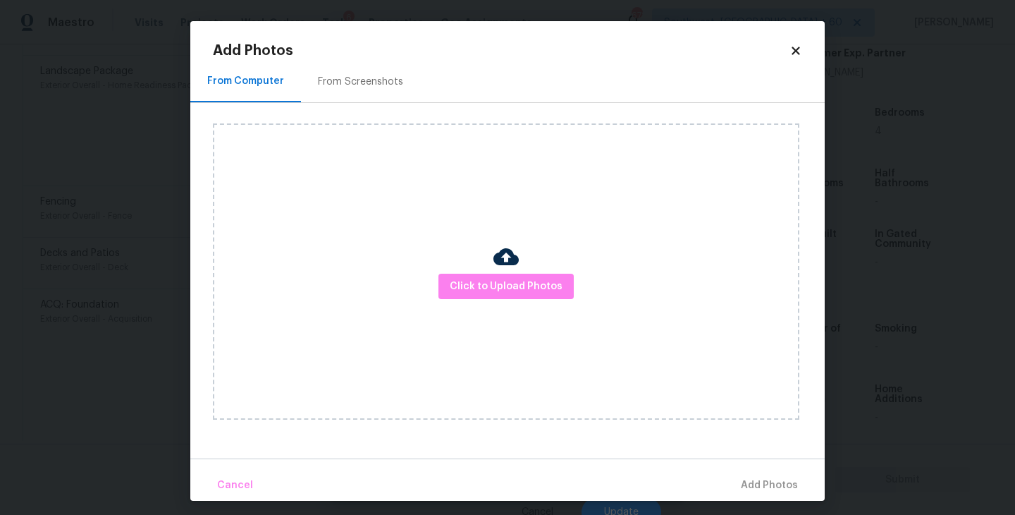
click at [482, 271] on div "Click to Upload Photos" at bounding box center [506, 271] width 587 height 296
click at [499, 279] on span "Click to Upload Photos" at bounding box center [506, 287] width 113 height 18
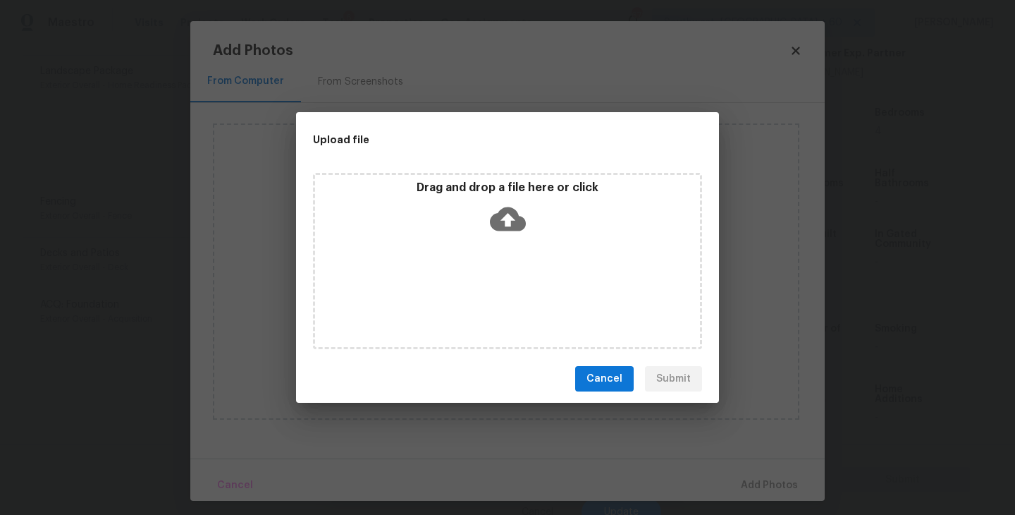
click at [501, 237] on div "Drag and drop a file here or click" at bounding box center [507, 210] width 385 height 61
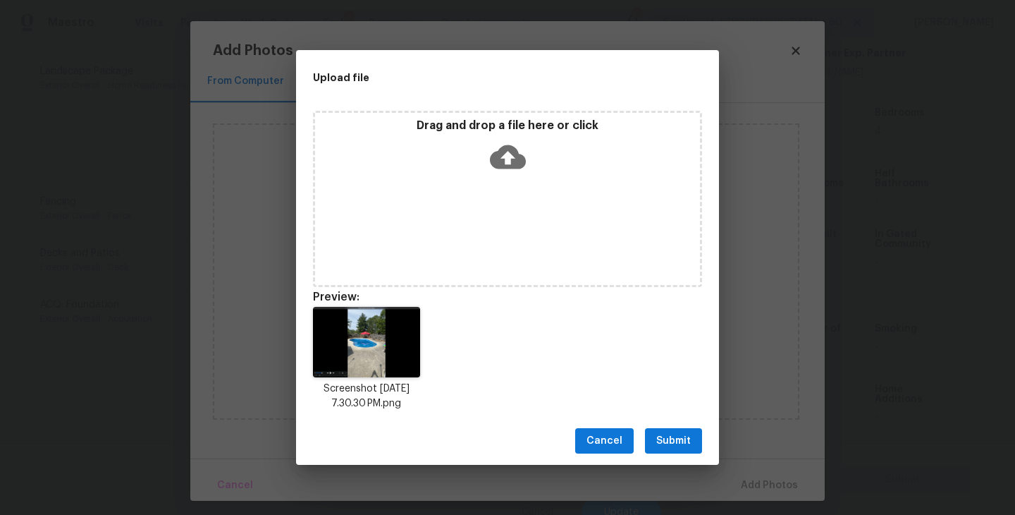
click at [670, 434] on span "Submit" at bounding box center [673, 441] width 35 height 18
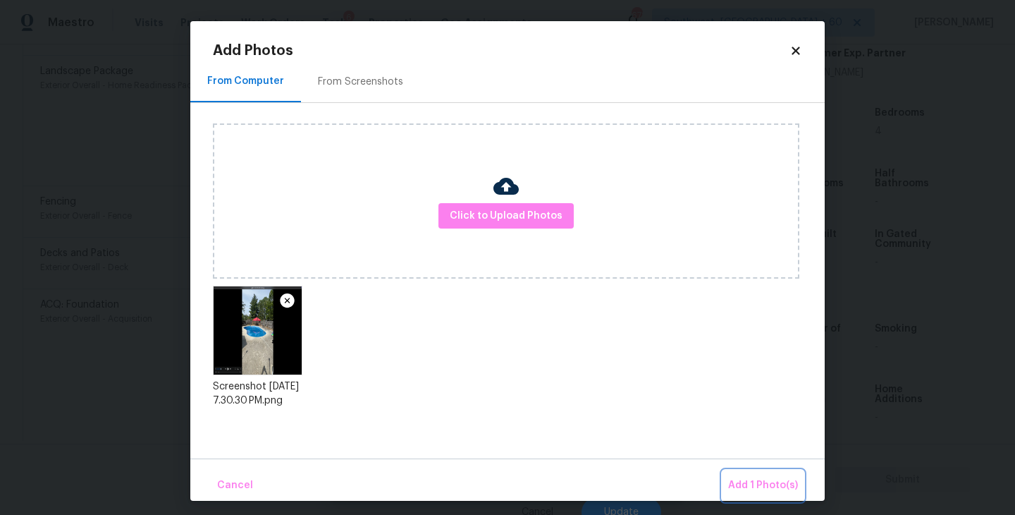
click at [740, 479] on span "Add 1 Photo(s)" at bounding box center [763, 486] width 70 height 18
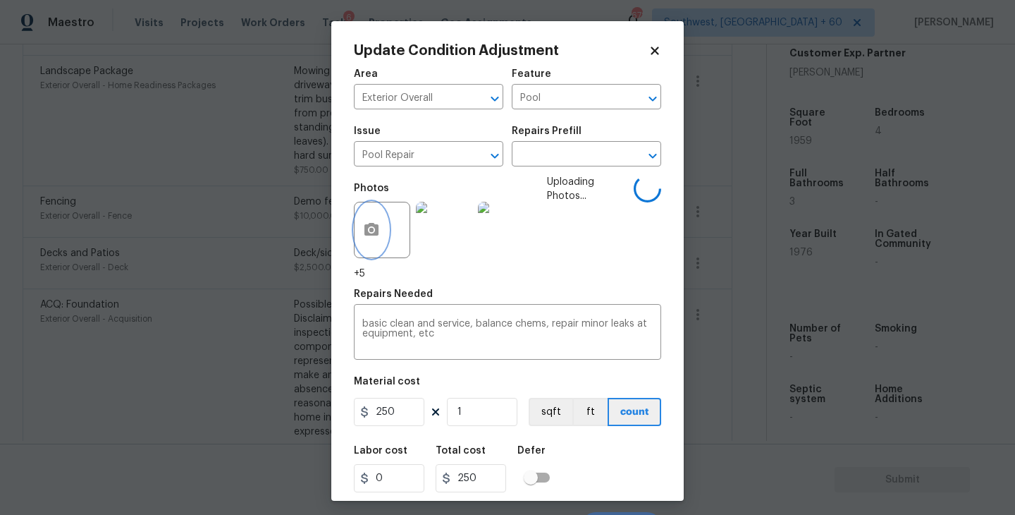
scroll to position [26, 0]
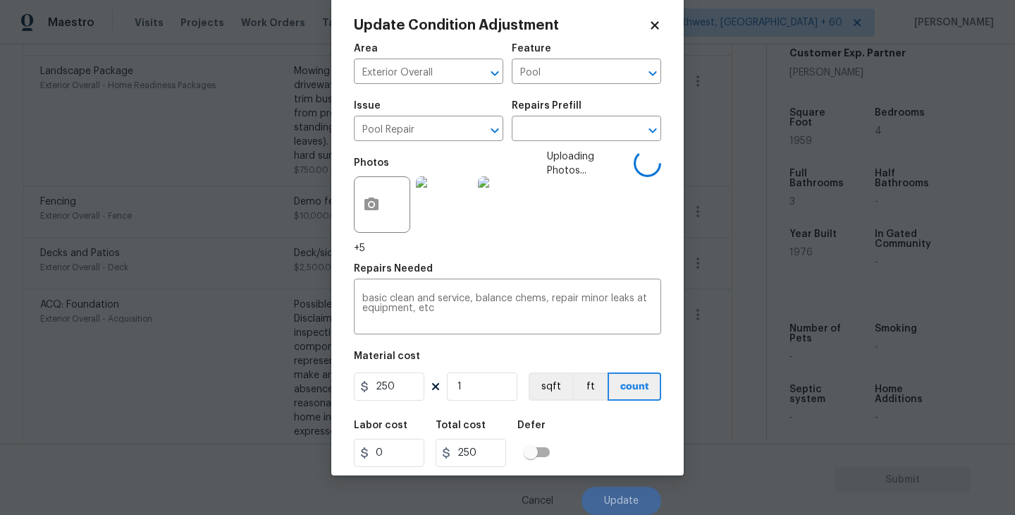
click at [609, 424] on div "Labor cost 0 Total cost 250 Defer" at bounding box center [507, 443] width 307 height 63
click at [609, 423] on div "Labor cost 0 Total cost 250 Defer" at bounding box center [507, 443] width 307 height 63
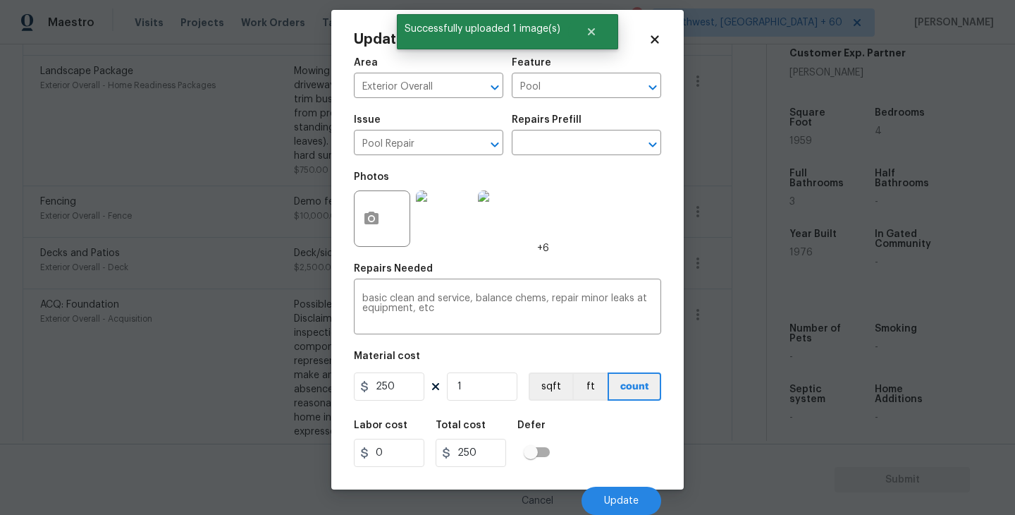
scroll to position [12, 0]
click at [609, 423] on div "Labor cost 0 Total cost 250 Defer" at bounding box center [507, 443] width 307 height 63
click at [620, 496] on span "Update" at bounding box center [621, 501] width 35 height 11
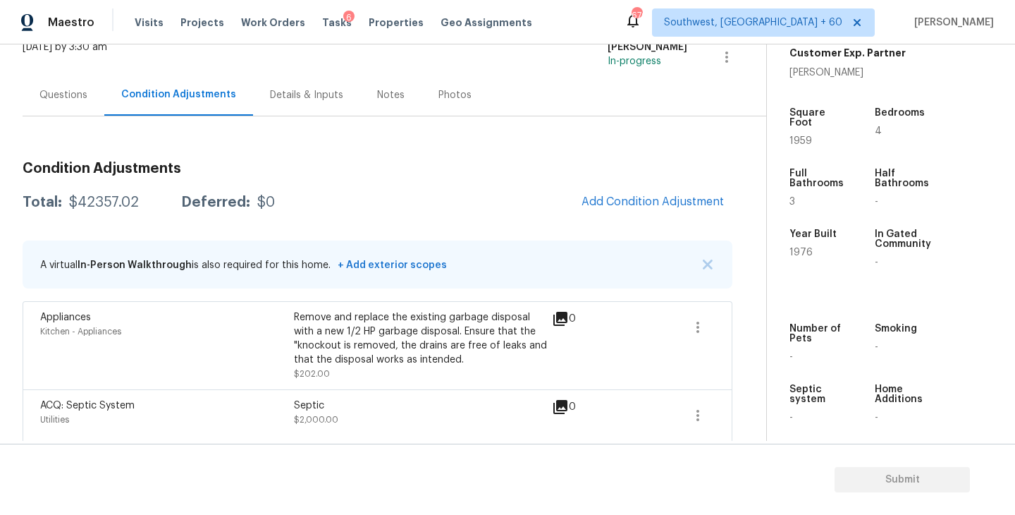
scroll to position [34, 0]
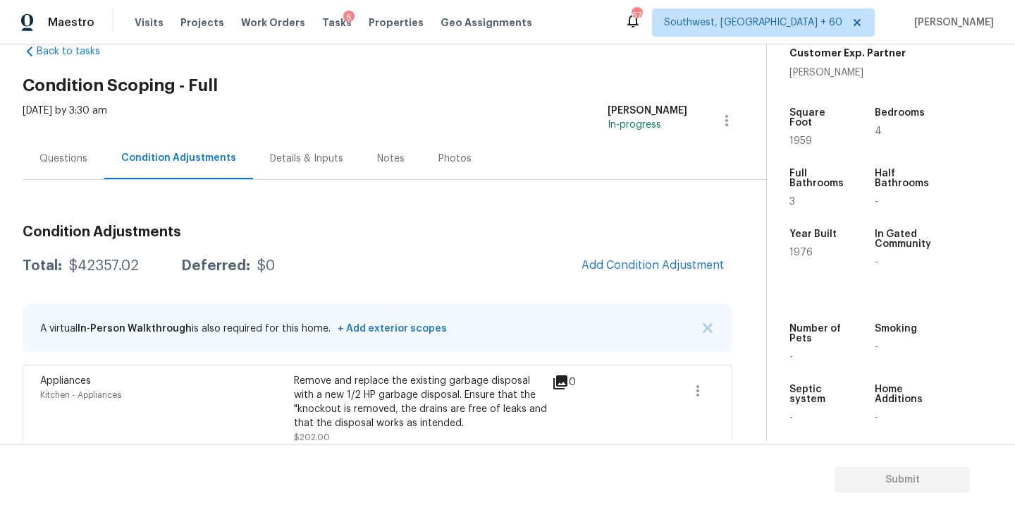
drag, startPoint x: 60, startPoint y: 152, endPoint x: 62, endPoint y: 188, distance: 35.3
click at [60, 152] on div "Questions" at bounding box center [63, 159] width 48 height 14
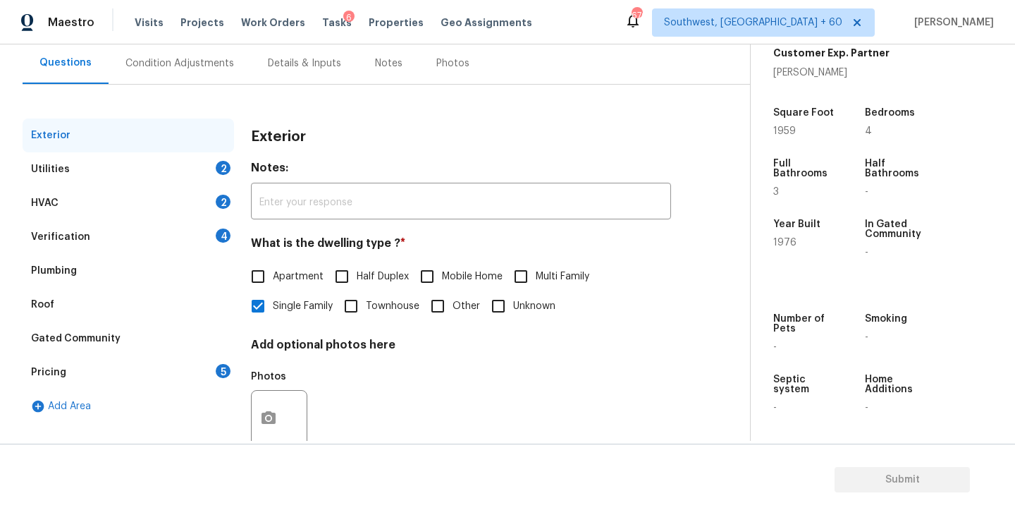
scroll to position [164, 0]
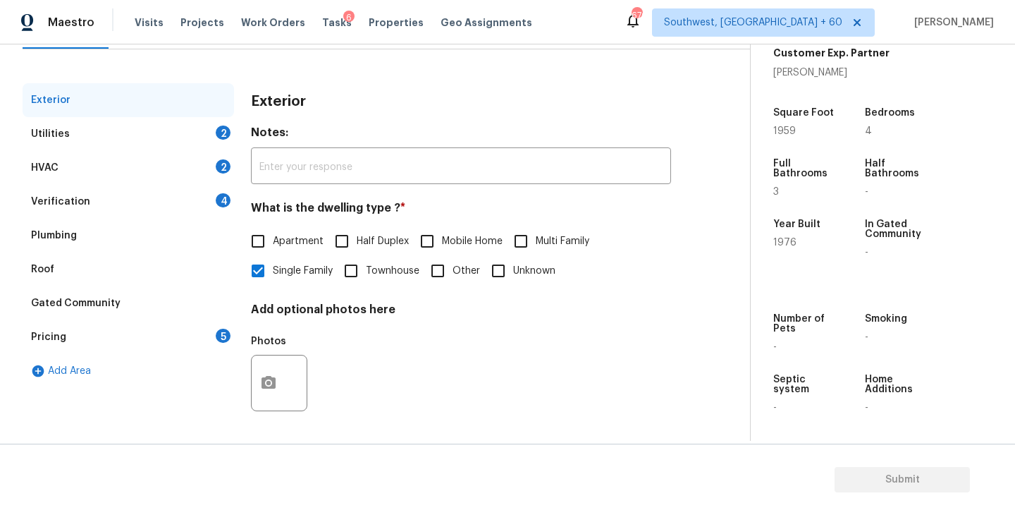
click at [90, 331] on div "Pricing 5" at bounding box center [129, 337] width 212 height 34
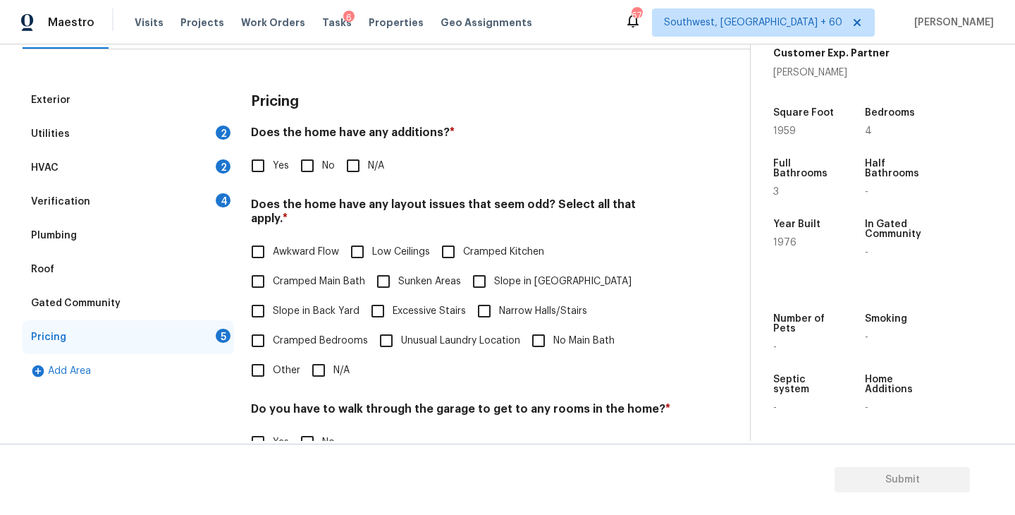
click at [265, 164] on input "Yes" at bounding box center [258, 166] width 30 height 30
checkbox input "true"
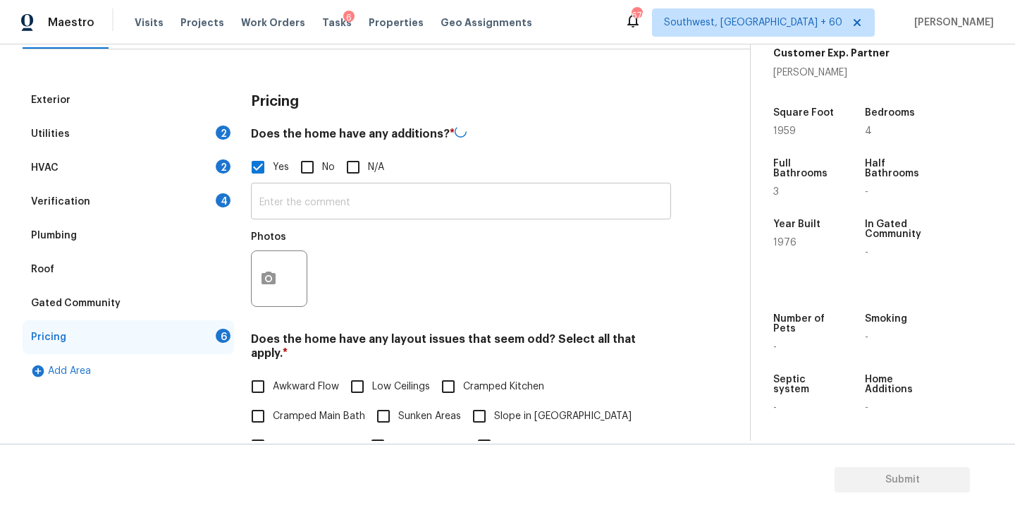
click at [311, 209] on input "text" at bounding box center [461, 202] width 420 height 33
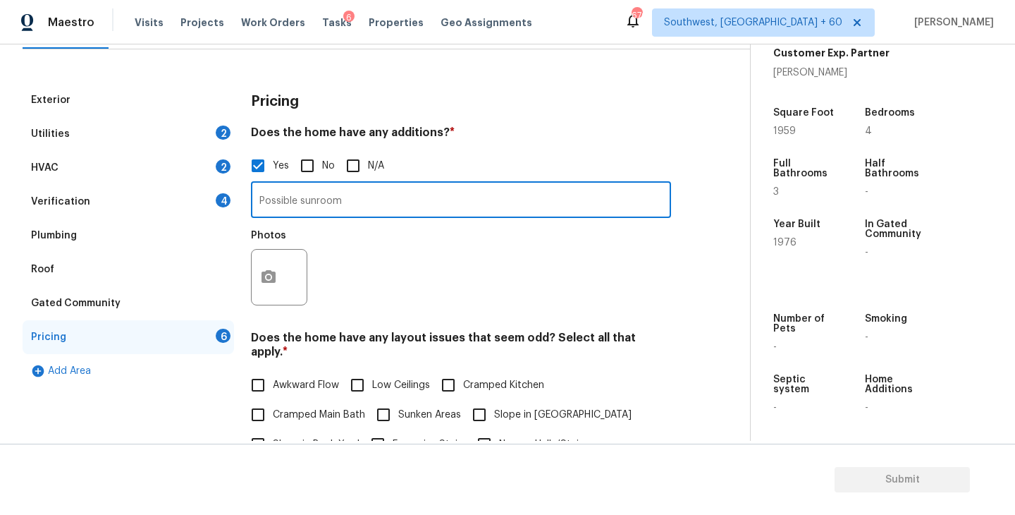
type input "Possible sunroom"
click at [264, 277] on icon "button" at bounding box center [269, 276] width 14 height 13
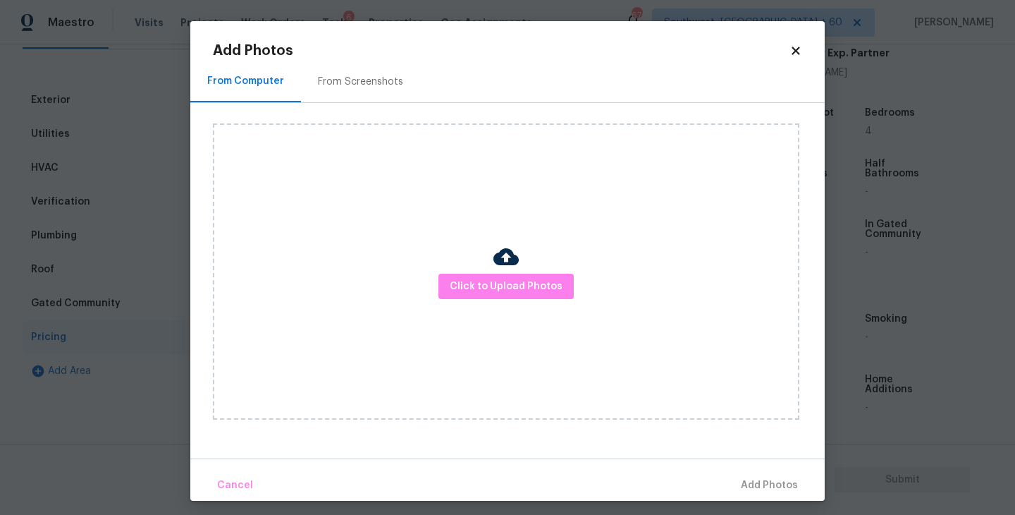
click at [477, 253] on div "Click to Upload Photos" at bounding box center [506, 271] width 587 height 296
click at [486, 286] on span "Click to Upload Photos" at bounding box center [506, 287] width 113 height 18
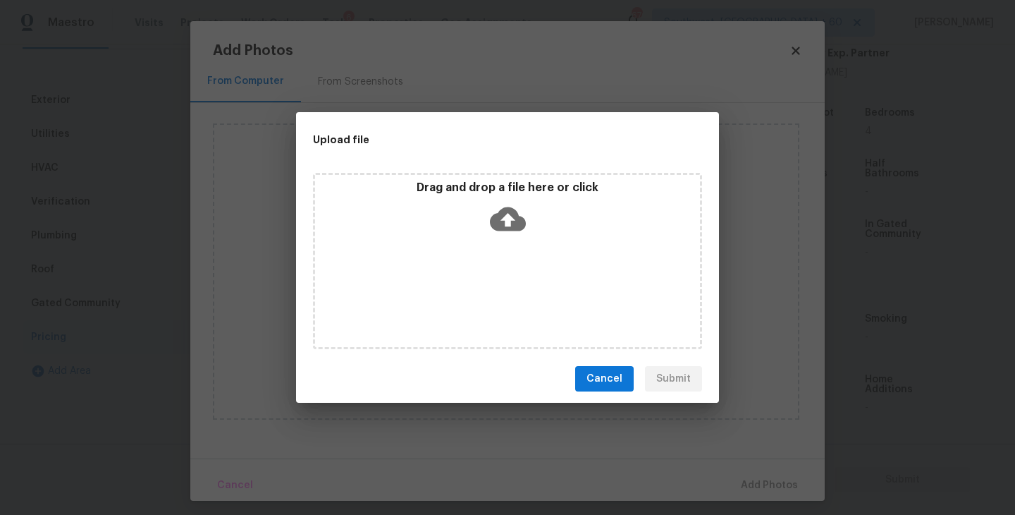
click at [496, 248] on div "Drag and drop a file here or click" at bounding box center [507, 261] width 389 height 176
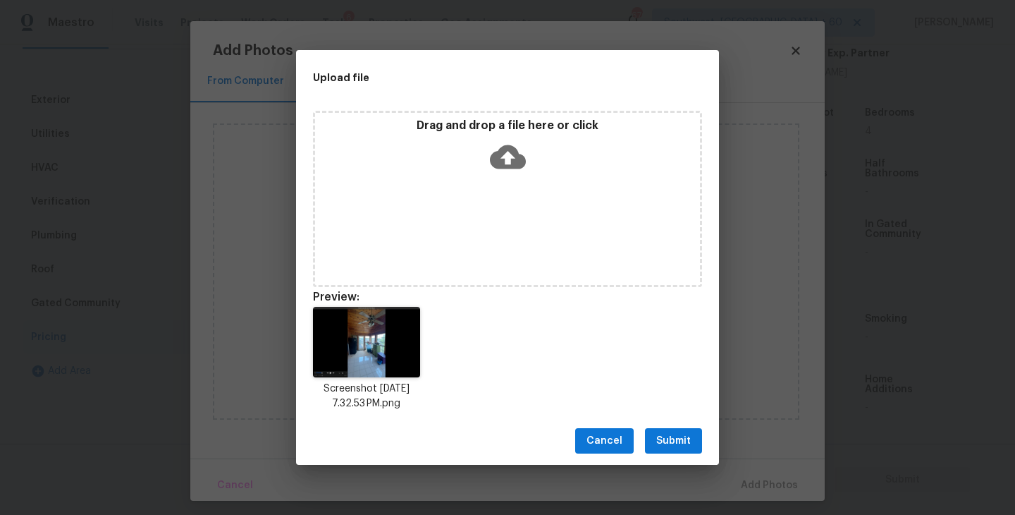
click at [673, 445] on span "Submit" at bounding box center [673, 441] width 35 height 18
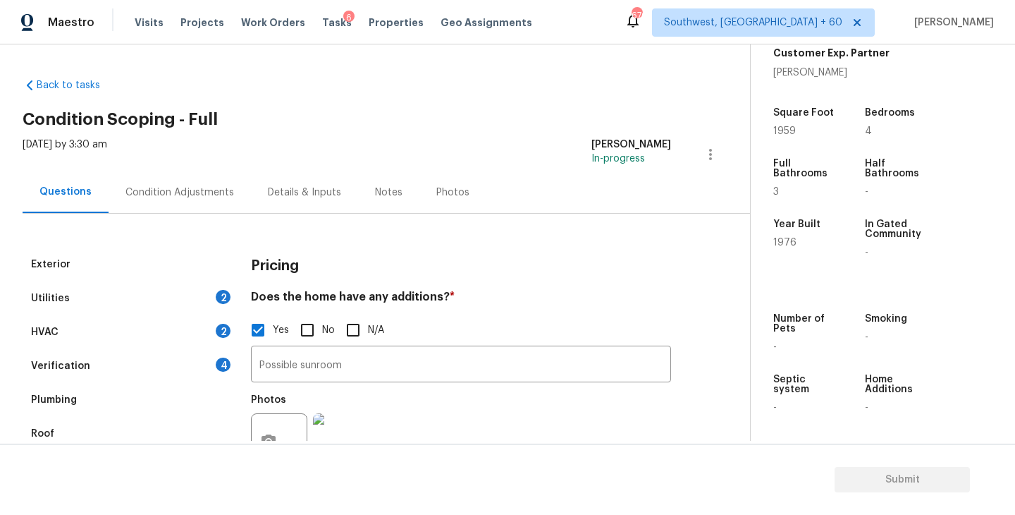
click at [199, 202] on div "Condition Adjustments" at bounding box center [180, 192] width 142 height 42
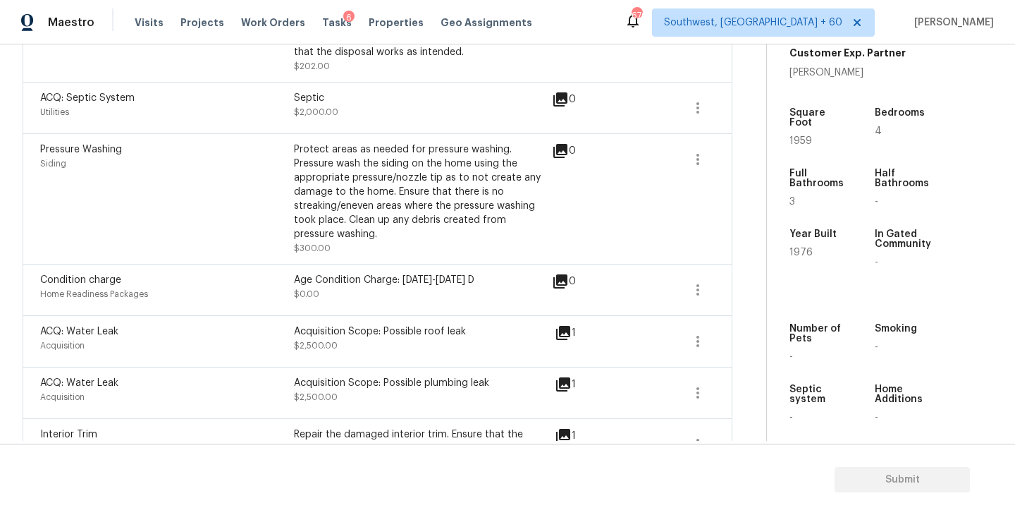
scroll to position [551, 0]
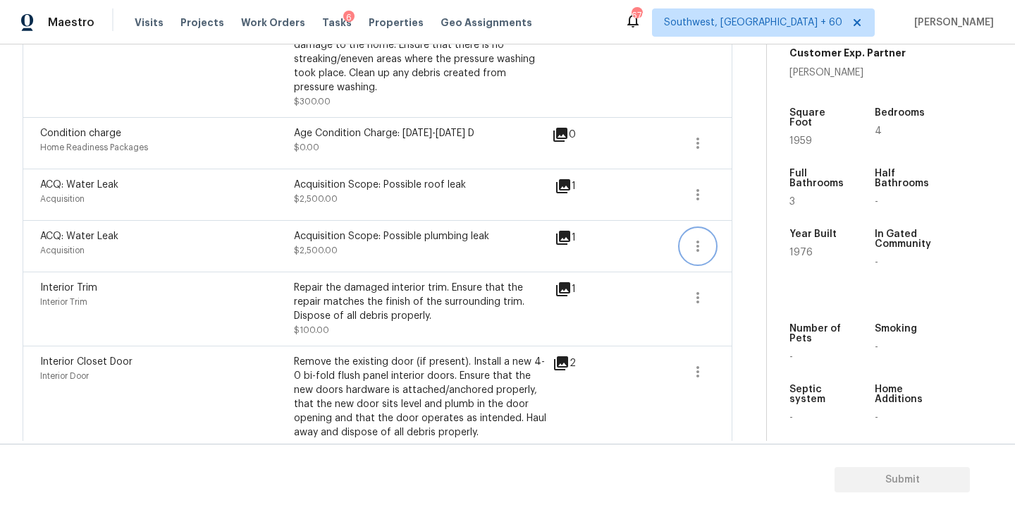
click at [697, 249] on icon "button" at bounding box center [698, 246] width 17 height 17
click at [758, 246] on div "Edit" at bounding box center [778, 244] width 110 height 14
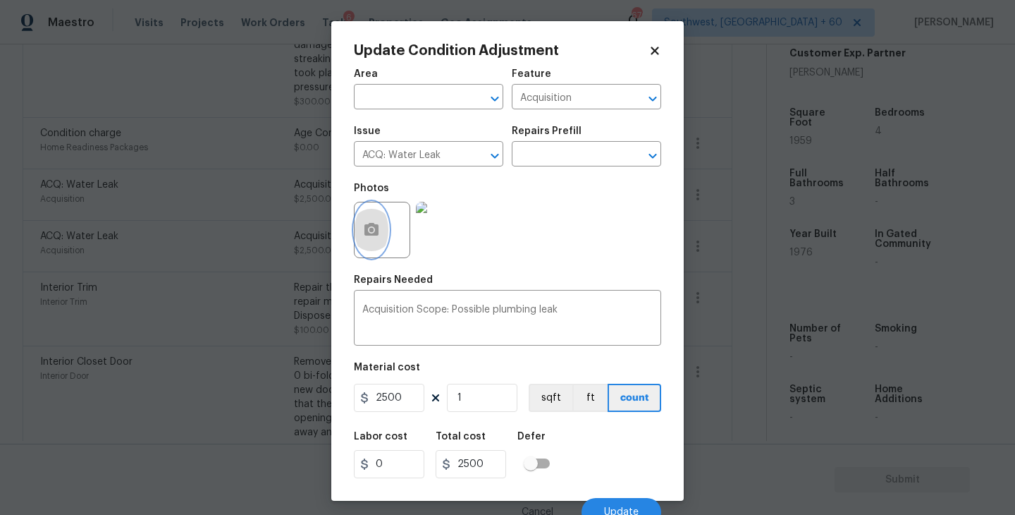
click at [374, 228] on icon "button" at bounding box center [371, 229] width 14 height 13
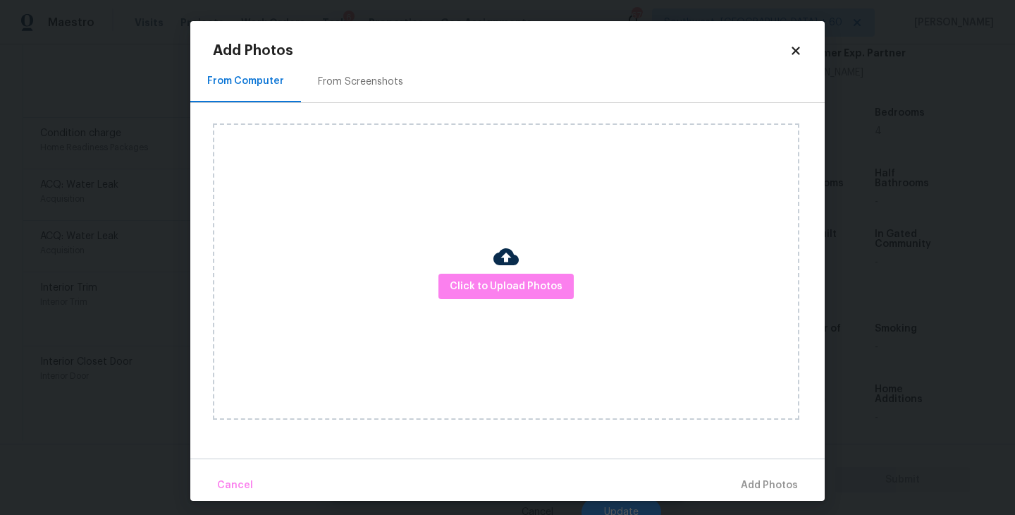
click at [476, 262] on div "Click to Upload Photos" at bounding box center [506, 271] width 587 height 296
click at [494, 283] on span "Click to Upload Photos" at bounding box center [506, 287] width 113 height 18
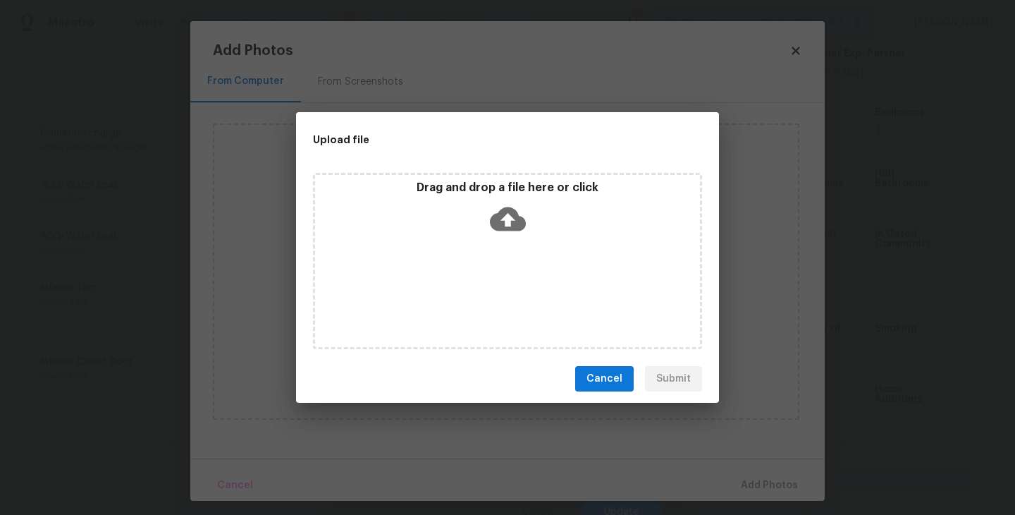
click at [508, 240] on div "Drag and drop a file here or click" at bounding box center [507, 261] width 389 height 176
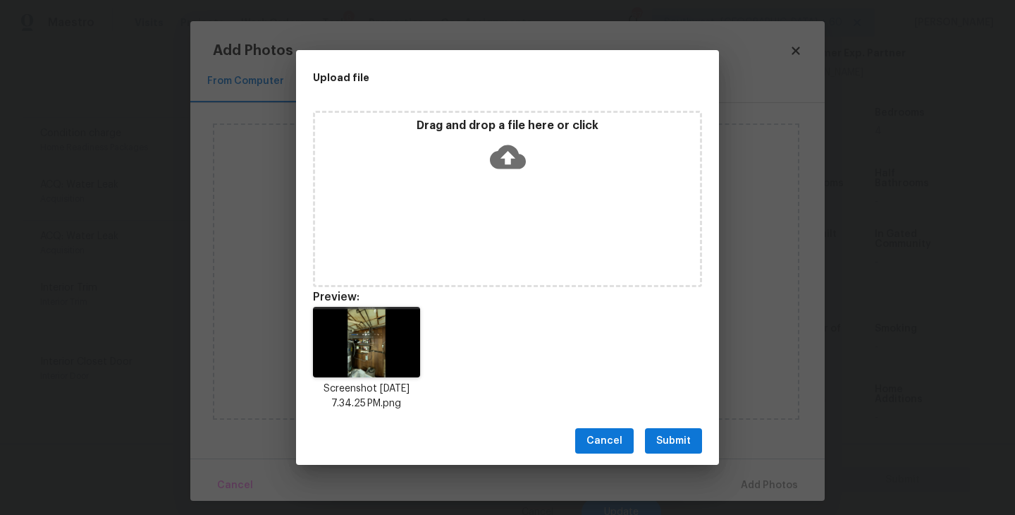
click at [677, 429] on button "Submit" at bounding box center [673, 441] width 57 height 26
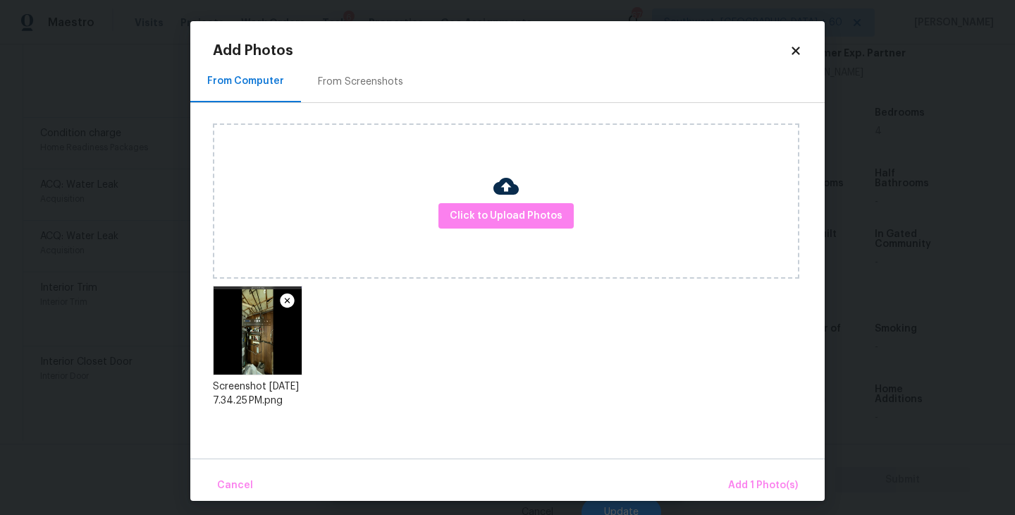
click at [732, 469] on div "Cancel Add 1 Photo(s)" at bounding box center [507, 479] width 635 height 42
click at [737, 484] on span "Add 1 Photo(s)" at bounding box center [763, 486] width 70 height 18
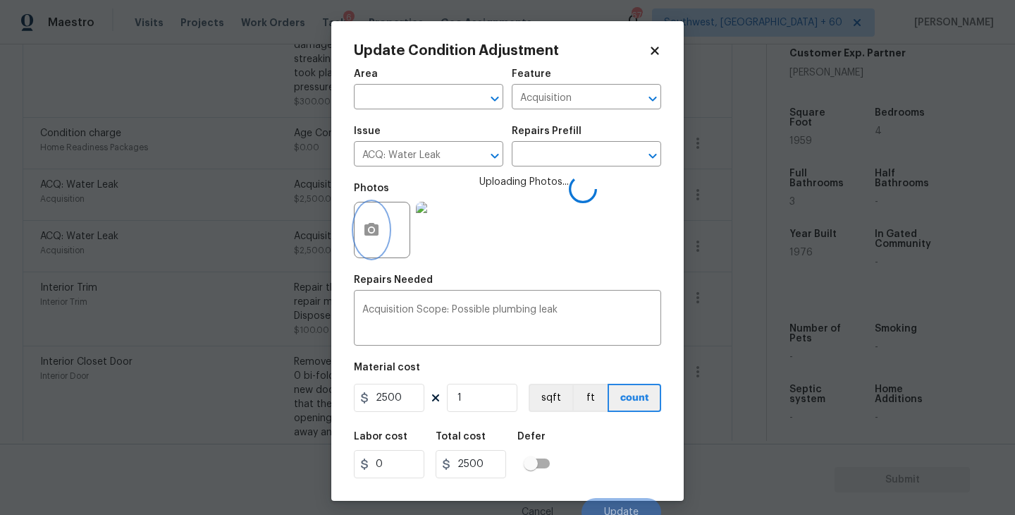
scroll to position [12, 0]
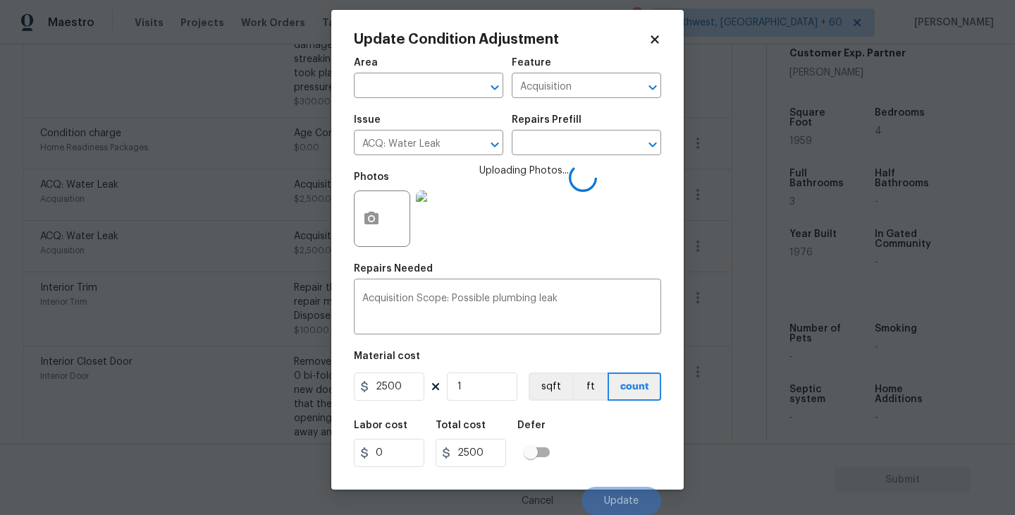
click at [586, 429] on div "Labor cost 0 Total cost 2500 Defer" at bounding box center [507, 443] width 307 height 63
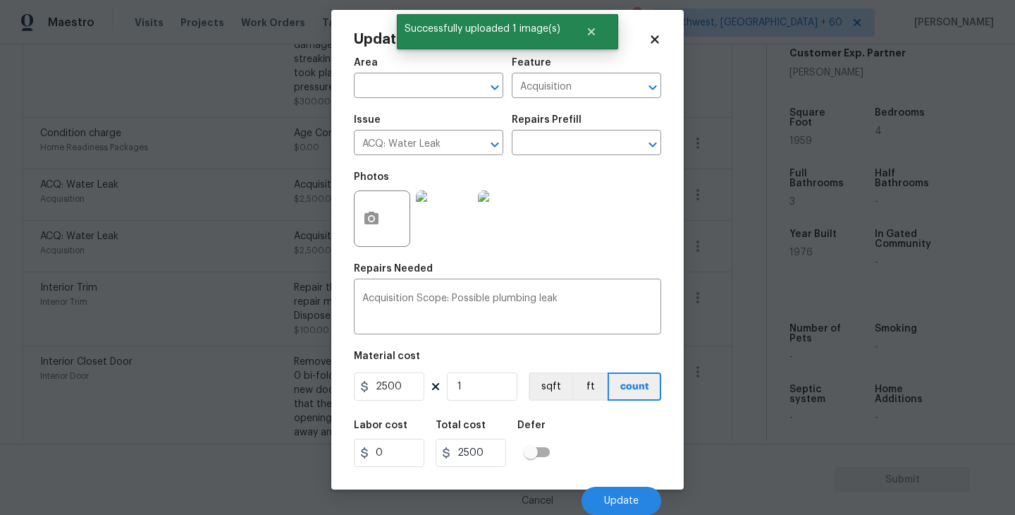
click at [593, 443] on div "Labor cost 0 Total cost 2500 Defer" at bounding box center [507, 443] width 307 height 63
click at [613, 489] on button "Update" at bounding box center [622, 500] width 80 height 28
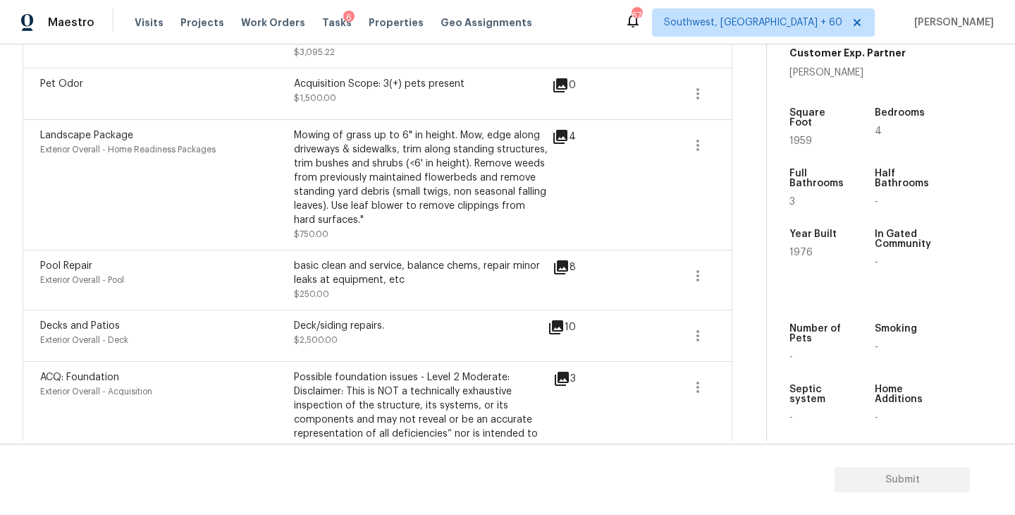
scroll to position [1648, 0]
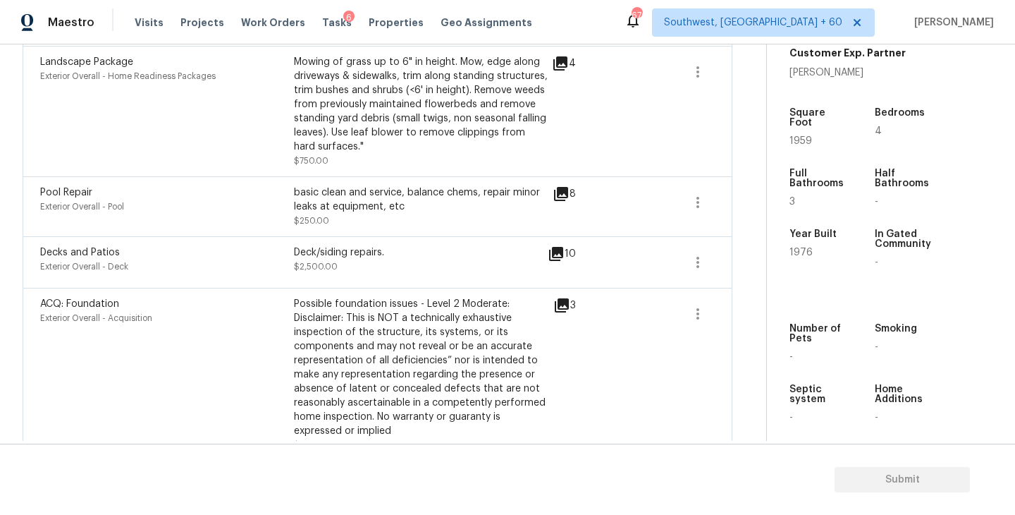
click at [560, 247] on icon at bounding box center [556, 254] width 14 height 14
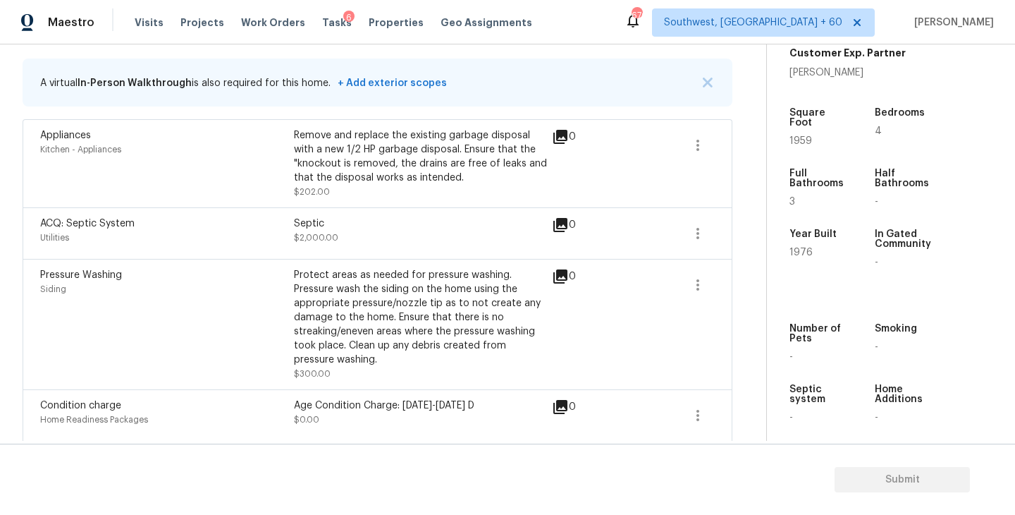
scroll to position [0, 0]
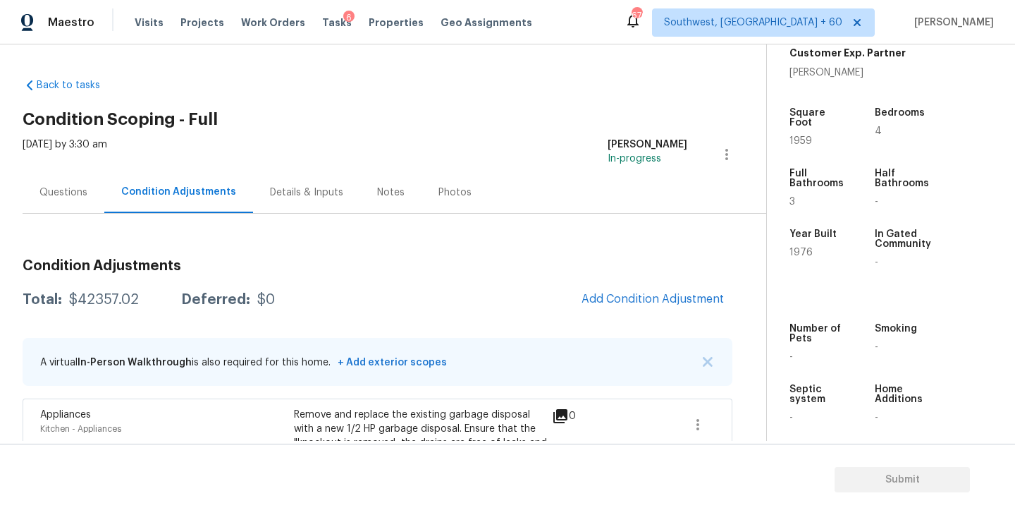
click at [86, 200] on div "Questions" at bounding box center [64, 192] width 82 height 42
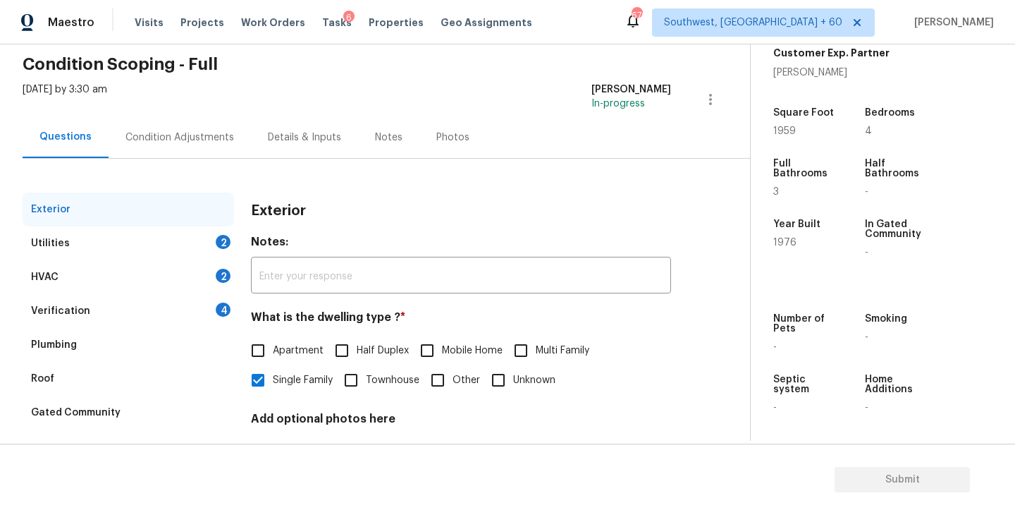
click at [178, 240] on div "Utilities 2" at bounding box center [129, 243] width 212 height 34
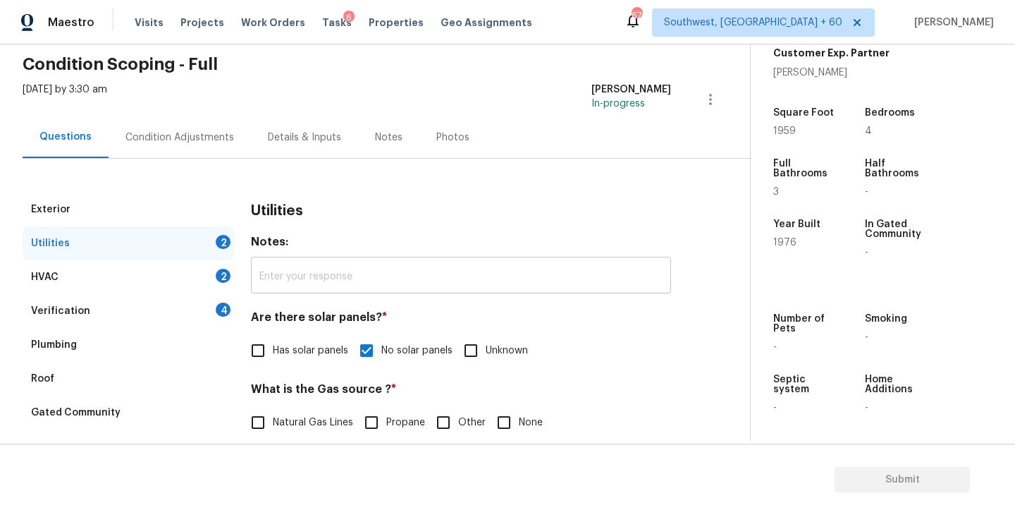
scroll to position [183, 0]
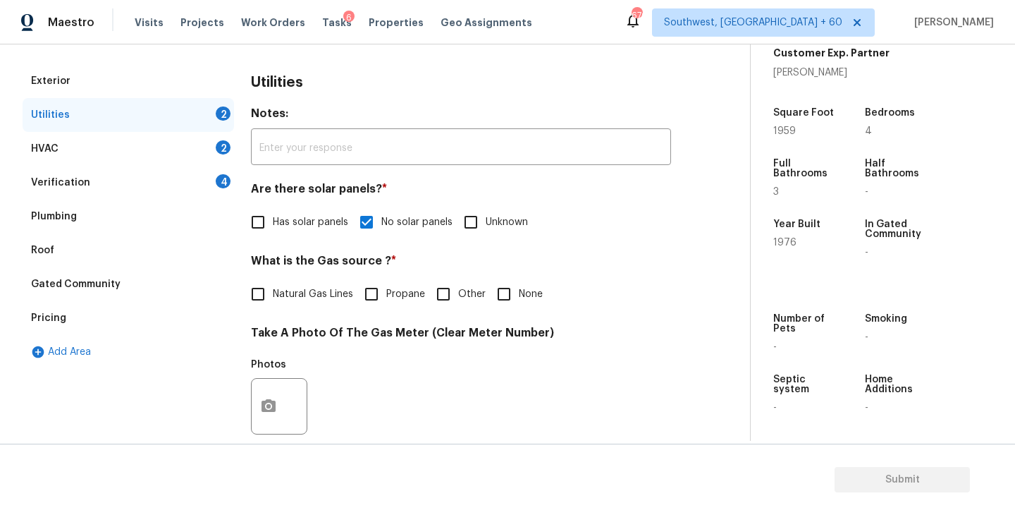
click at [497, 298] on input "None" at bounding box center [504, 294] width 30 height 30
checkbox input "true"
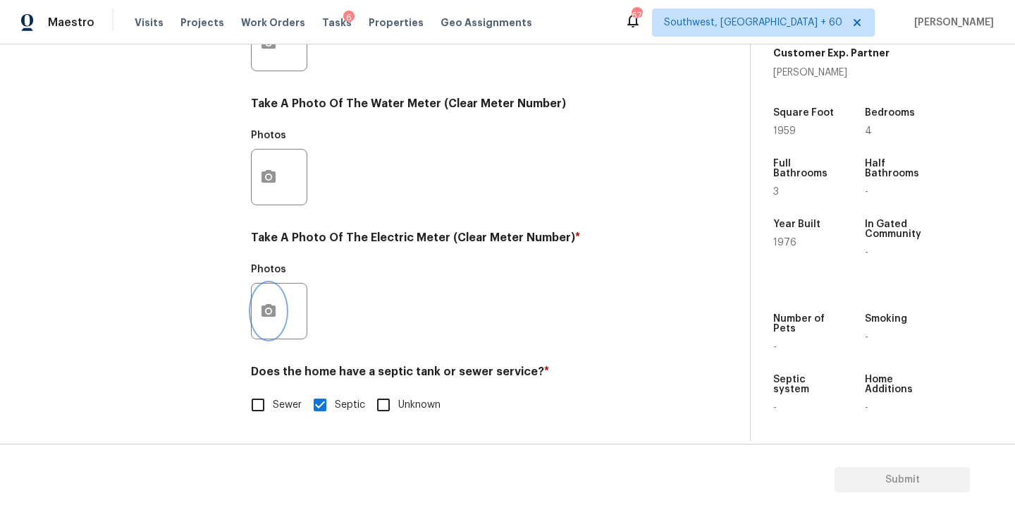
click at [279, 331] on button "button" at bounding box center [269, 310] width 34 height 55
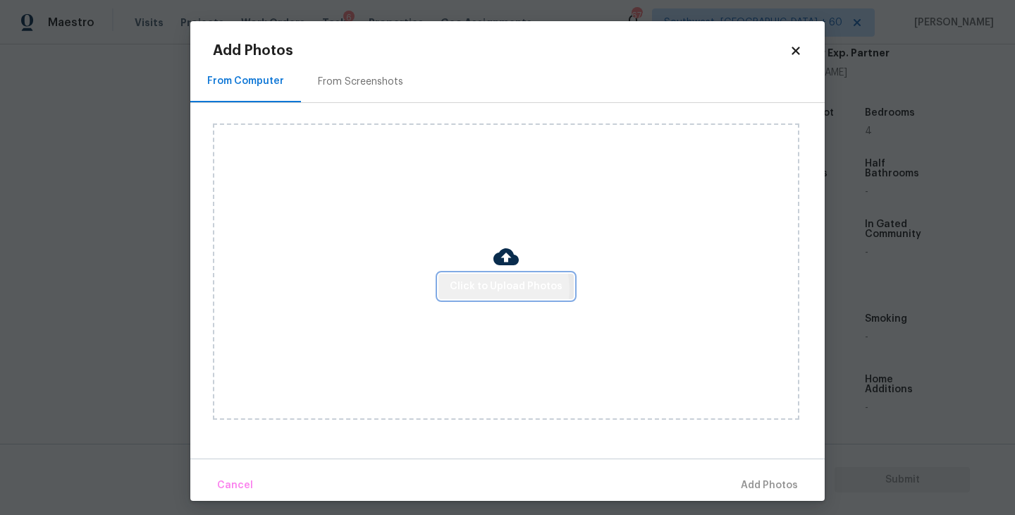
click at [494, 289] on span "Click to Upload Photos" at bounding box center [506, 287] width 113 height 18
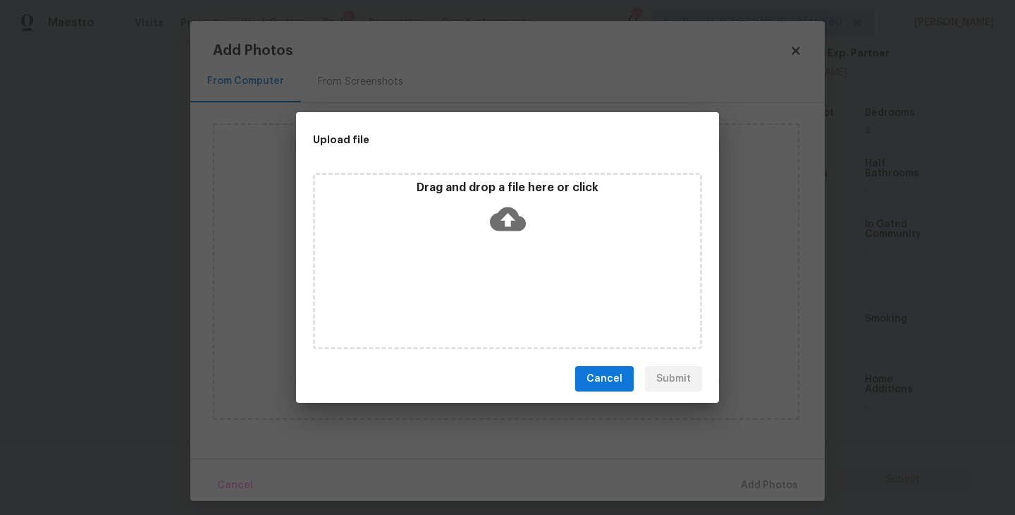
click at [511, 238] on div "Drag and drop a file here or click" at bounding box center [507, 210] width 385 height 61
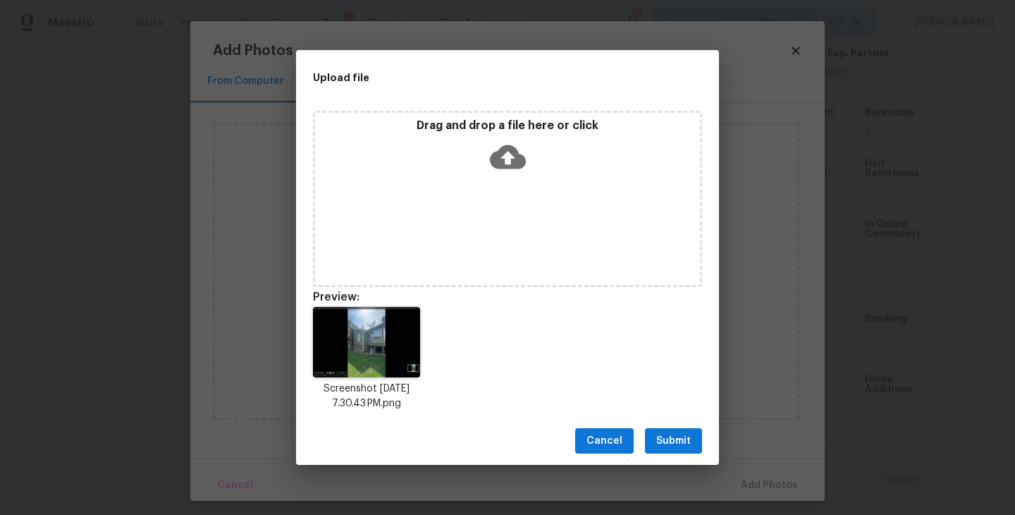
click at [684, 441] on span "Submit" at bounding box center [673, 441] width 35 height 18
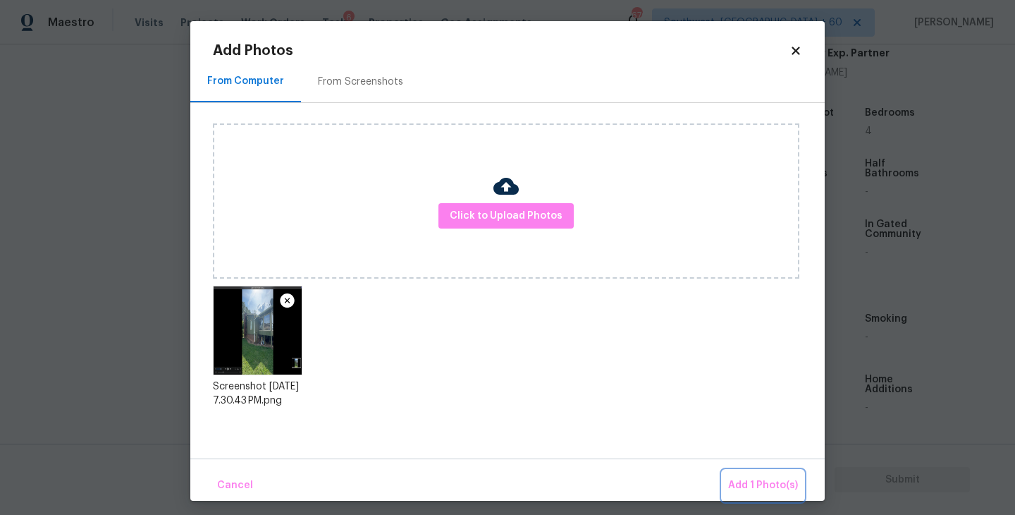
click at [752, 486] on span "Add 1 Photo(s)" at bounding box center [763, 486] width 70 height 18
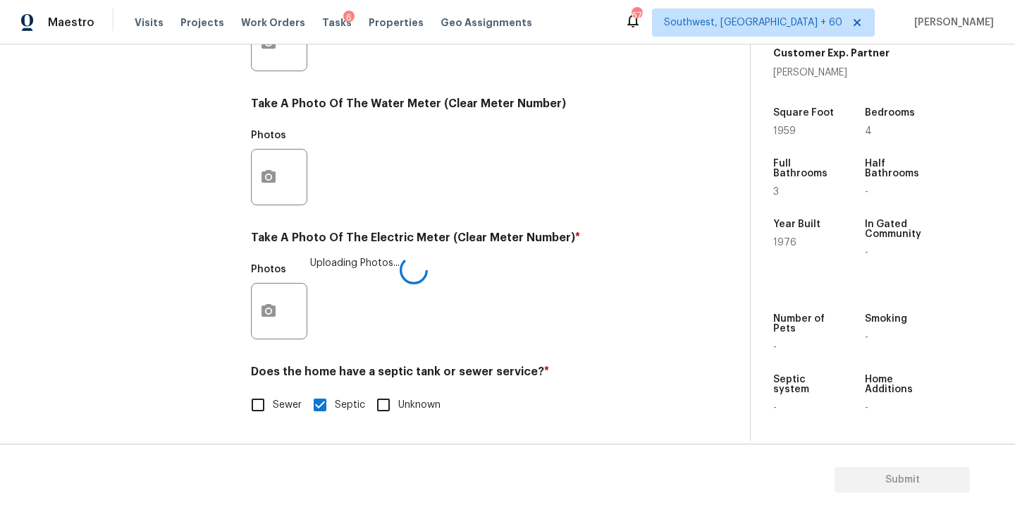
click at [580, 340] on div "Photos Uploading Photos..." at bounding box center [461, 302] width 420 height 92
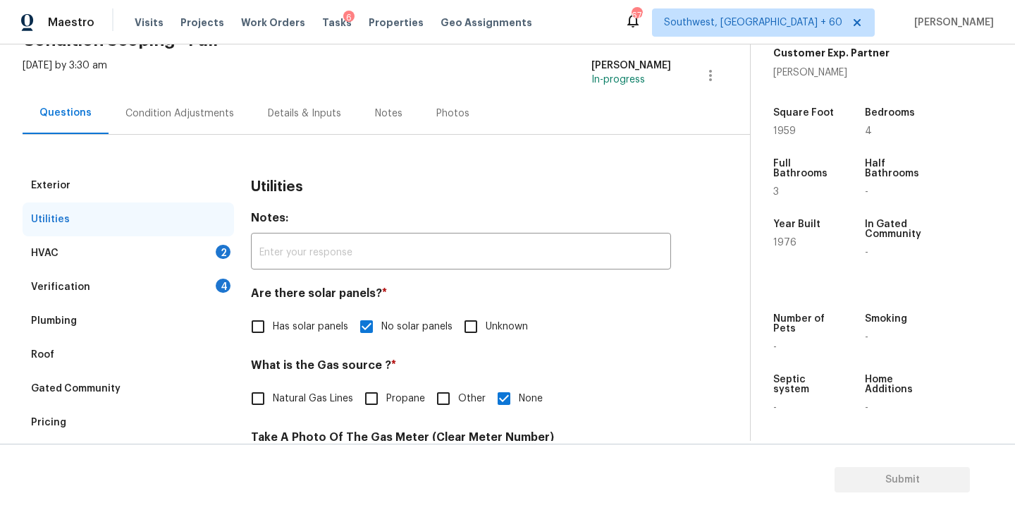
click at [180, 266] on div "HVAC 2" at bounding box center [129, 253] width 212 height 34
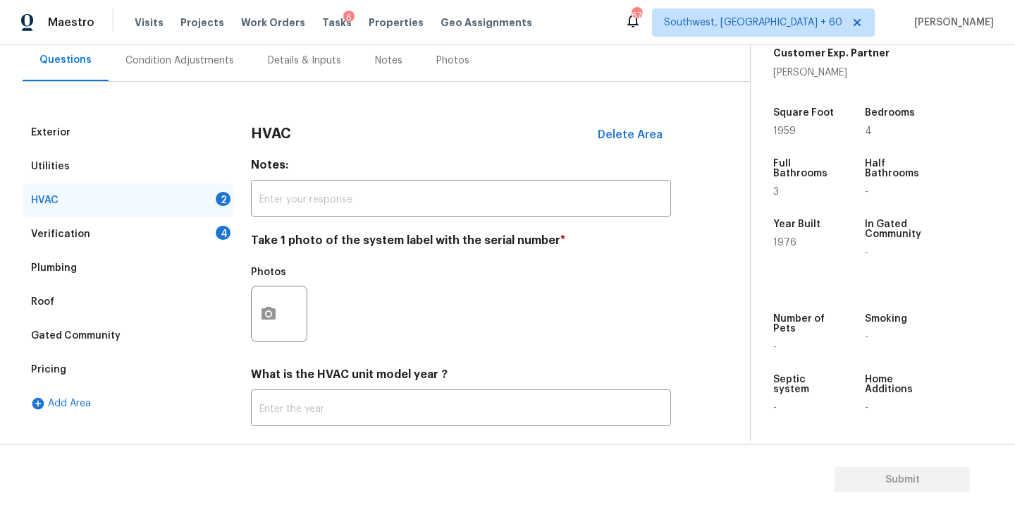
scroll to position [141, 0]
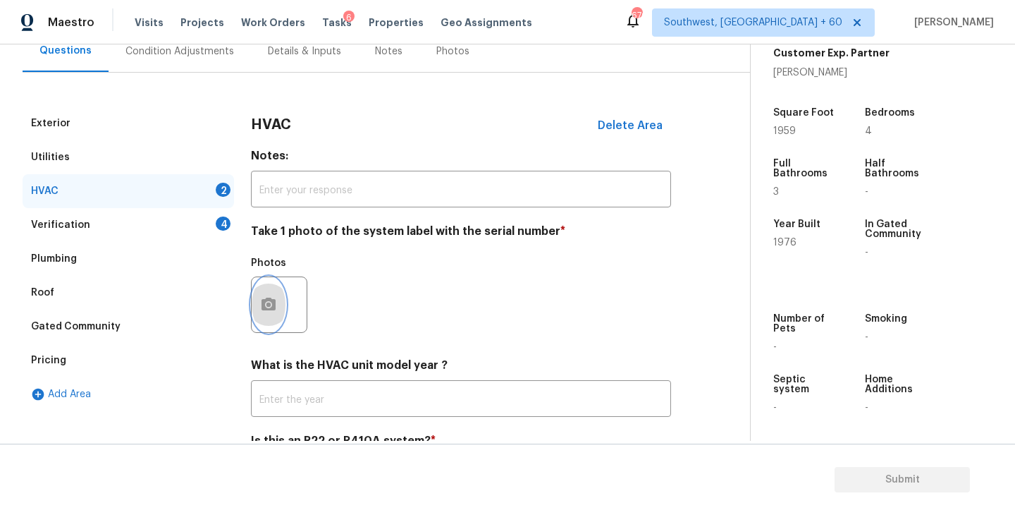
click at [283, 317] on button "button" at bounding box center [269, 304] width 34 height 55
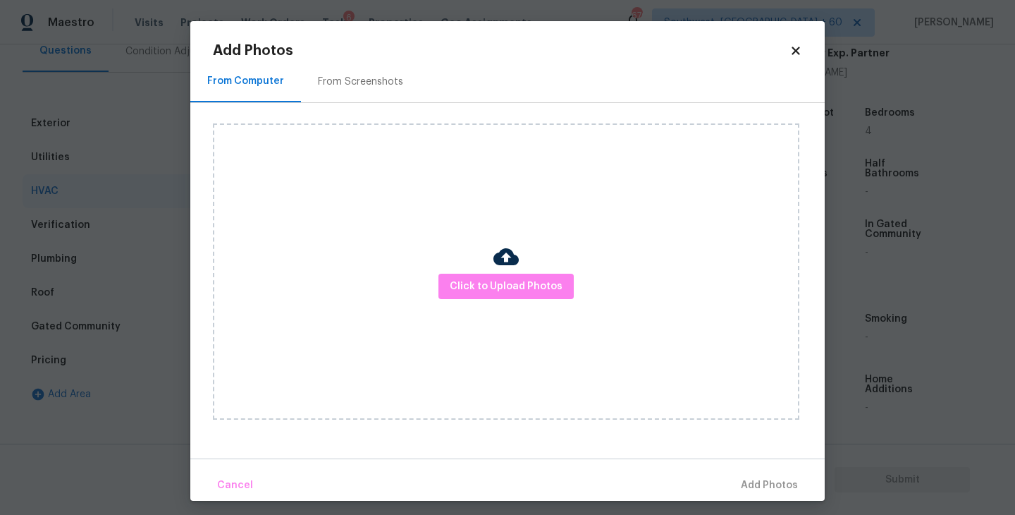
click at [458, 329] on div "Click to Upload Photos" at bounding box center [506, 271] width 587 height 296
click at [474, 309] on div "Click to Upload Photos" at bounding box center [506, 271] width 587 height 296
click at [491, 274] on button "Click to Upload Photos" at bounding box center [506, 287] width 135 height 26
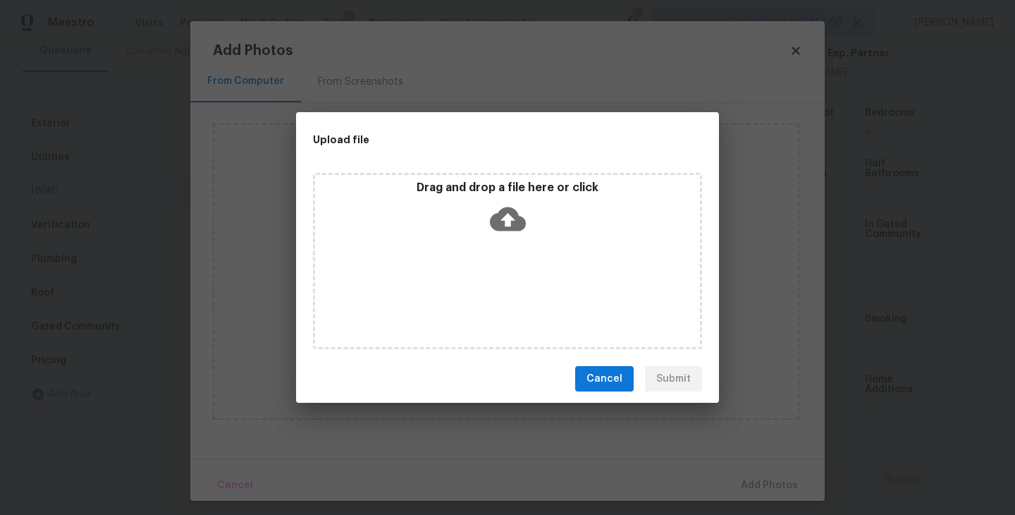
click at [510, 223] on icon at bounding box center [508, 219] width 36 height 36
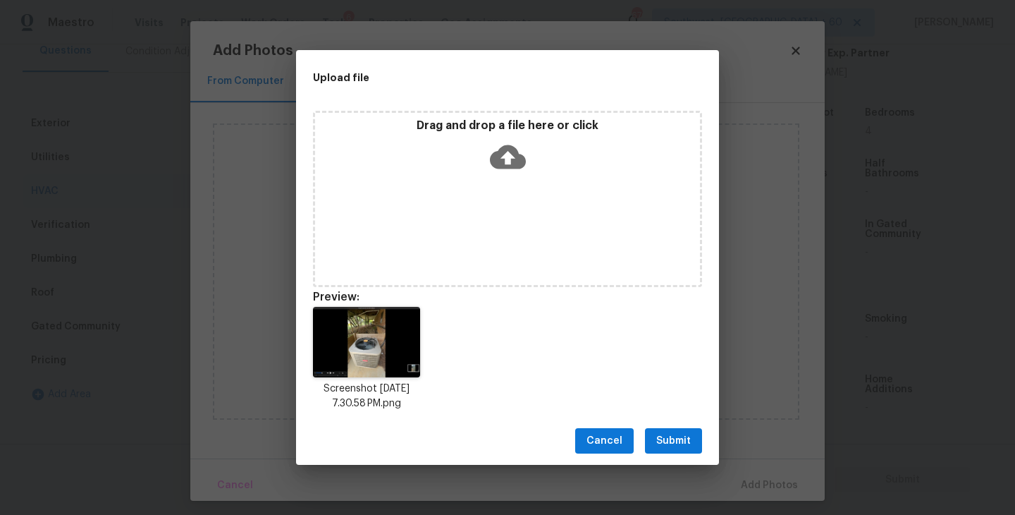
click at [668, 436] on span "Submit" at bounding box center [673, 441] width 35 height 18
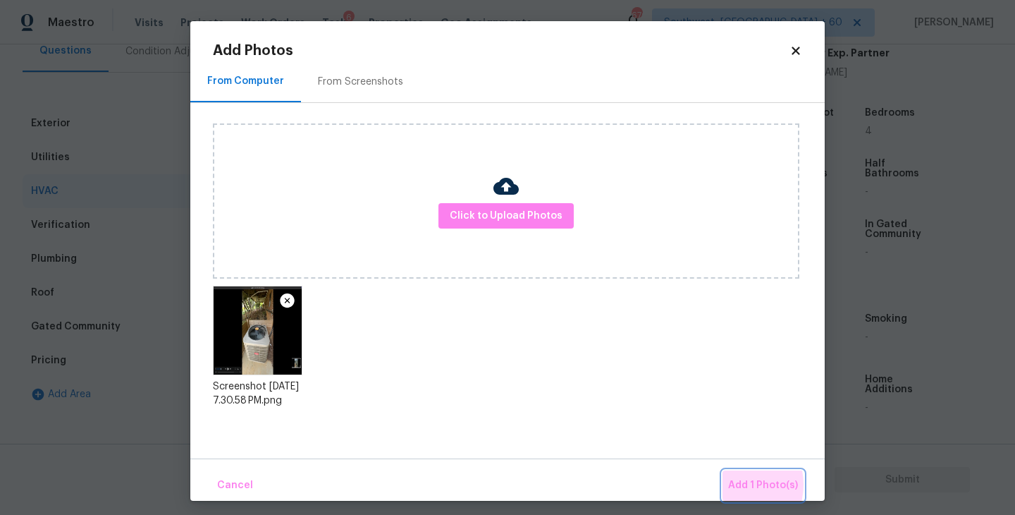
click at [733, 484] on span "Add 1 Photo(s)" at bounding box center [763, 486] width 70 height 18
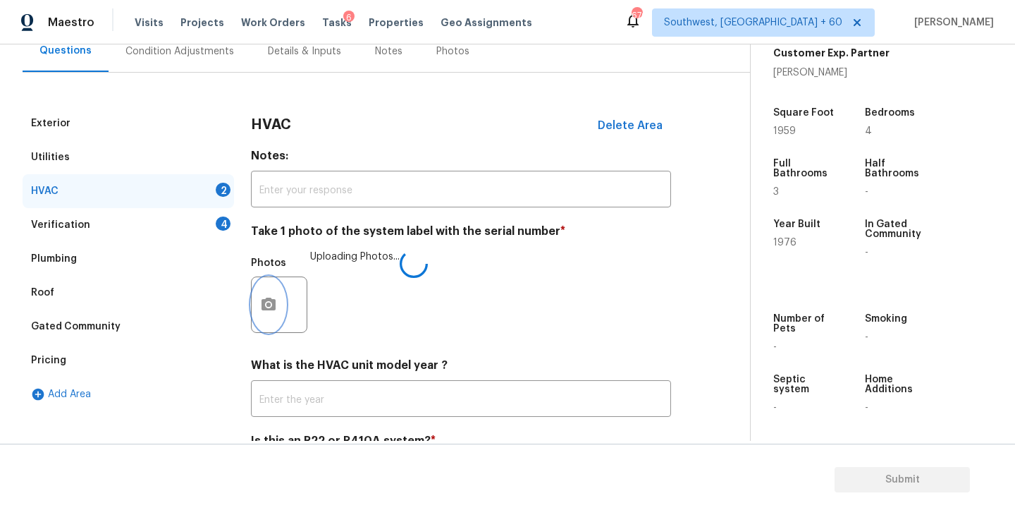
scroll to position [211, 0]
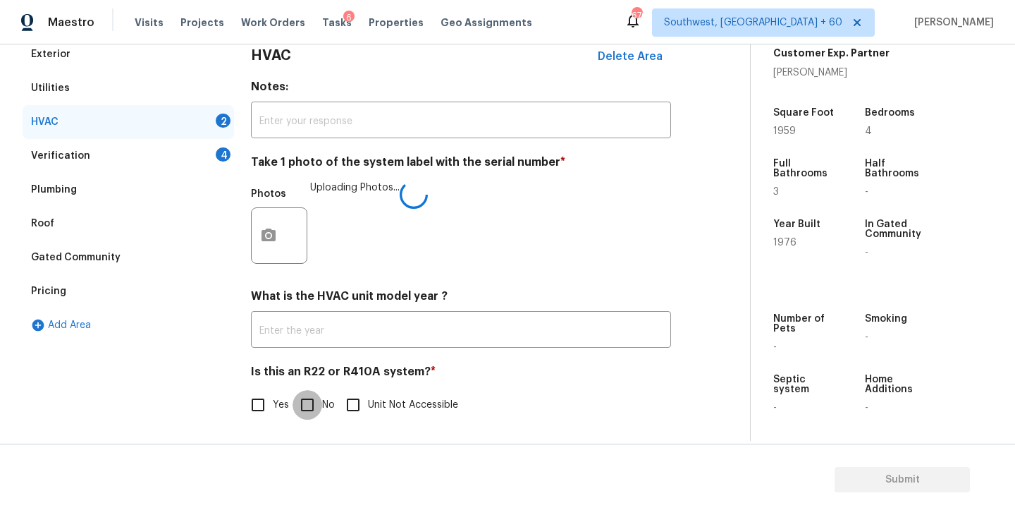
click at [306, 401] on input "No" at bounding box center [308, 405] width 30 height 30
checkbox input "true"
click at [191, 159] on div "Verification 4" at bounding box center [129, 156] width 212 height 34
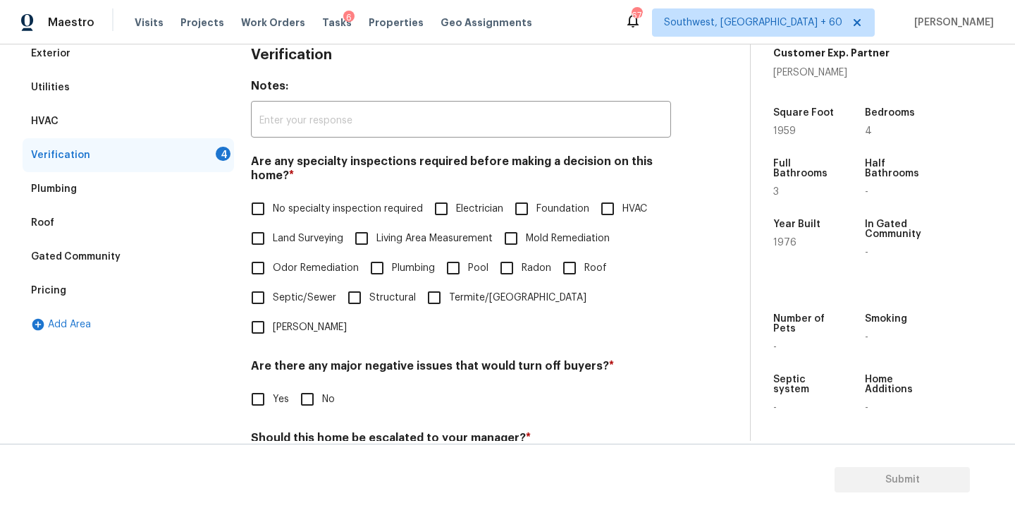
click at [289, 210] on span "No specialty inspection required" at bounding box center [348, 209] width 150 height 15
click at [273, 210] on input "No specialty inspection required" at bounding box center [258, 209] width 30 height 30
checkbox input "true"
click at [515, 211] on input "Foundation" at bounding box center [522, 209] width 30 height 30
checkbox input "true"
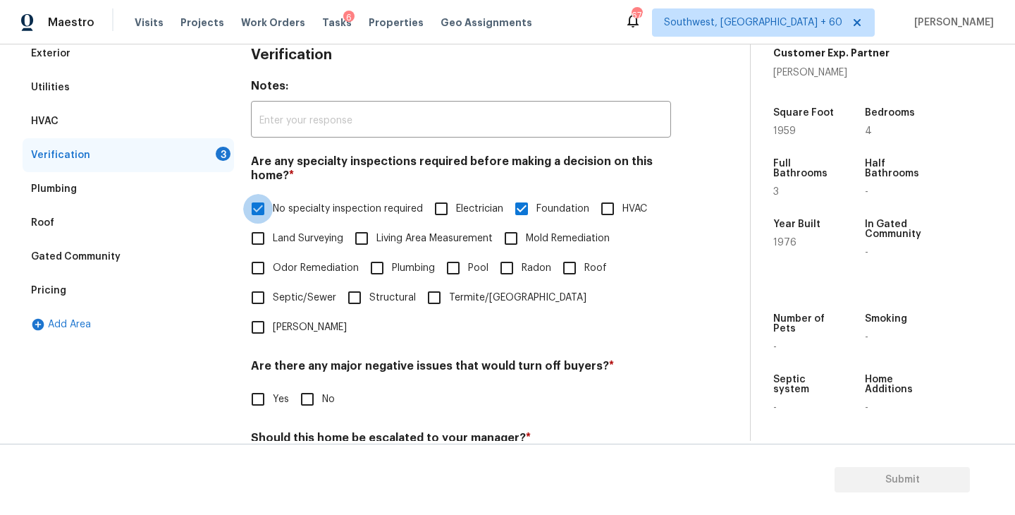
click at [271, 218] on input "No specialty inspection required" at bounding box center [258, 209] width 30 height 30
checkbox input "false"
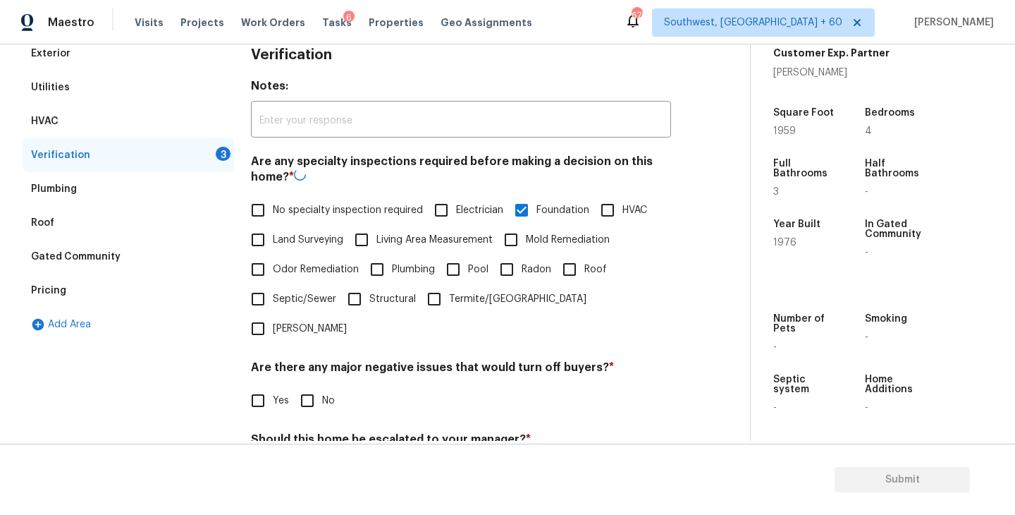
click at [306, 386] on input "No" at bounding box center [308, 401] width 30 height 30
checkbox input "true"
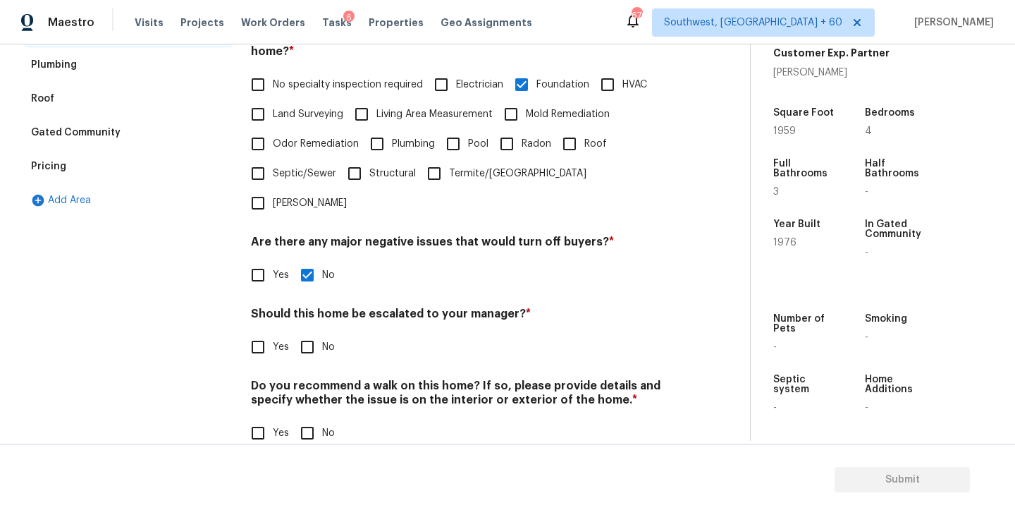
scroll to position [333, 0]
click at [317, 431] on div "Verification Notes: ​ Are any specialty inspections required before making a de…" at bounding box center [461, 190] width 420 height 552
click at [317, 419] on input "No" at bounding box center [308, 434] width 30 height 30
checkbox input "true"
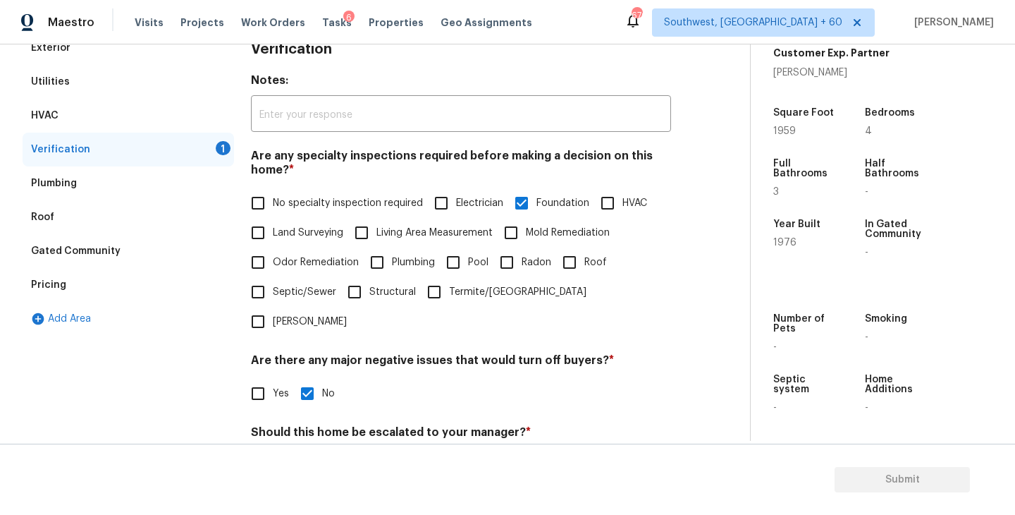
scroll to position [0, 0]
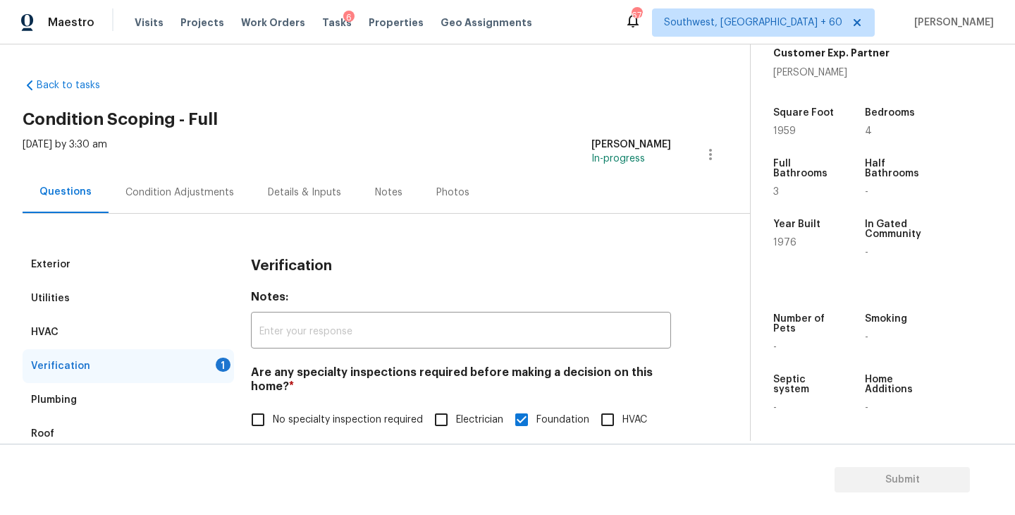
click at [221, 208] on div "Condition Adjustments" at bounding box center [180, 192] width 142 height 42
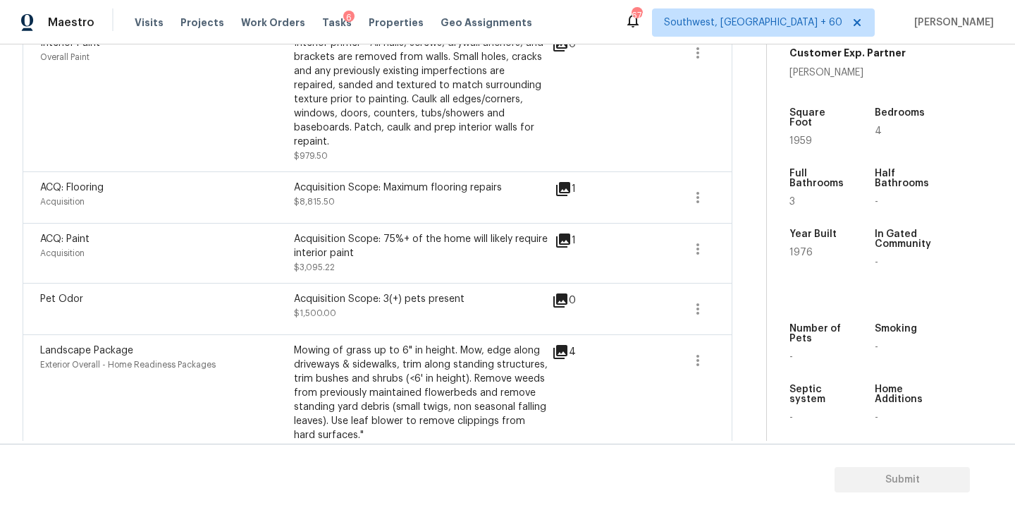
scroll to position [1648, 0]
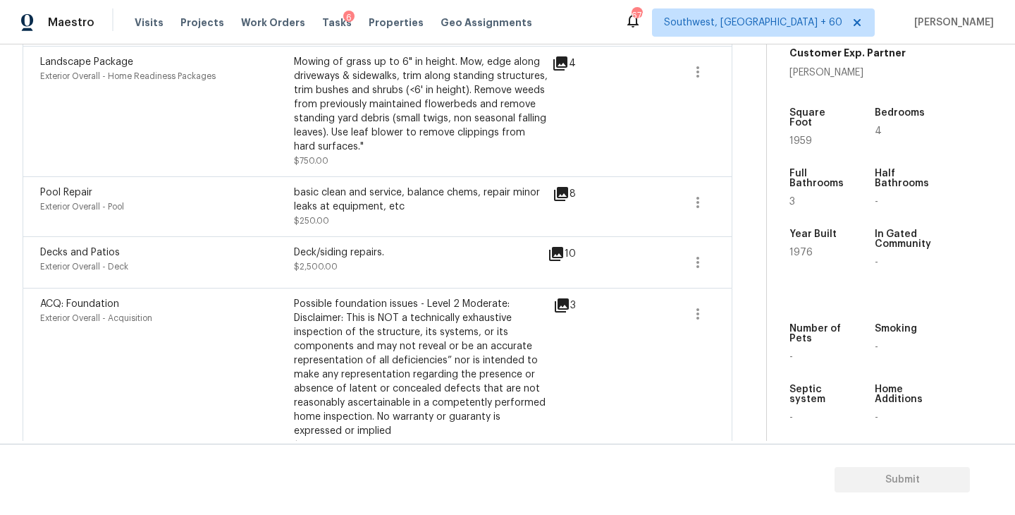
click at [567, 298] on icon at bounding box center [562, 305] width 14 height 14
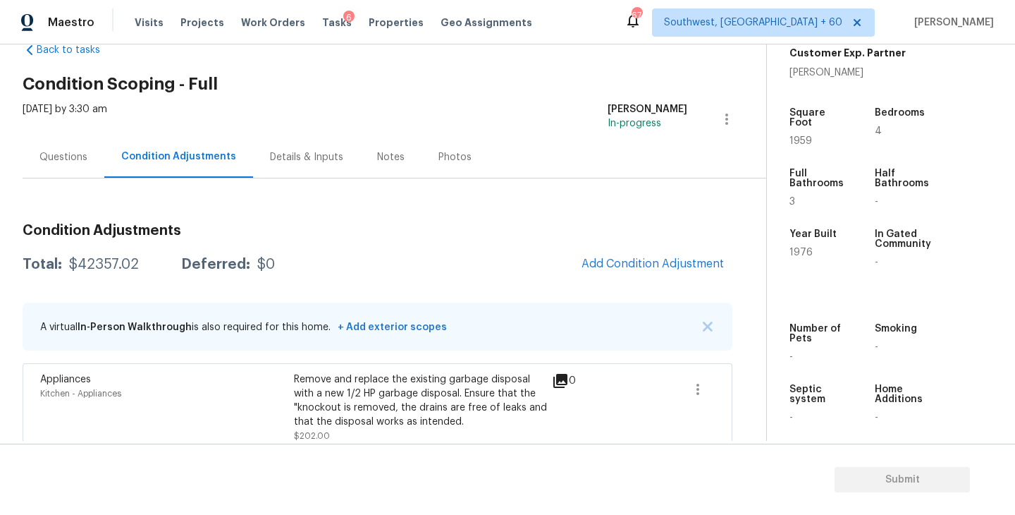
scroll to position [0, 0]
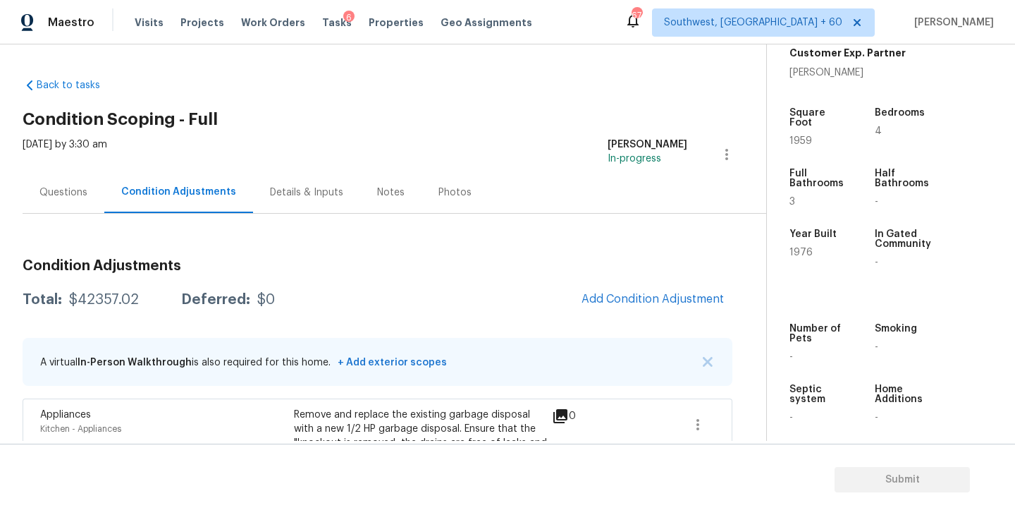
click at [75, 193] on div "Questions" at bounding box center [63, 192] width 48 height 14
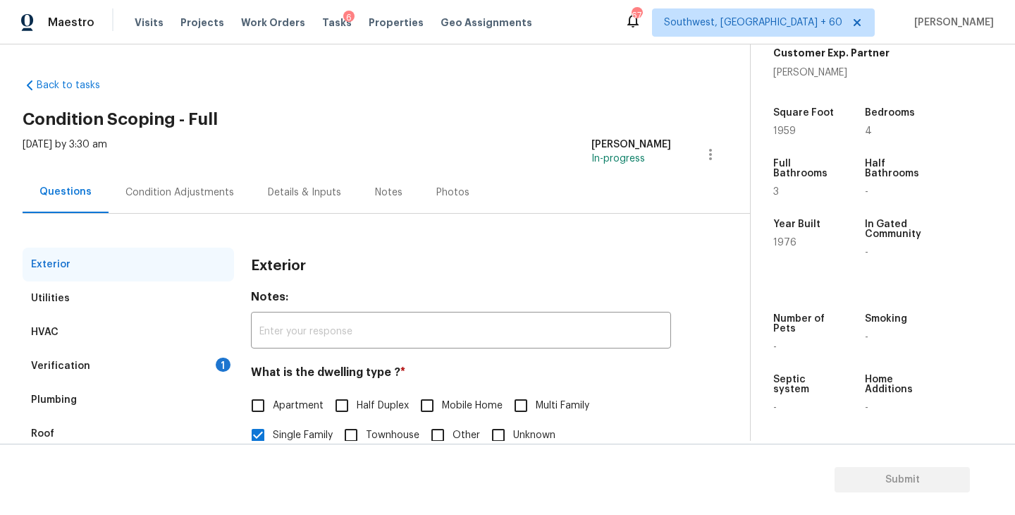
scroll to position [68, 0]
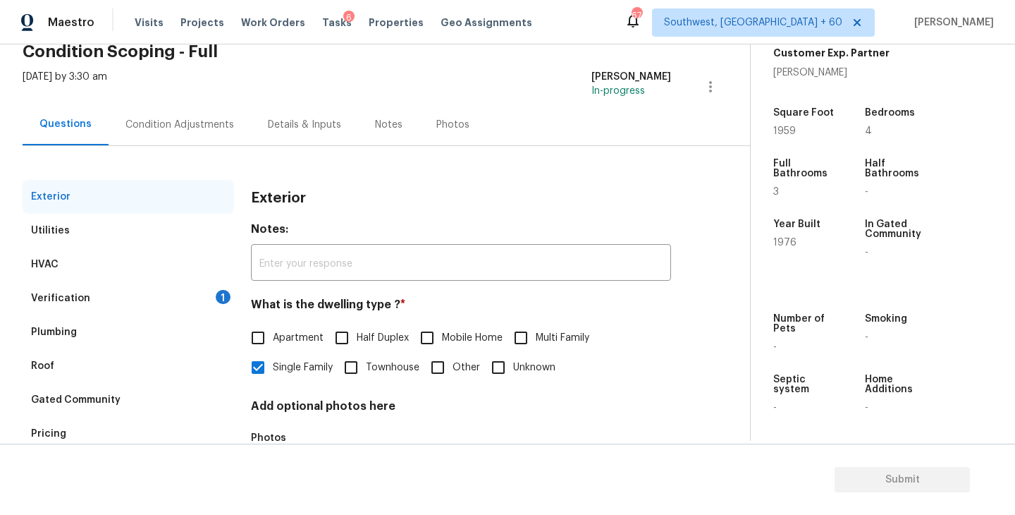
click at [123, 302] on div "Verification 1" at bounding box center [129, 298] width 212 height 34
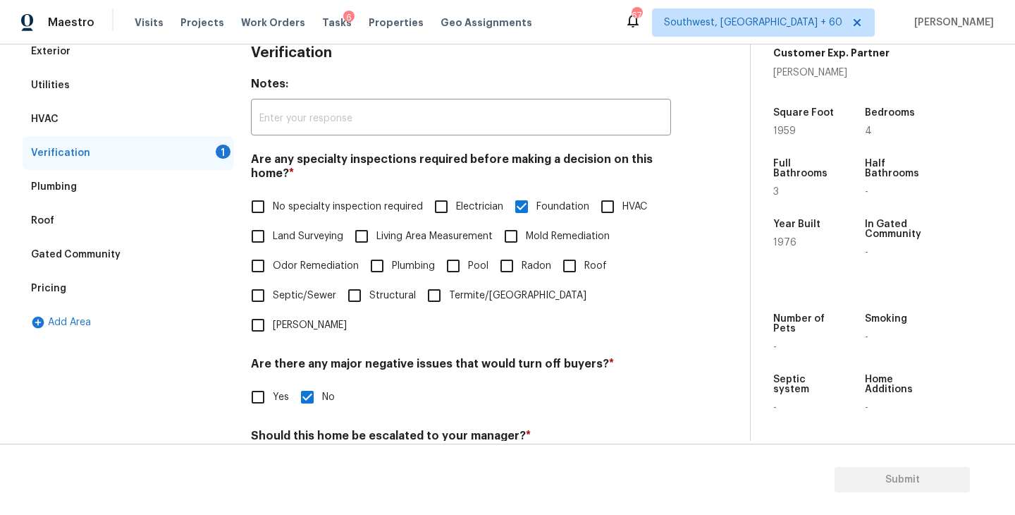
scroll to position [333, 0]
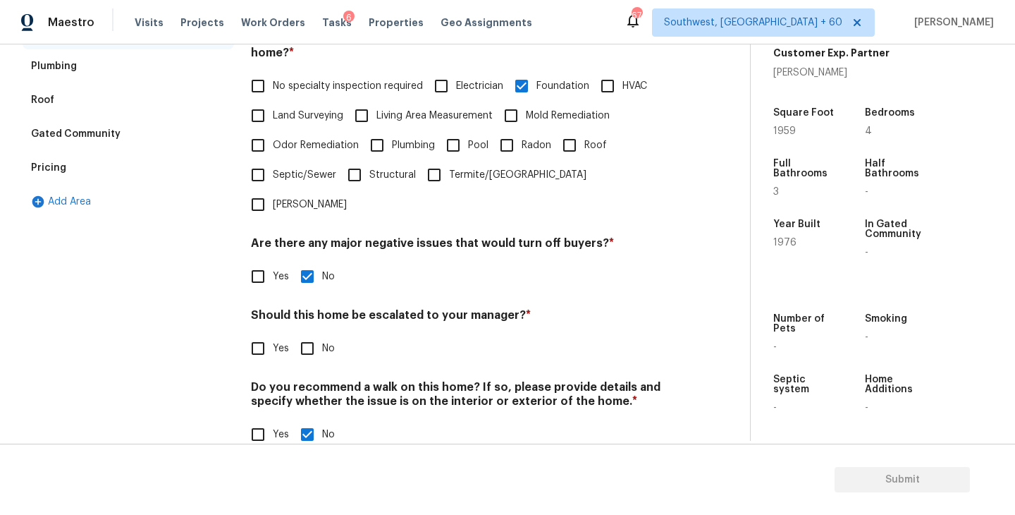
click at [264, 333] on input "Yes" at bounding box center [258, 348] width 30 height 30
checkbox input "true"
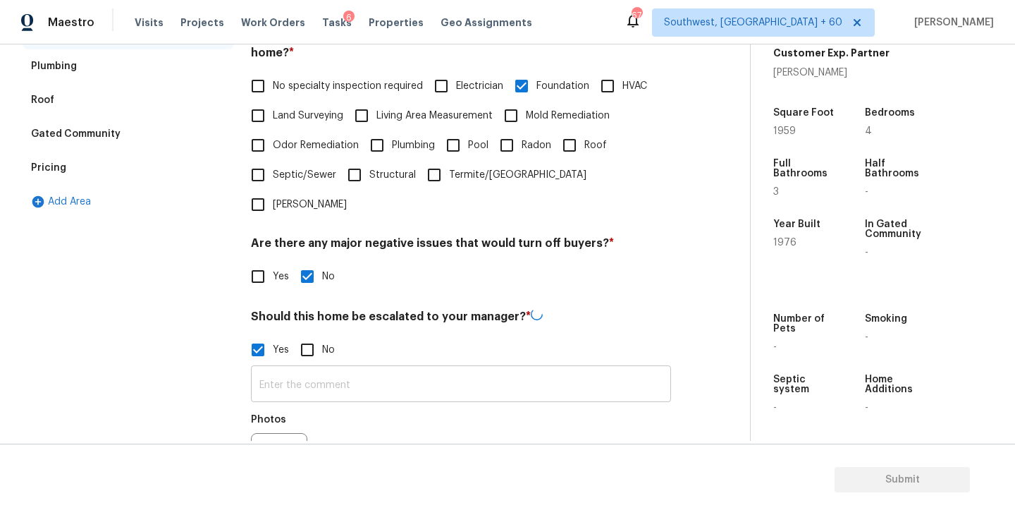
click at [284, 369] on input "text" at bounding box center [461, 385] width 420 height 33
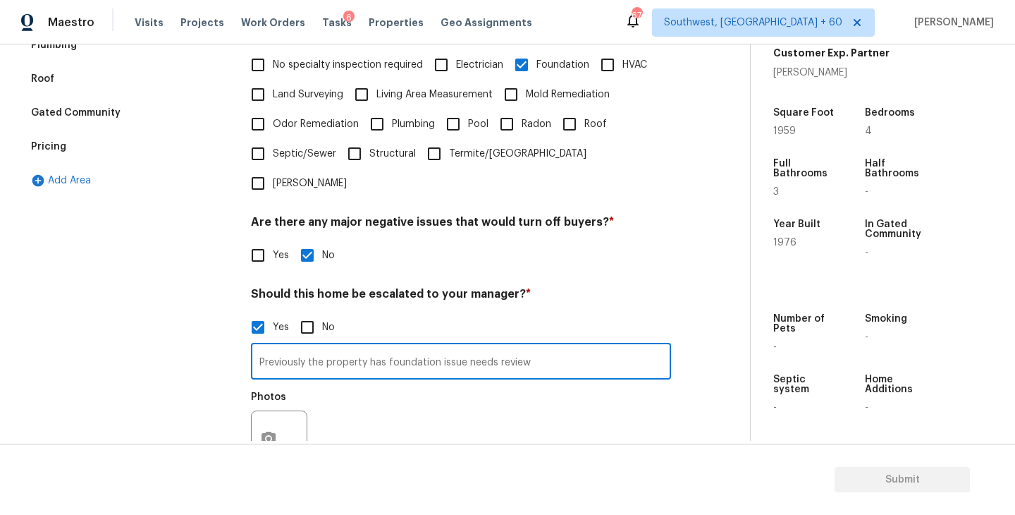
scroll to position [384, 0]
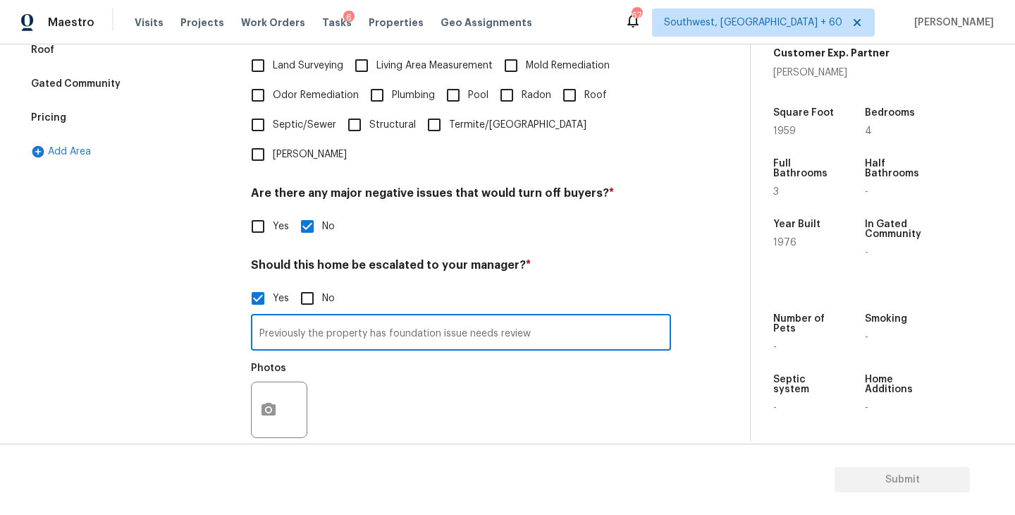
type input "Previously the property has foundation issue needs review"
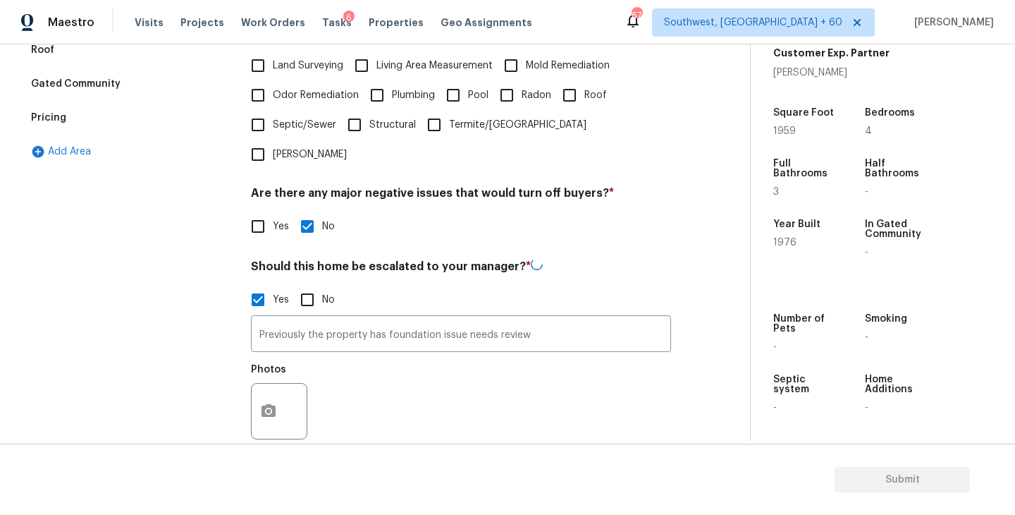
click at [374, 379] on div "Photos" at bounding box center [461, 402] width 420 height 92
click at [279, 393] on button "button" at bounding box center [269, 409] width 34 height 55
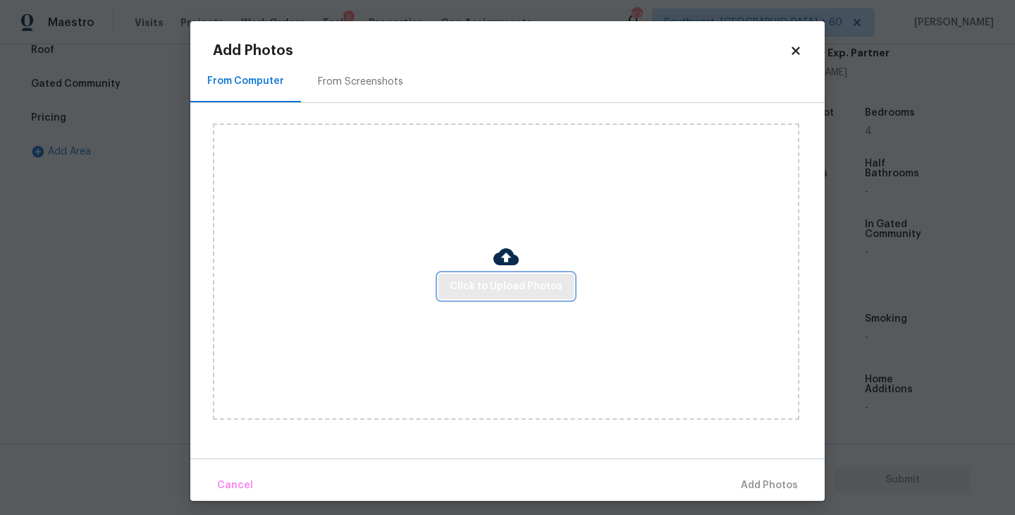
click at [515, 294] on span "Click to Upload Photos" at bounding box center [506, 287] width 113 height 18
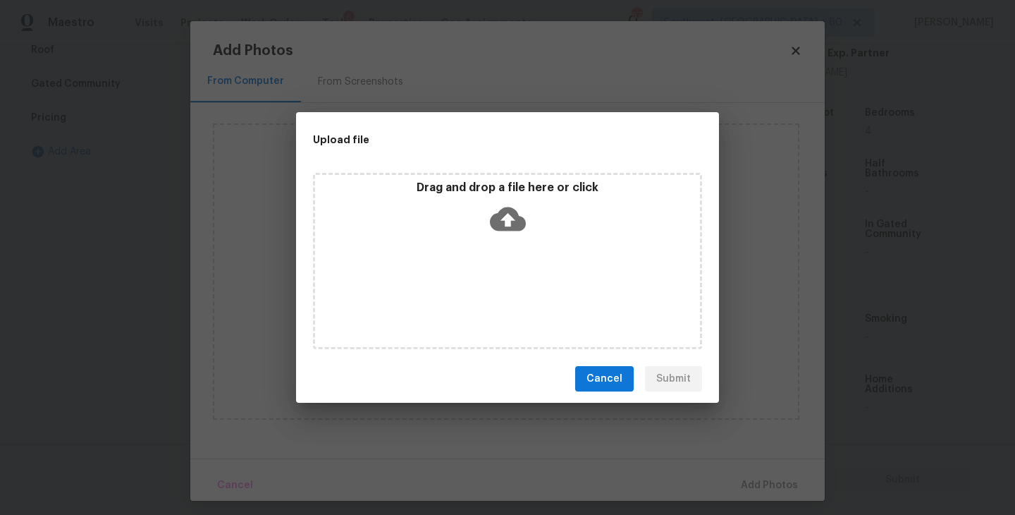
click at [514, 261] on div "Drag and drop a file here or click" at bounding box center [507, 261] width 389 height 176
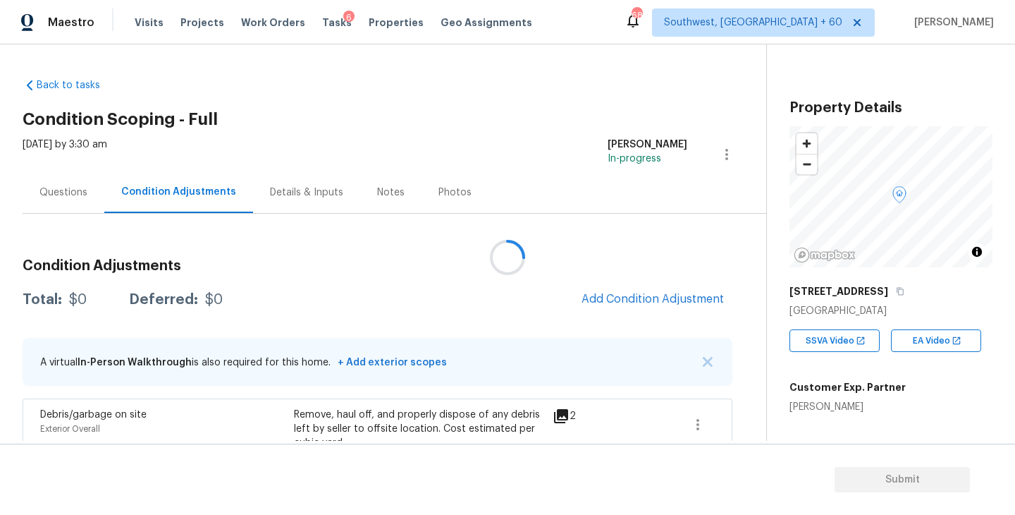
click at [142, 25] on div at bounding box center [507, 257] width 1015 height 515
click at [147, 25] on span "Visits" at bounding box center [149, 23] width 29 height 14
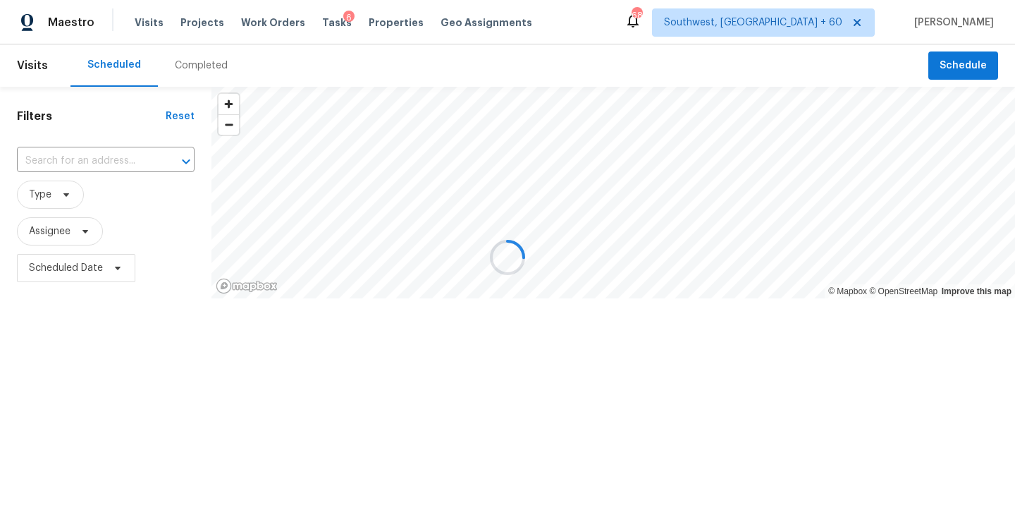
click at [197, 59] on div at bounding box center [507, 257] width 1015 height 515
click at [196, 62] on div at bounding box center [507, 257] width 1015 height 515
click at [198, 67] on div at bounding box center [507, 257] width 1015 height 515
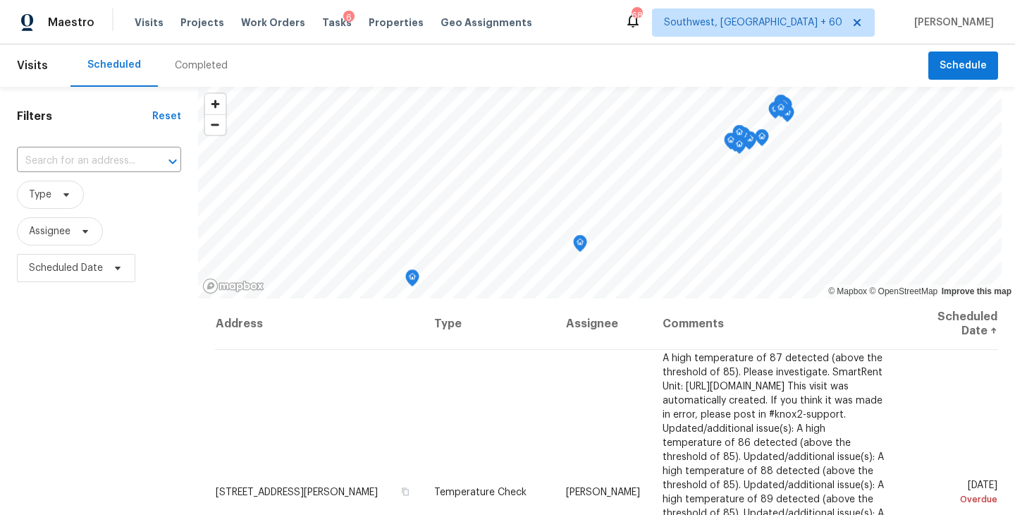
click at [197, 67] on div "Completed" at bounding box center [201, 66] width 53 height 14
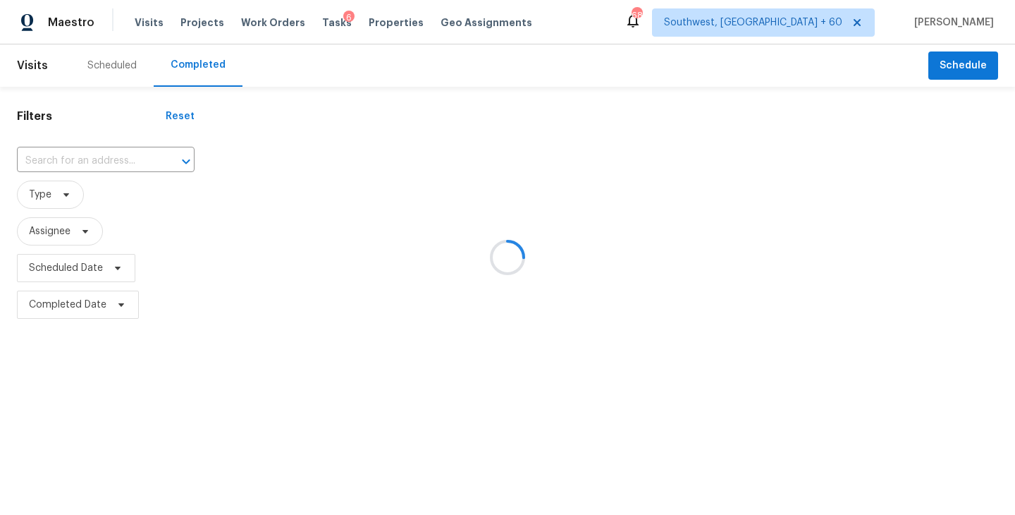
click at [140, 160] on div at bounding box center [507, 257] width 1015 height 515
click at [115, 160] on div at bounding box center [507, 257] width 1015 height 515
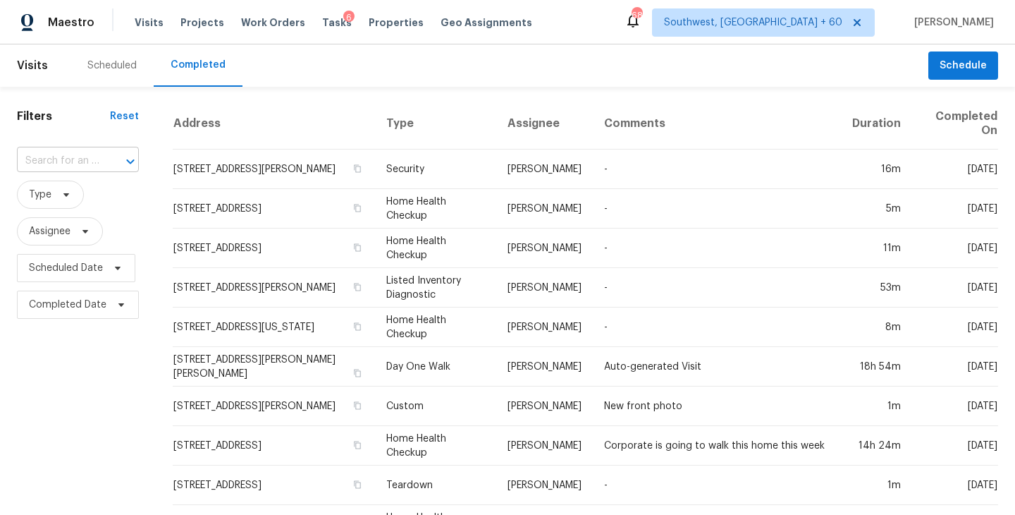
click at [104, 164] on div at bounding box center [120, 162] width 37 height 20
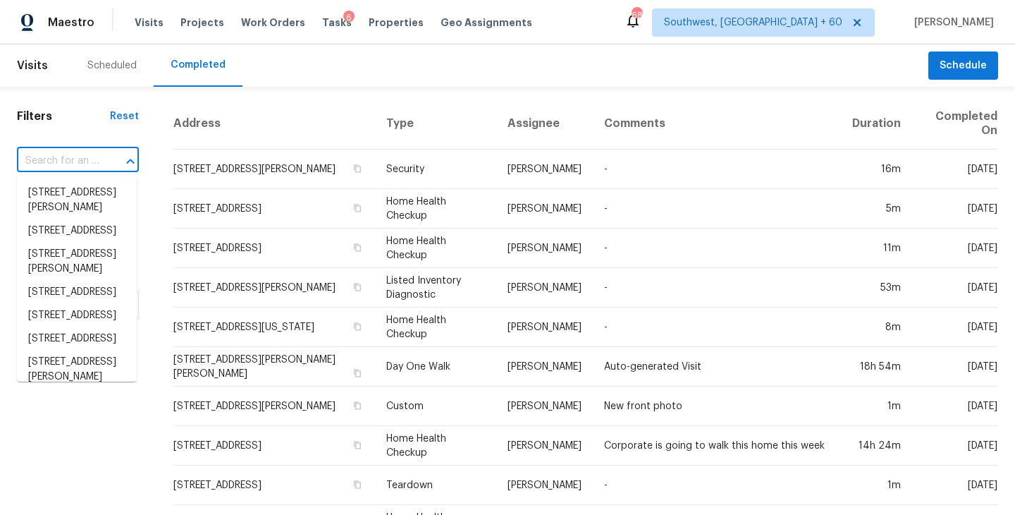
paste input "3807 Fieldview Rd, Maryville, TN 37804"
type input "3807 Fieldview Rd, Maryville, TN 37804"
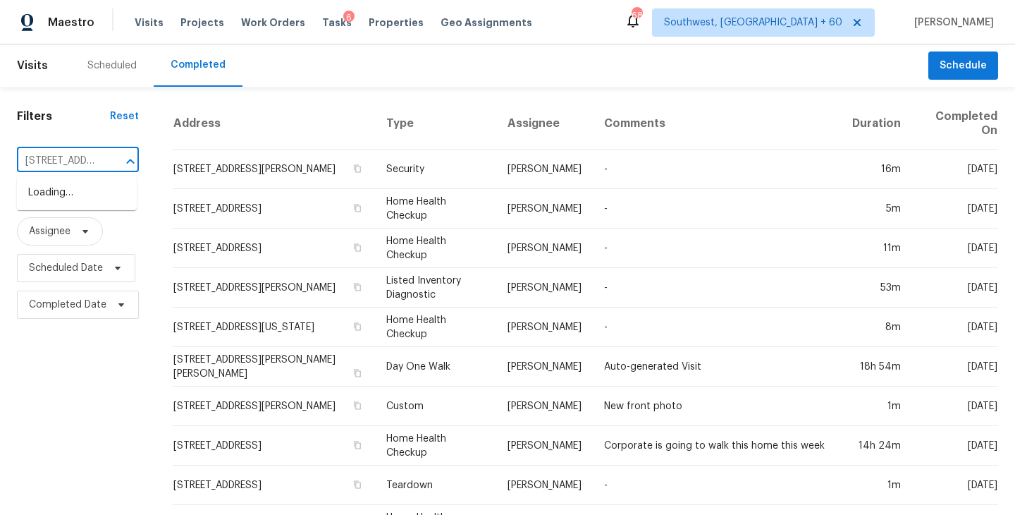
scroll to position [0, 108]
click at [88, 197] on li "3807 Fieldview Rd, Maryville, TN 37804" at bounding box center [77, 192] width 120 height 23
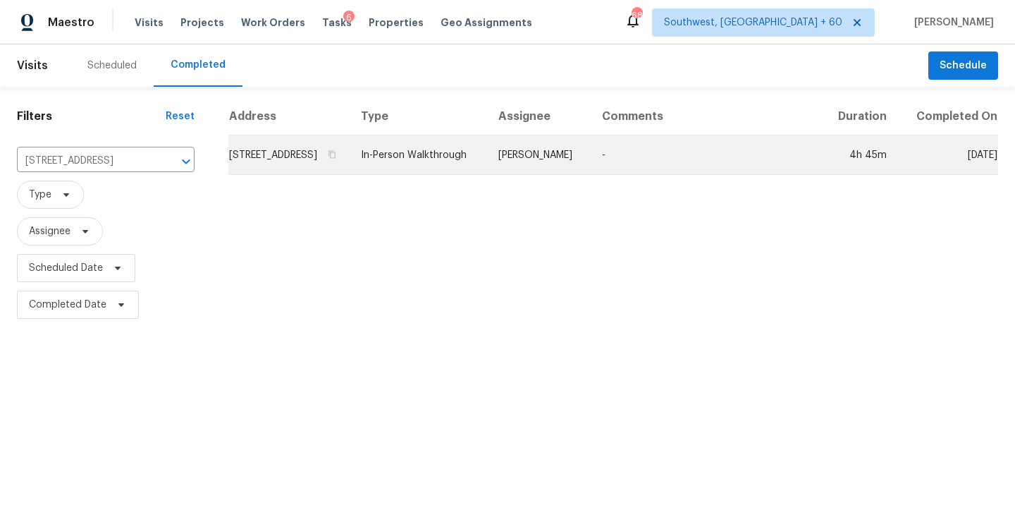
click at [487, 165] on td "In-Person Walkthrough" at bounding box center [418, 154] width 137 height 39
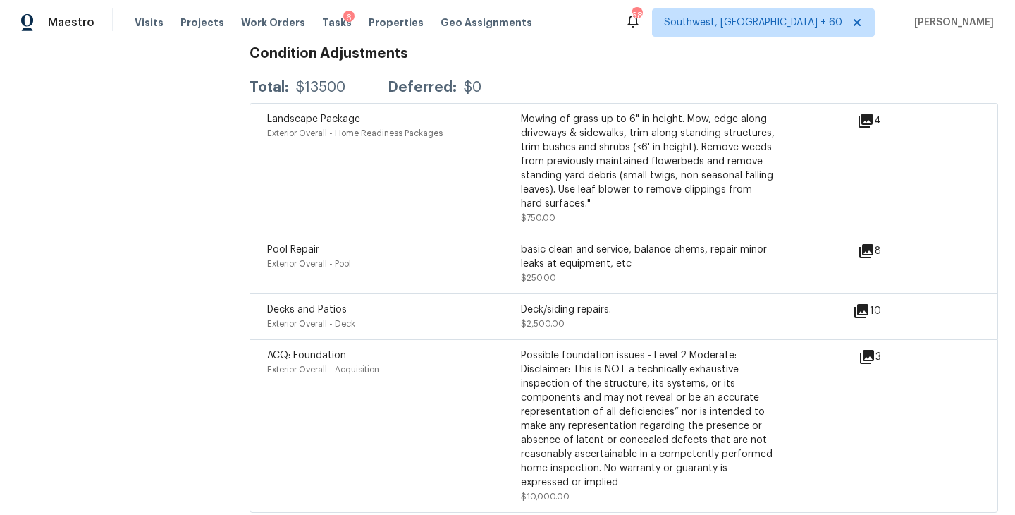
scroll to position [4462, 0]
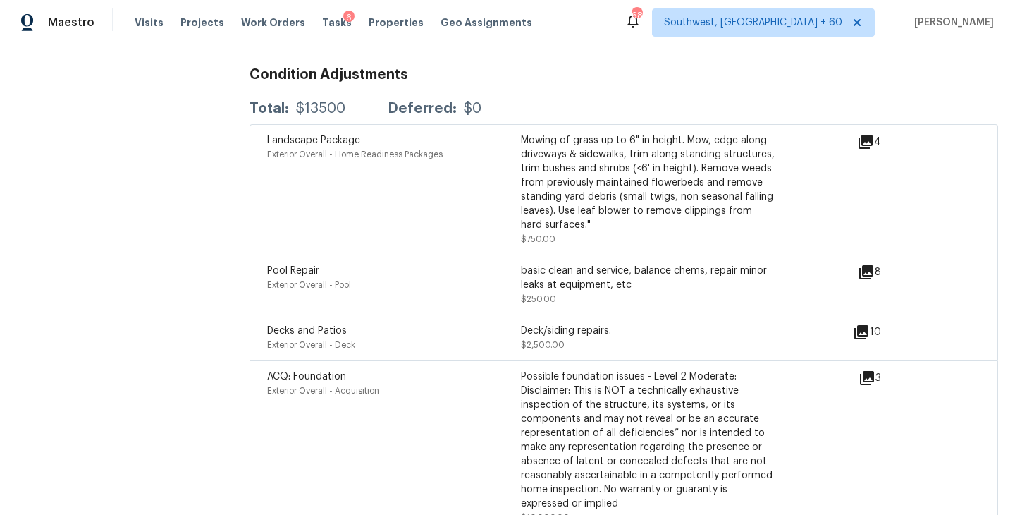
click at [870, 265] on icon at bounding box center [866, 272] width 14 height 14
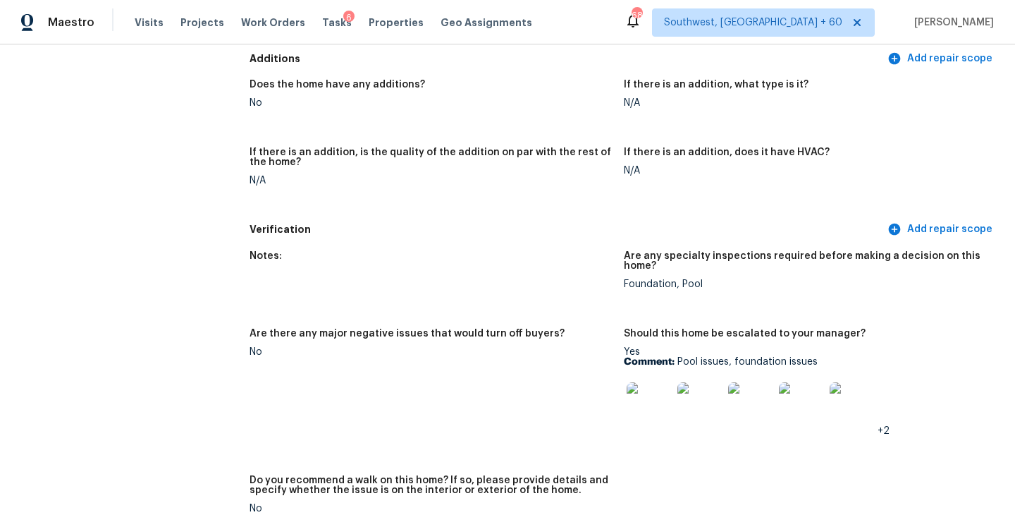
scroll to position [3958, 0]
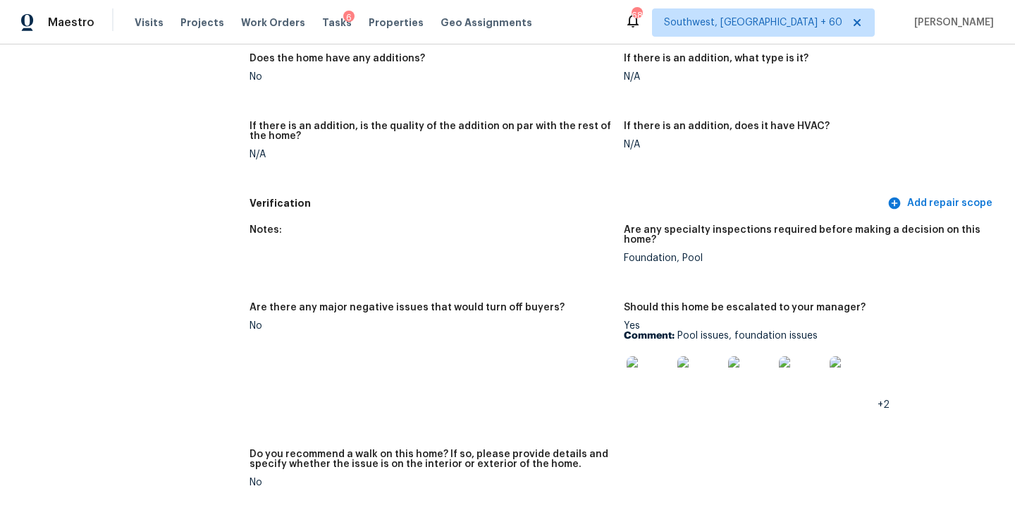
click at [652, 364] on img at bounding box center [649, 378] width 45 height 45
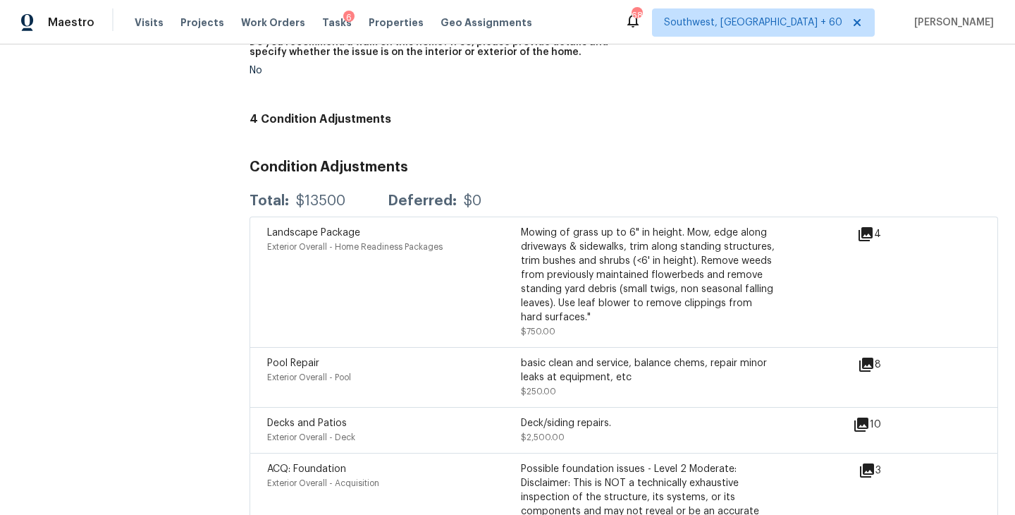
scroll to position [4508, 0]
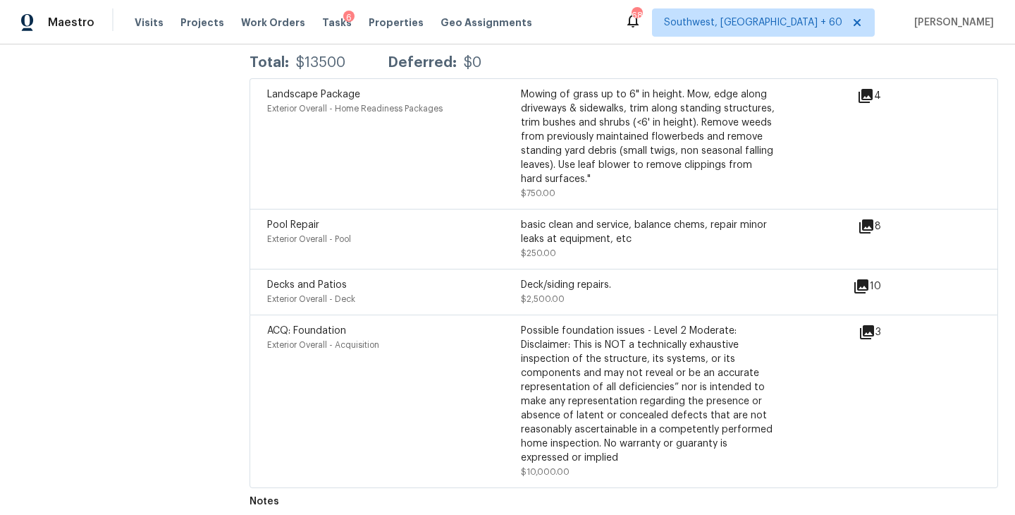
click at [872, 219] on icon at bounding box center [866, 226] width 14 height 14
click at [866, 218] on icon at bounding box center [866, 226] width 17 height 17
click at [682, 288] on div "Deck/siding repairs. $2,500.00" at bounding box center [648, 292] width 254 height 28
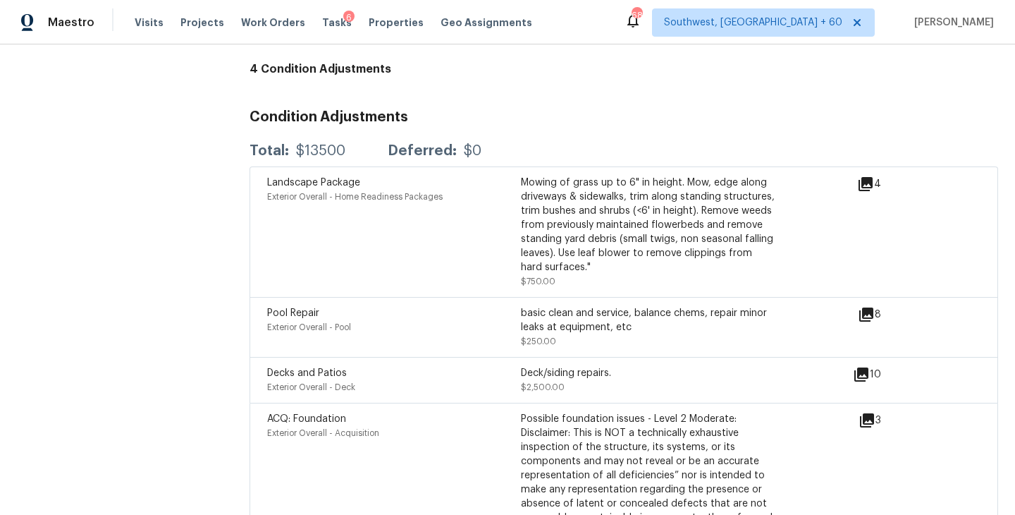
scroll to position [4432, 0]
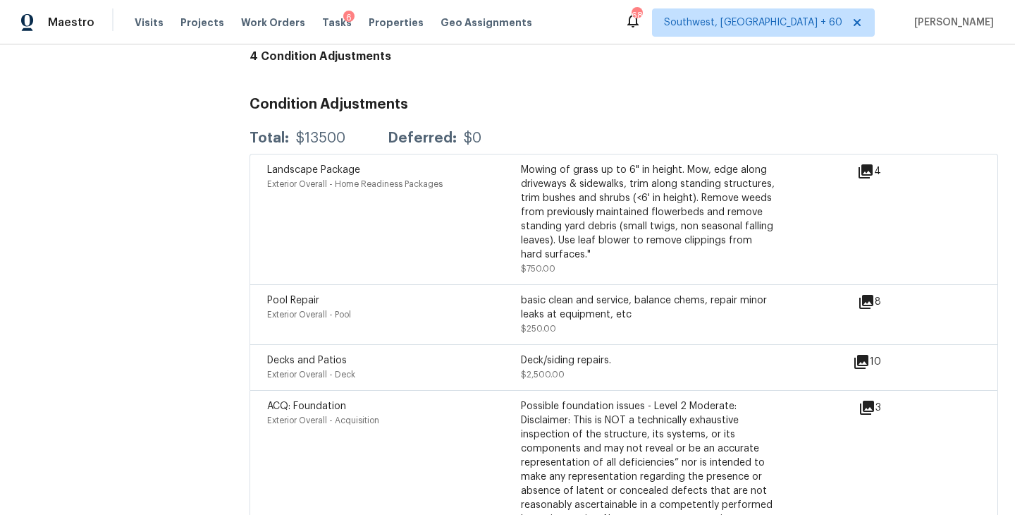
click at [865, 353] on icon at bounding box center [861, 361] width 17 height 17
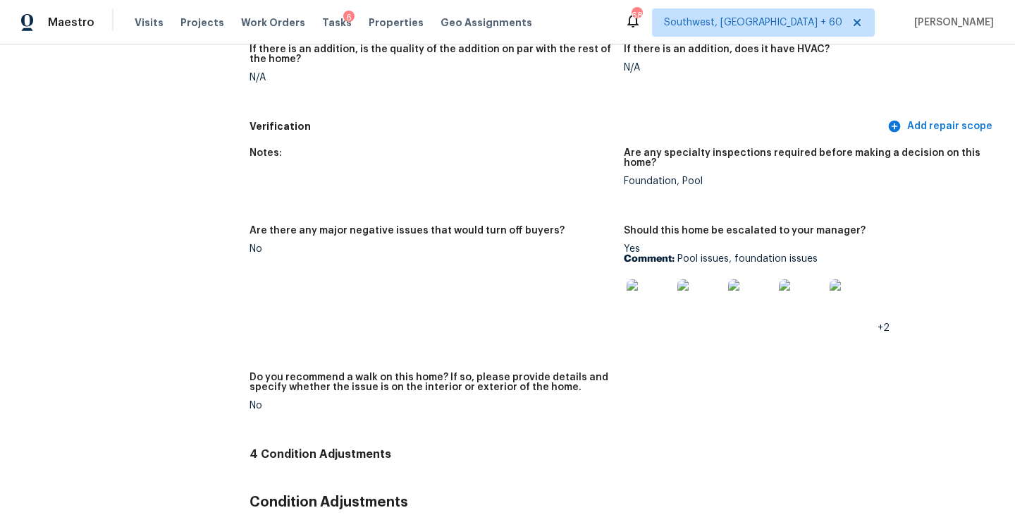
scroll to position [4508, 0]
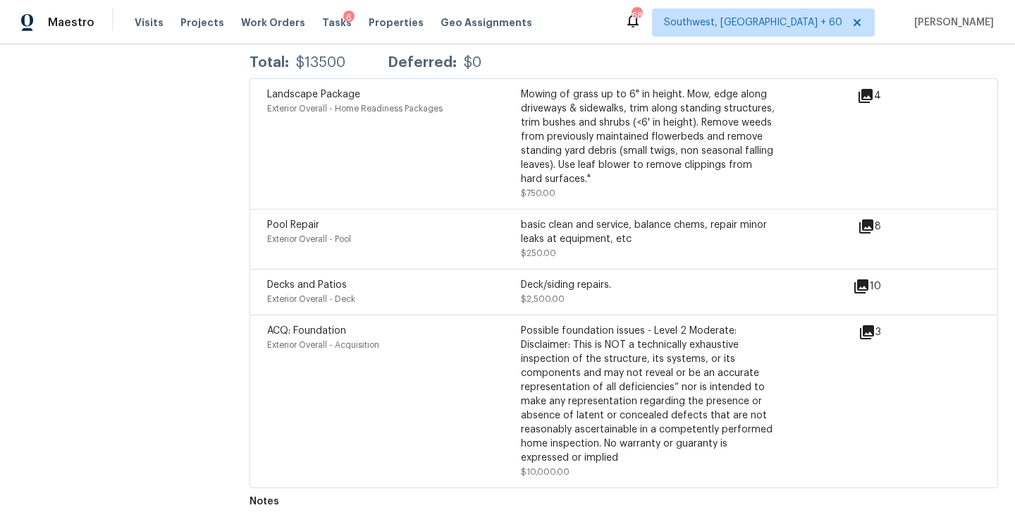
click at [864, 278] on icon at bounding box center [861, 286] width 17 height 17
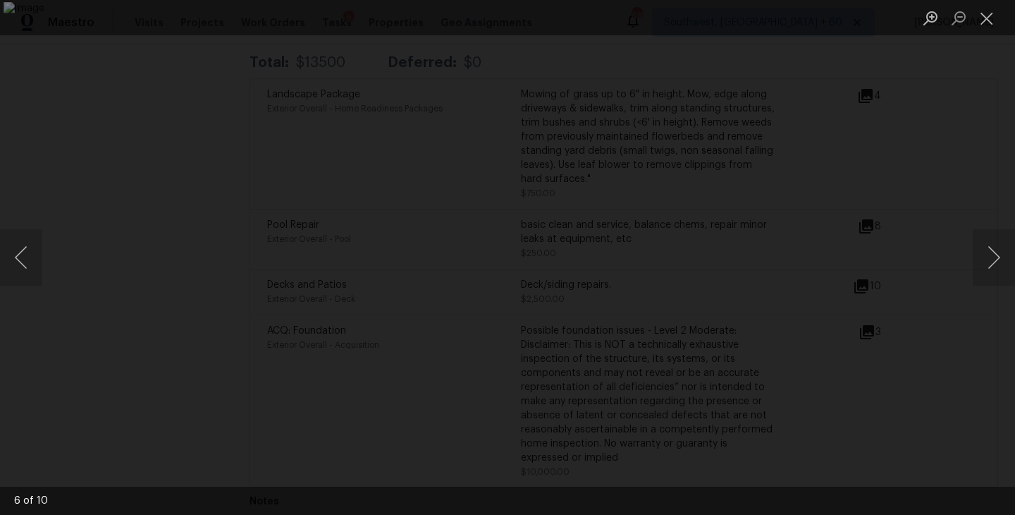
click at [955, 372] on div "Lightbox" at bounding box center [507, 257] width 1015 height 515
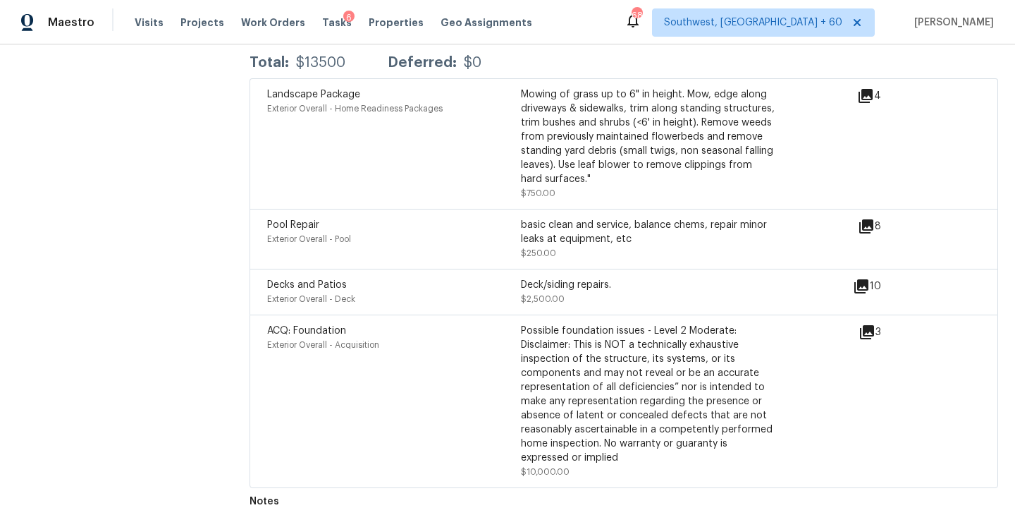
click at [868, 219] on icon at bounding box center [866, 226] width 14 height 14
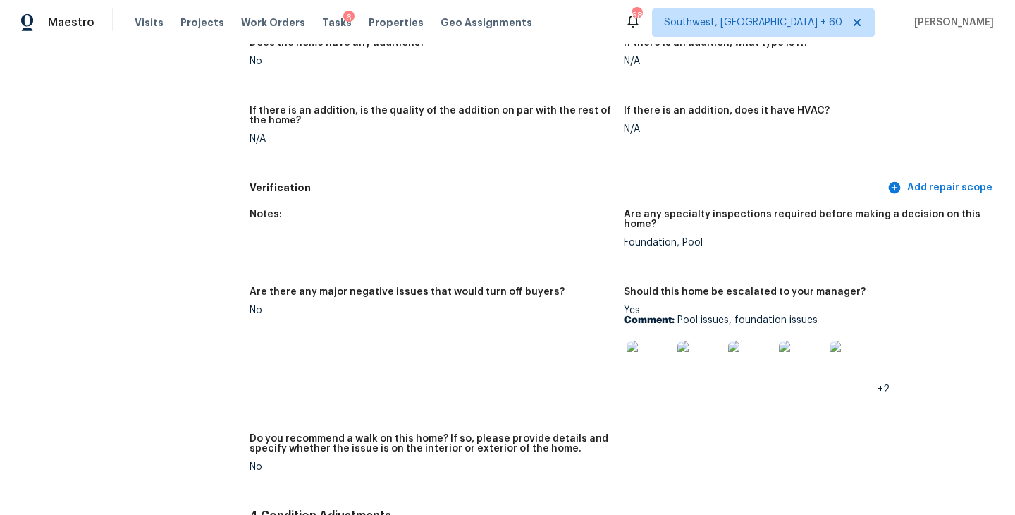
scroll to position [4508, 0]
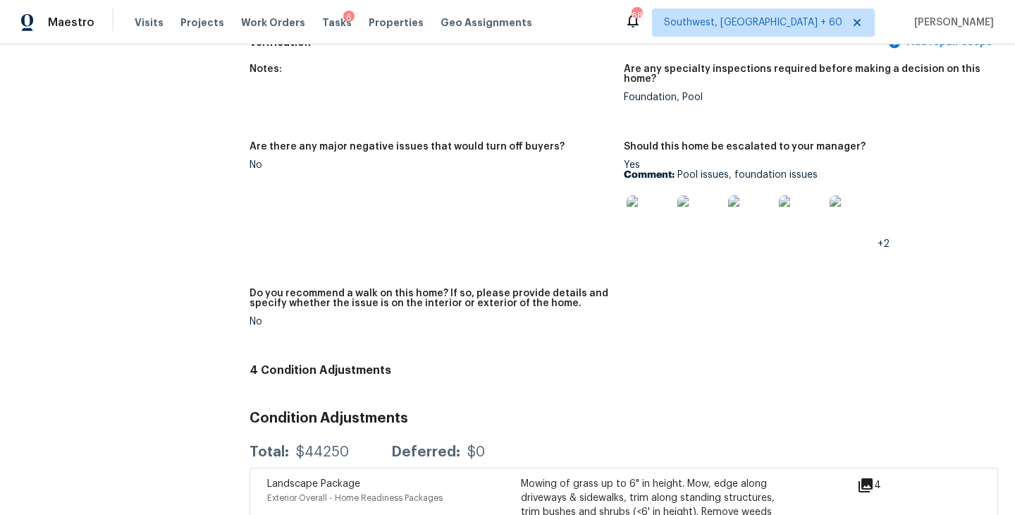
scroll to position [4508, 0]
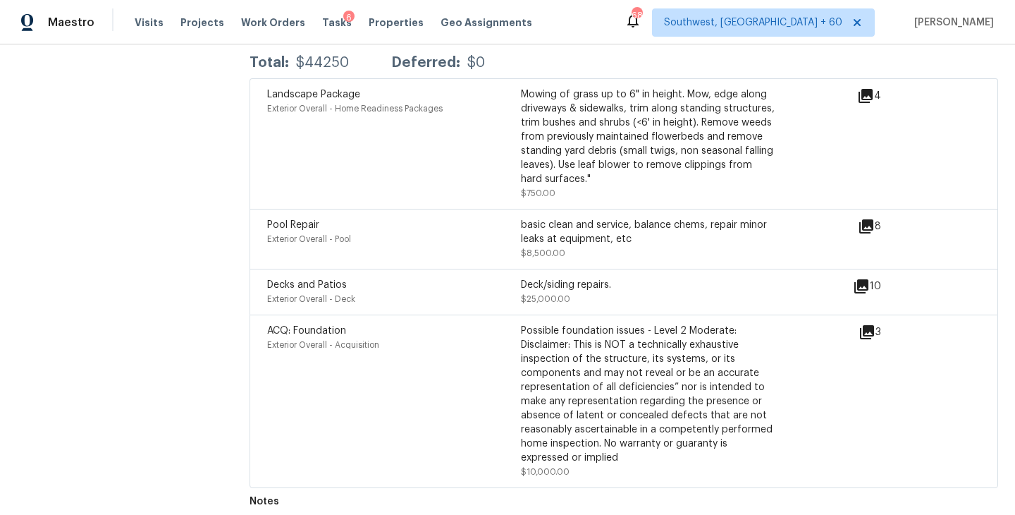
click at [865, 219] on icon at bounding box center [866, 226] width 14 height 14
click at [868, 288] on div "10" at bounding box center [889, 292] width 73 height 28
click at [865, 278] on icon at bounding box center [861, 286] width 17 height 17
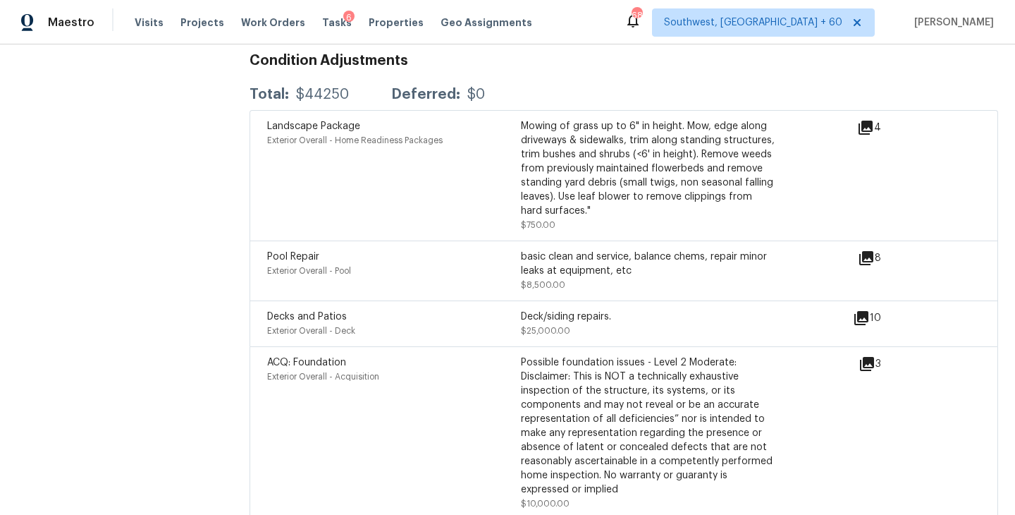
scroll to position [4451, 0]
